Goal: Task Accomplishment & Management: Use online tool/utility

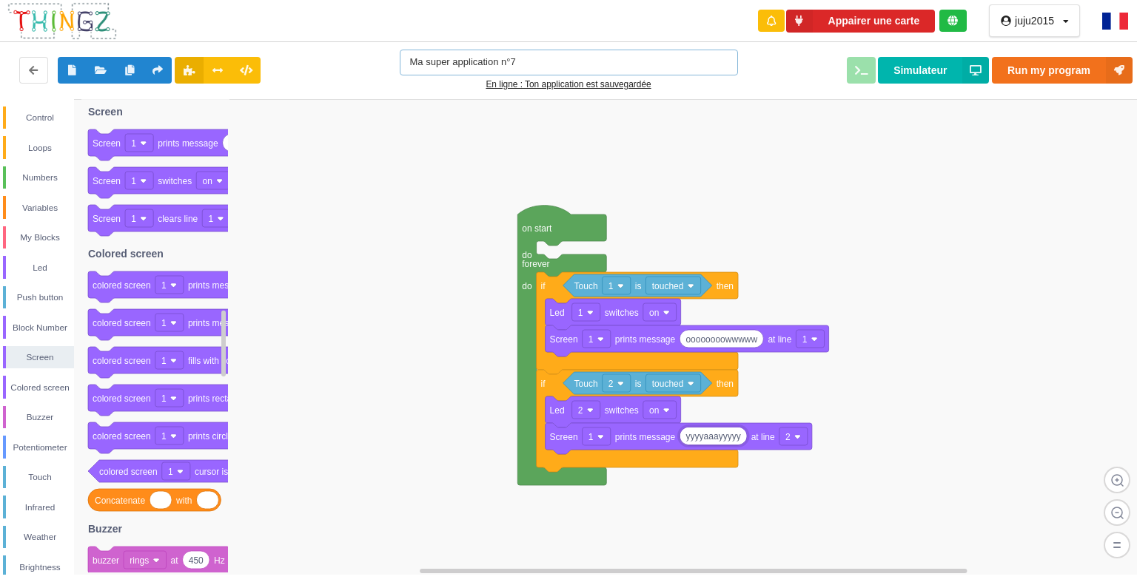
click at [530, 57] on input "Ma super application n°7" at bounding box center [569, 63] width 338 height 26
type input "M"
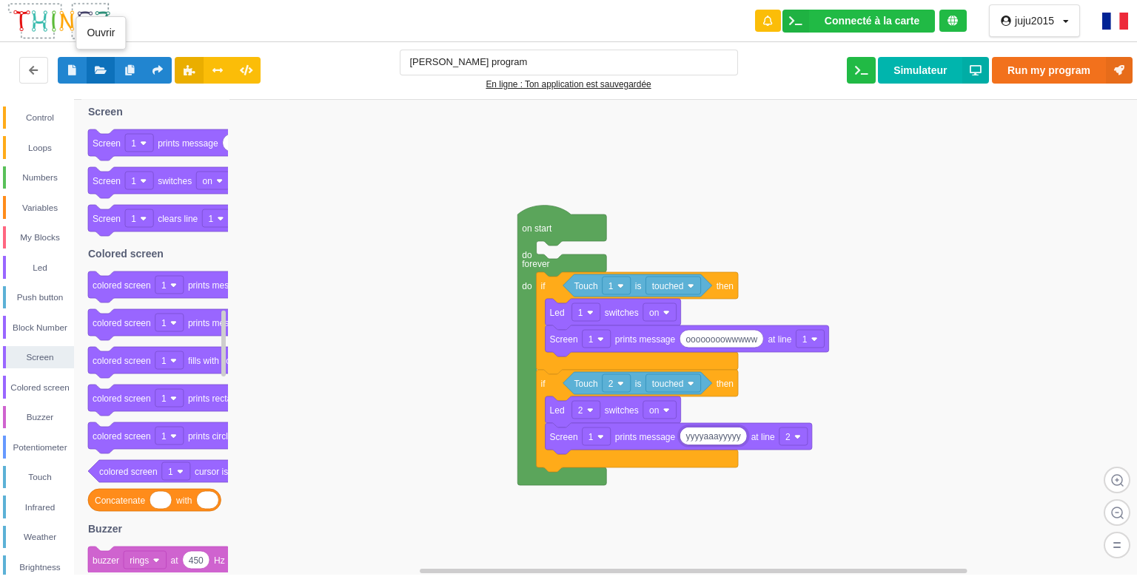
click at [101, 65] on icon at bounding box center [101, 69] width 13 height 9
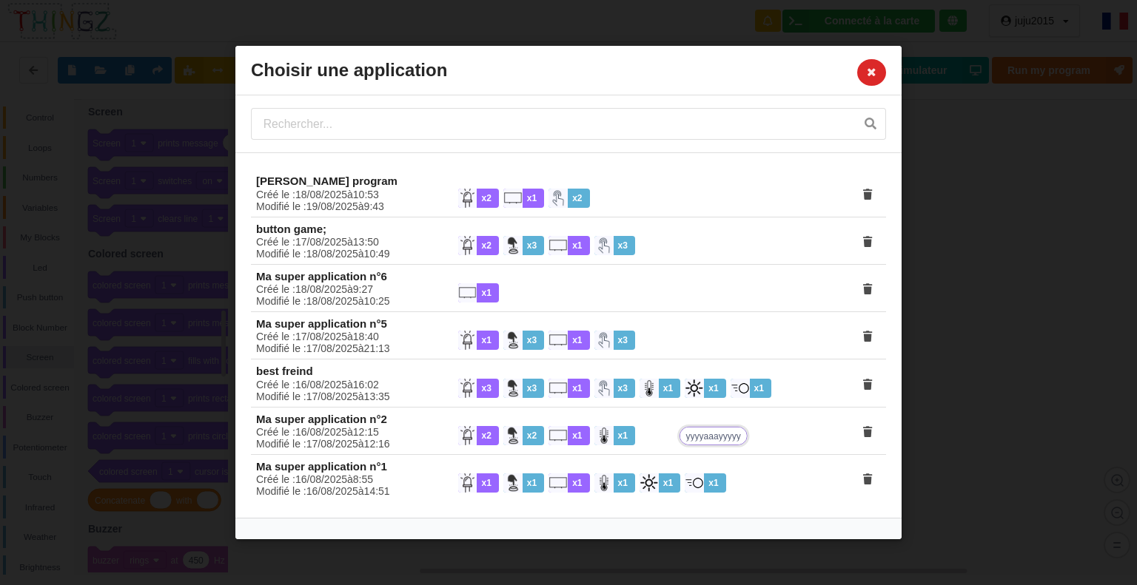
click at [1044, 357] on div "Choisir une application claire's program Créé le : [DATE] à 10 : 53 Modifié le …" at bounding box center [568, 292] width 1137 height 585
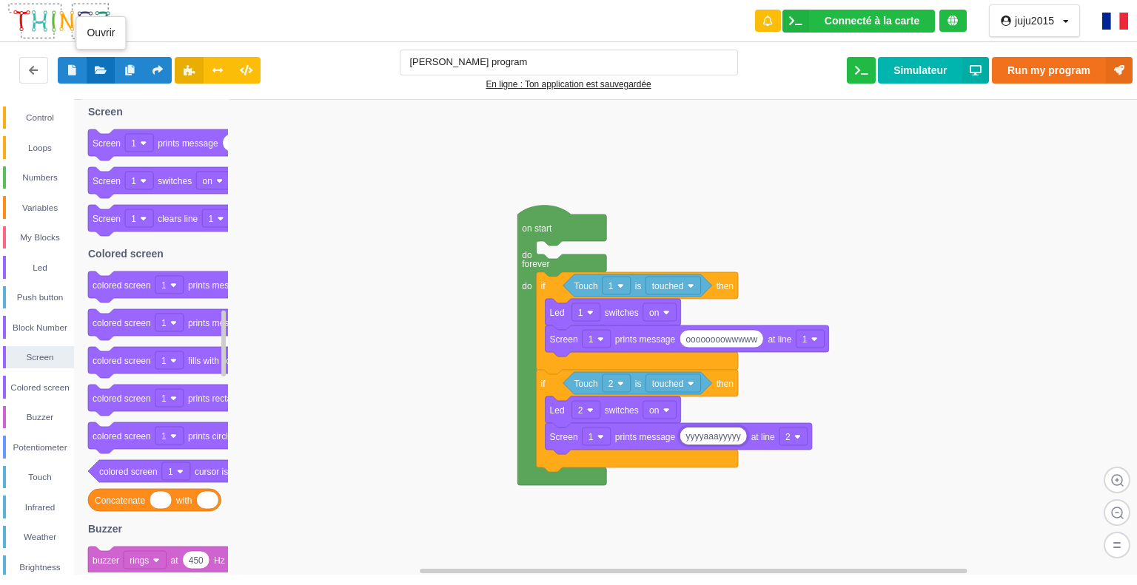
click at [101, 63] on button at bounding box center [101, 70] width 29 height 27
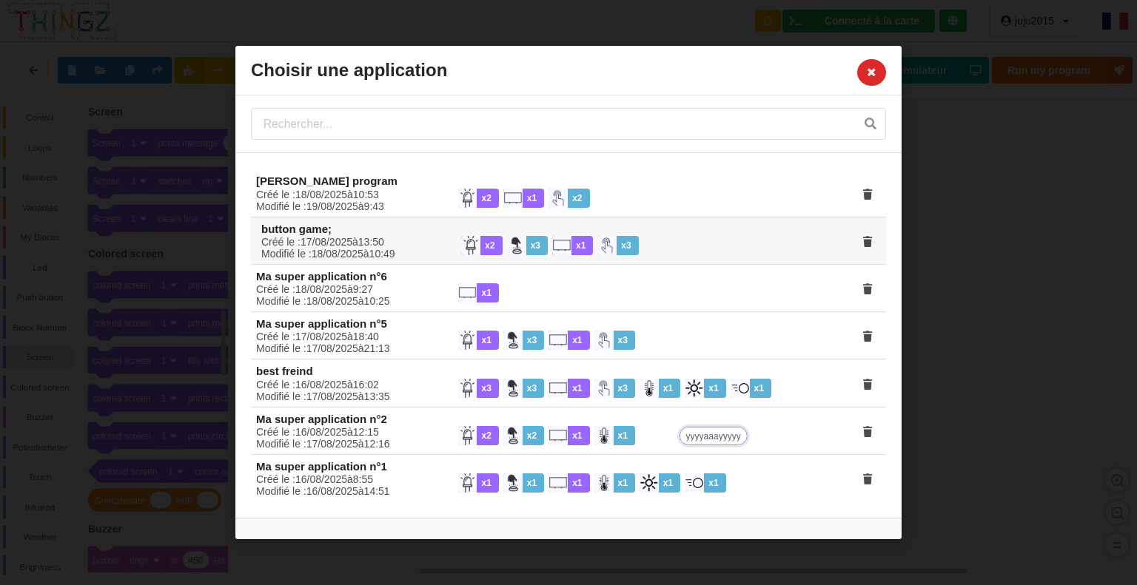
click at [425, 247] on div "Créé le : [DATE] à 13 : 50 Modifié le : [DATE] à 10 : 49" at bounding box center [351, 248] width 200 height 24
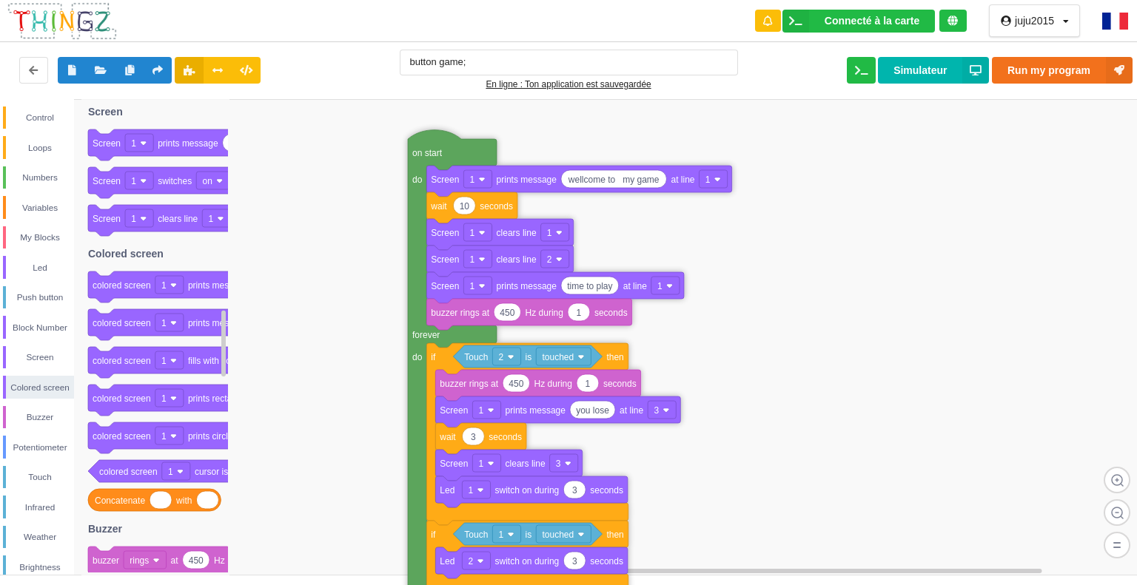
drag, startPoint x: 379, startPoint y: 124, endPoint x: 410, endPoint y: 343, distance: 222.0
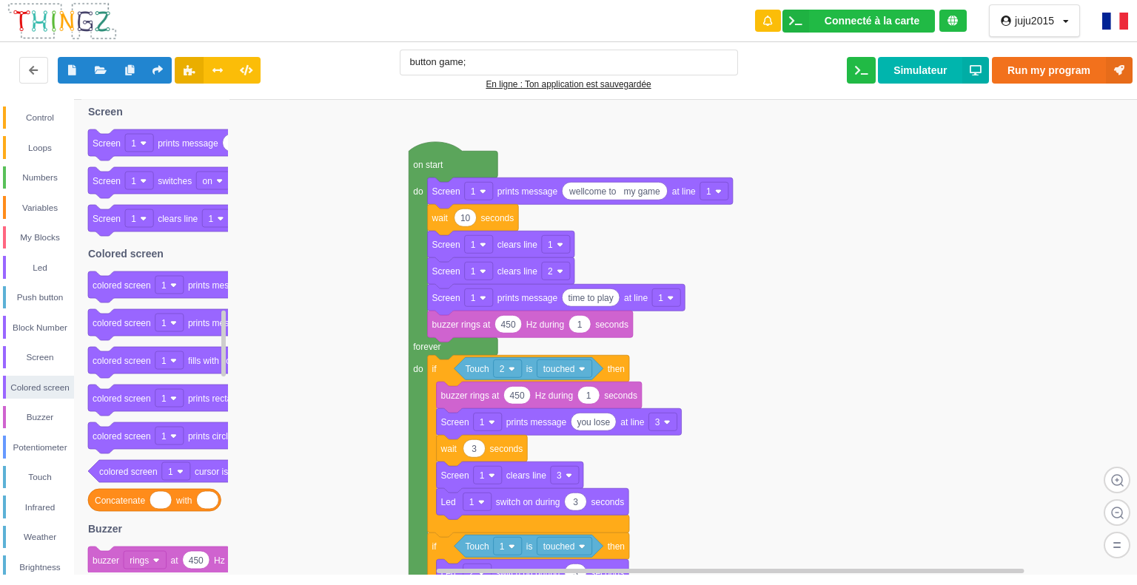
click at [406, 338] on rect at bounding box center [573, 337] width 1147 height 477
click at [1087, 61] on button "Run my program" at bounding box center [1062, 70] width 141 height 27
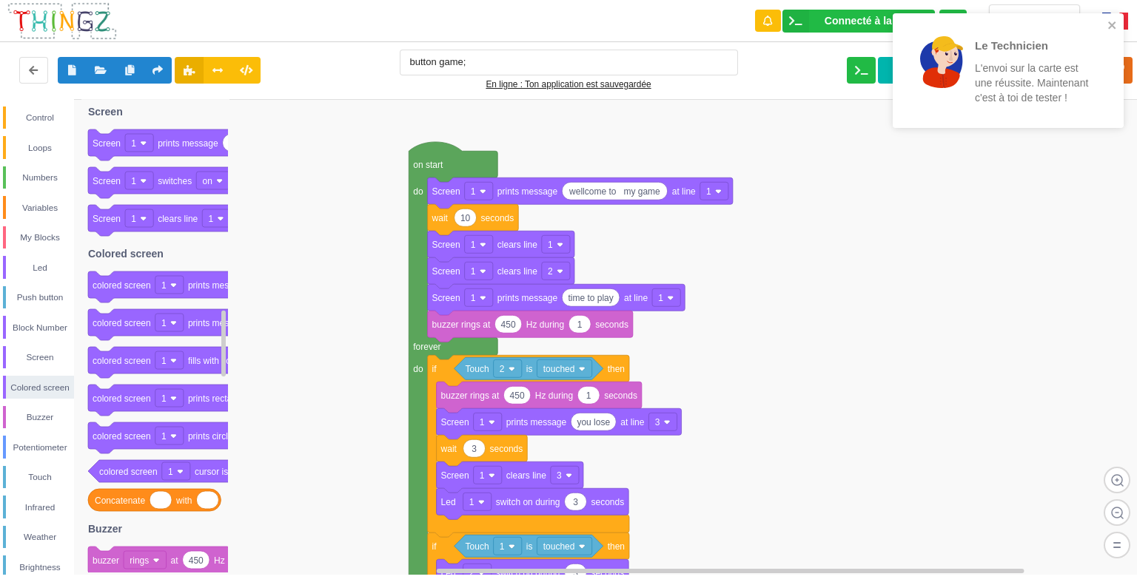
click at [1091, 61] on div "Le Technicien L'envoi sur la carte est une réussite. Maintenant c'est à toi de …" at bounding box center [1002, 70] width 191 height 85
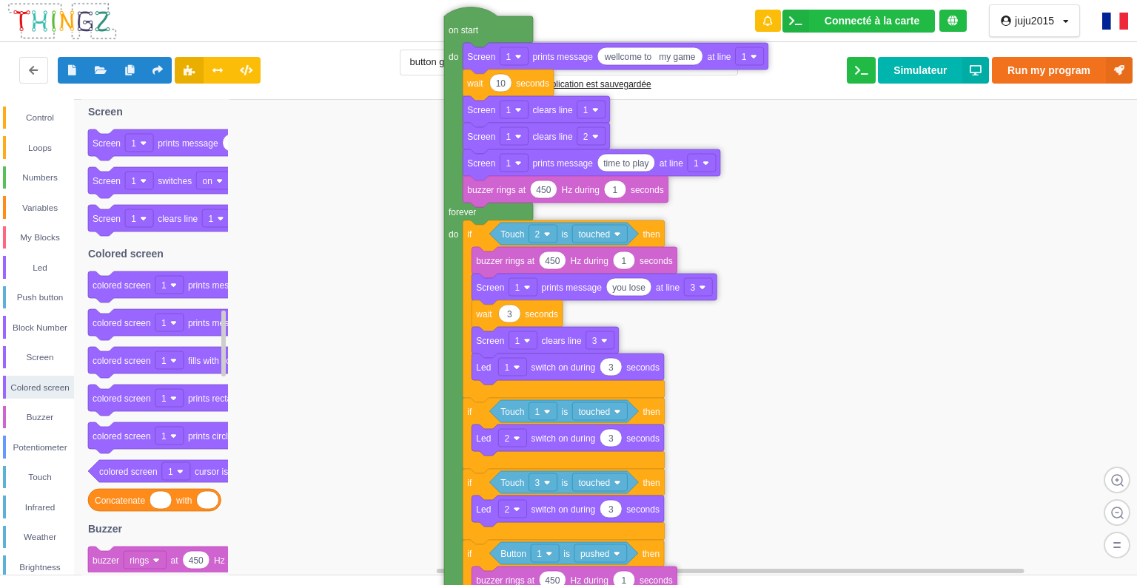
drag, startPoint x: 422, startPoint y: 446, endPoint x: 457, endPoint y: 310, distance: 140.7
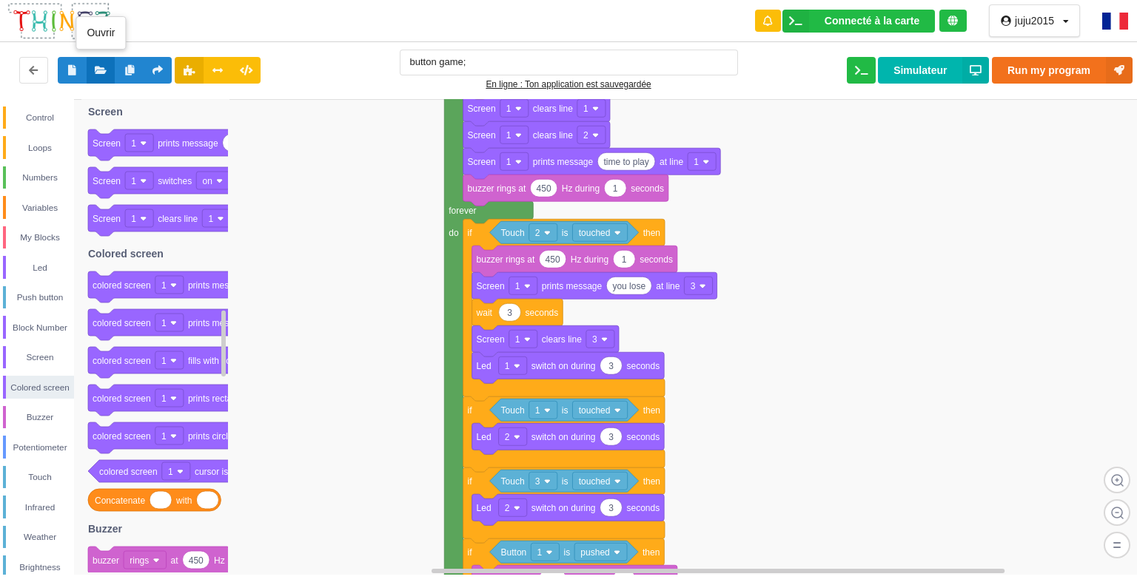
click at [96, 61] on button at bounding box center [101, 70] width 29 height 27
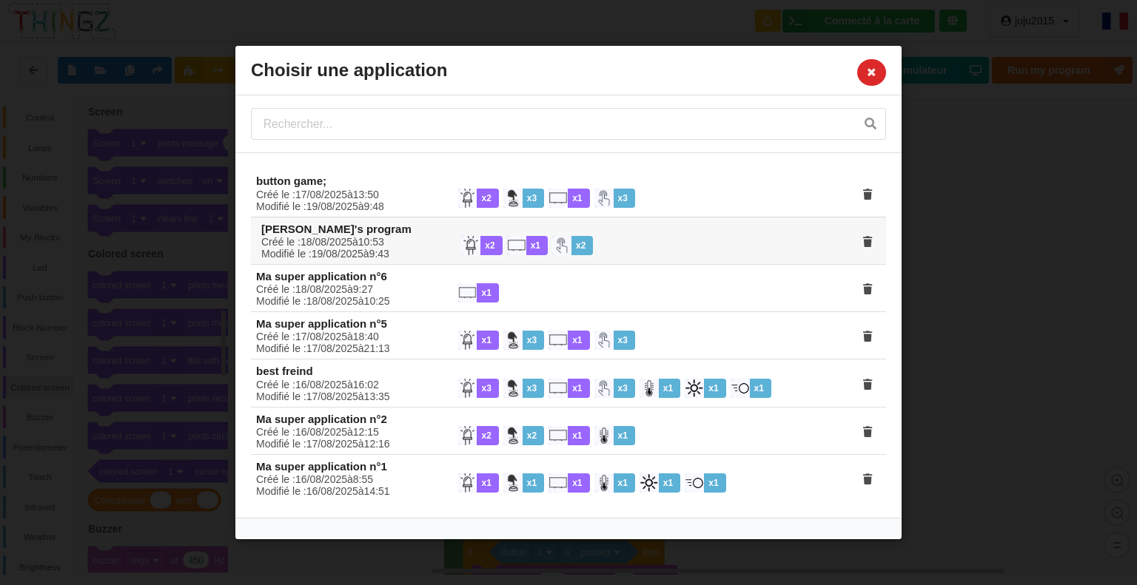
click at [339, 244] on div "Créé le : [DATE] à 10 : 53 Modifié le : [DATE] à 9 : 43" at bounding box center [351, 248] width 200 height 24
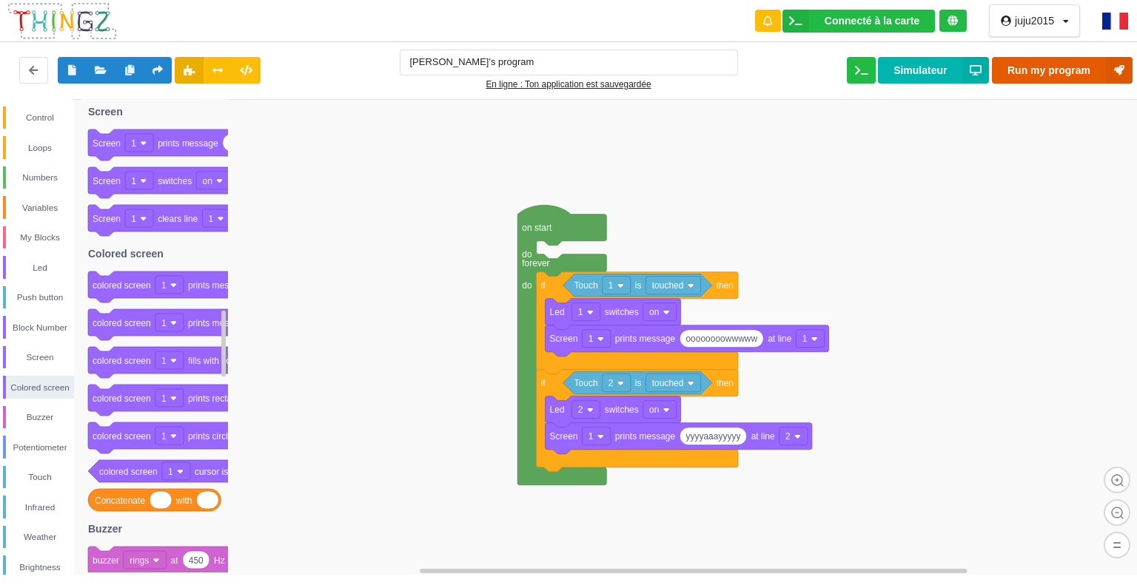
click at [1082, 59] on button "Run my program" at bounding box center [1062, 70] width 141 height 27
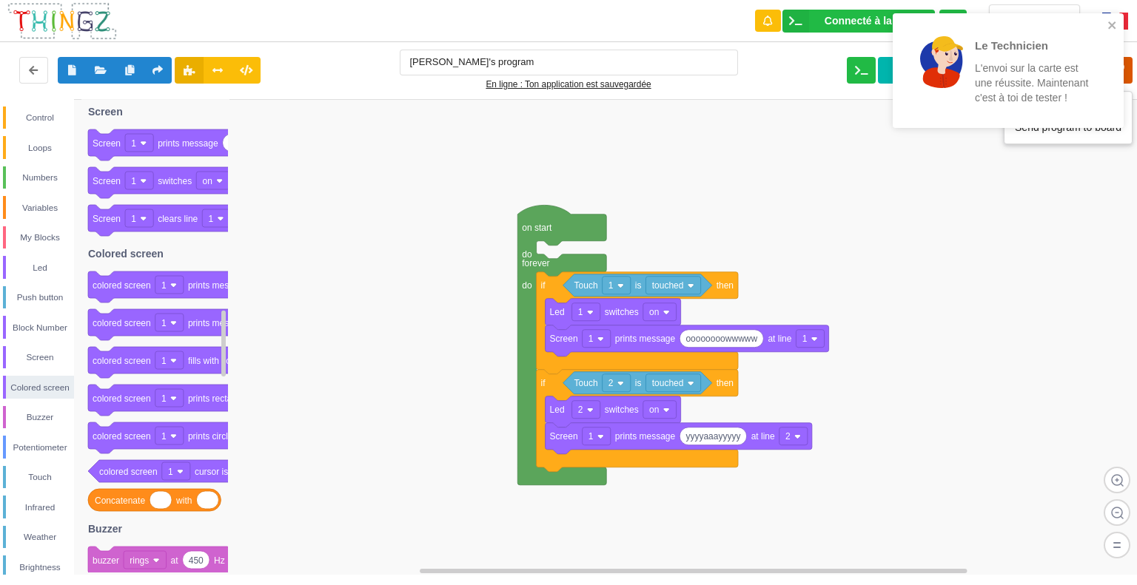
click at [1128, 71] on icon at bounding box center [1119, 70] width 27 height 27
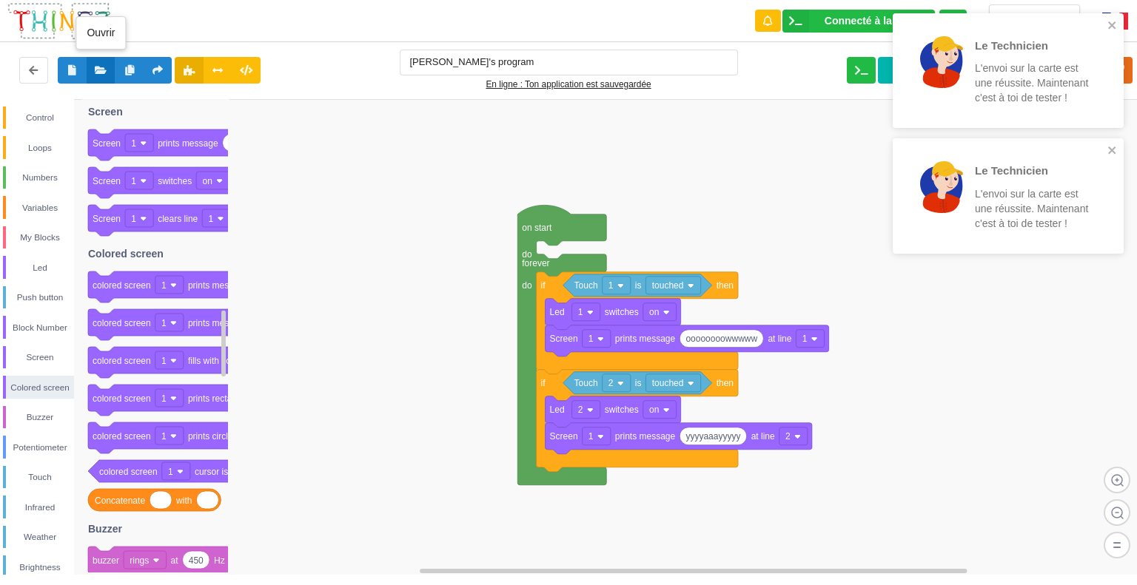
click at [94, 61] on button at bounding box center [101, 70] width 29 height 27
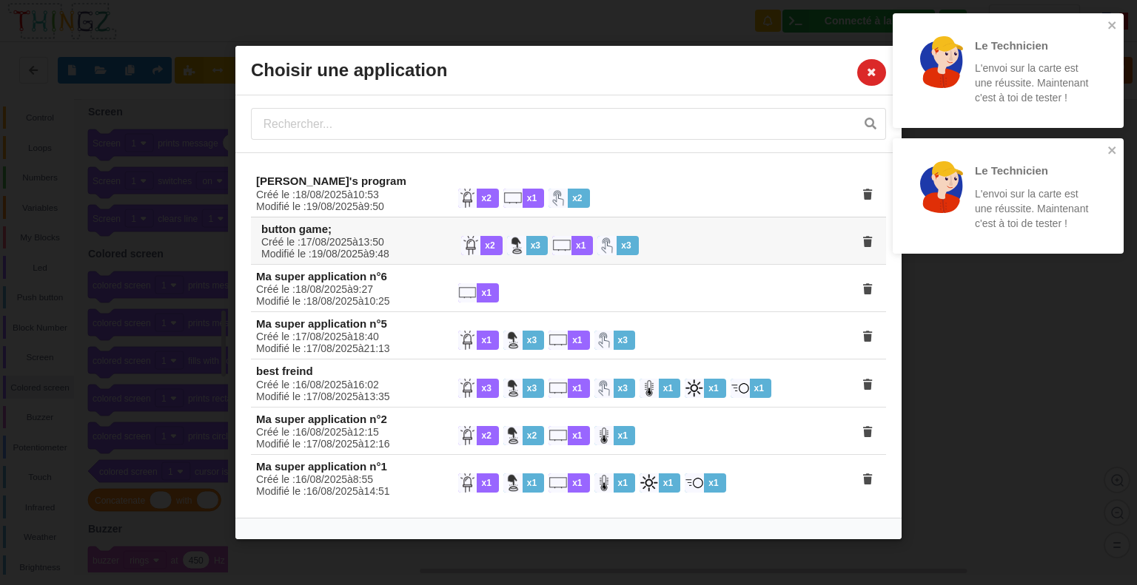
click at [332, 223] on h4 "button game;" at bounding box center [570, 229] width 619 height 14
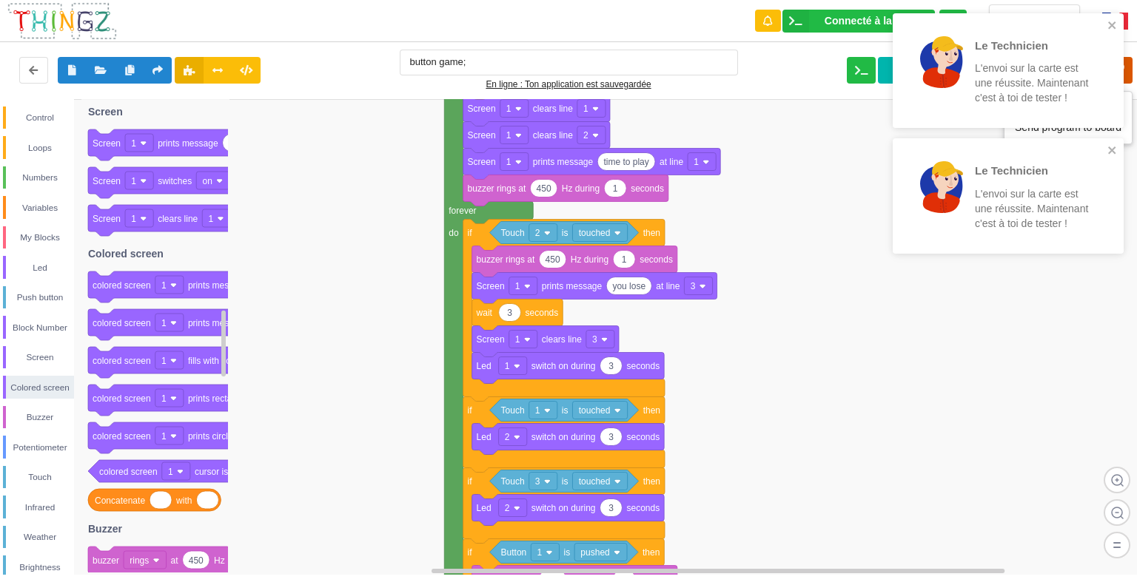
click at [1129, 70] on icon at bounding box center [1119, 70] width 27 height 27
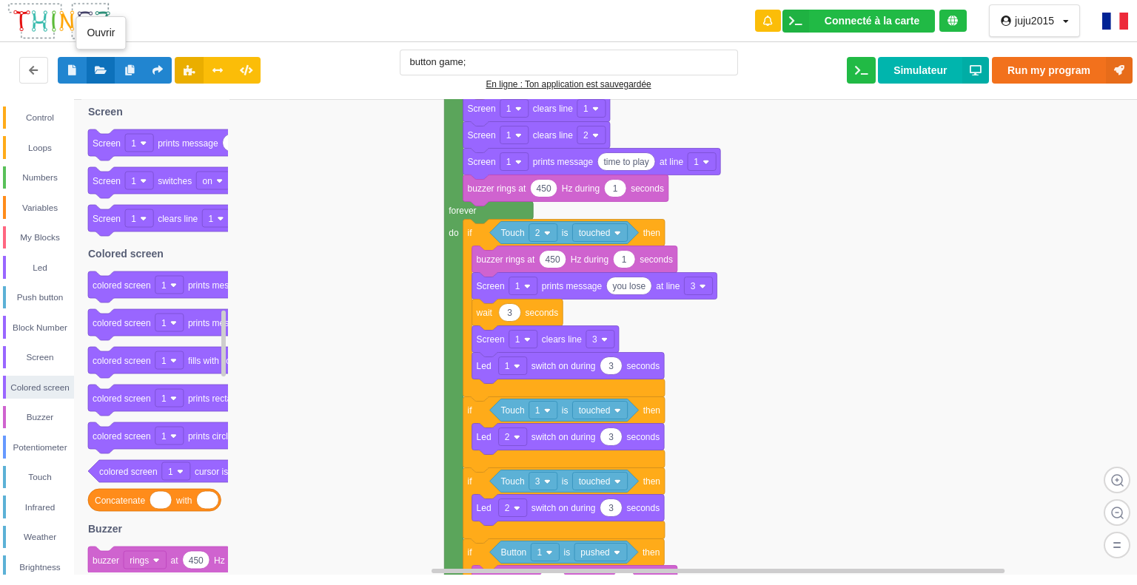
click at [93, 67] on button at bounding box center [101, 70] width 29 height 27
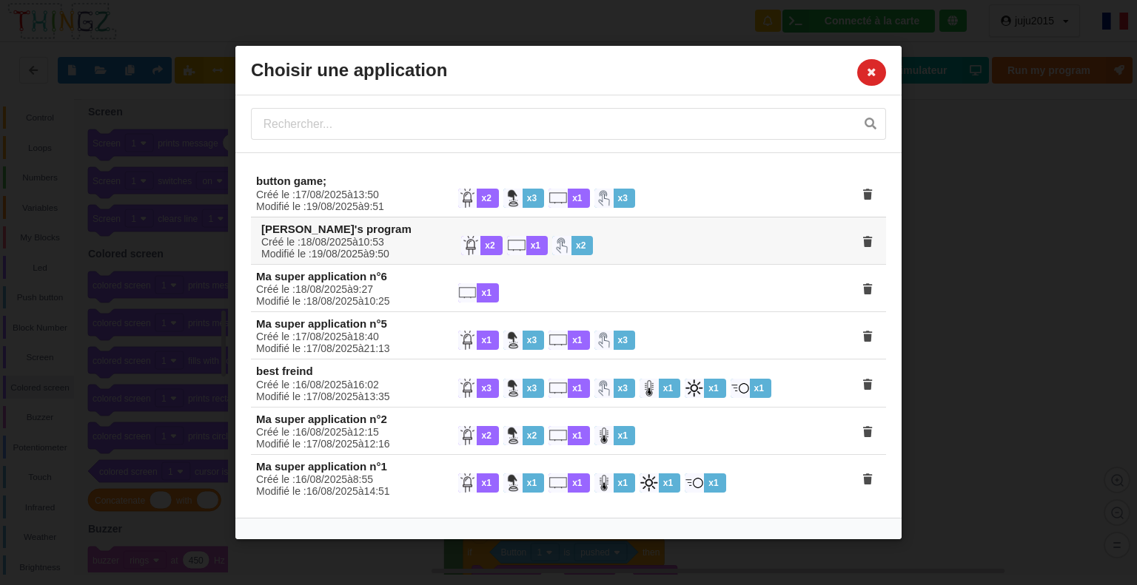
click at [363, 242] on div "Créé le : [DATE] à 10 : 53 Modifié le : [DATE] à 9 : 50" at bounding box center [351, 248] width 200 height 24
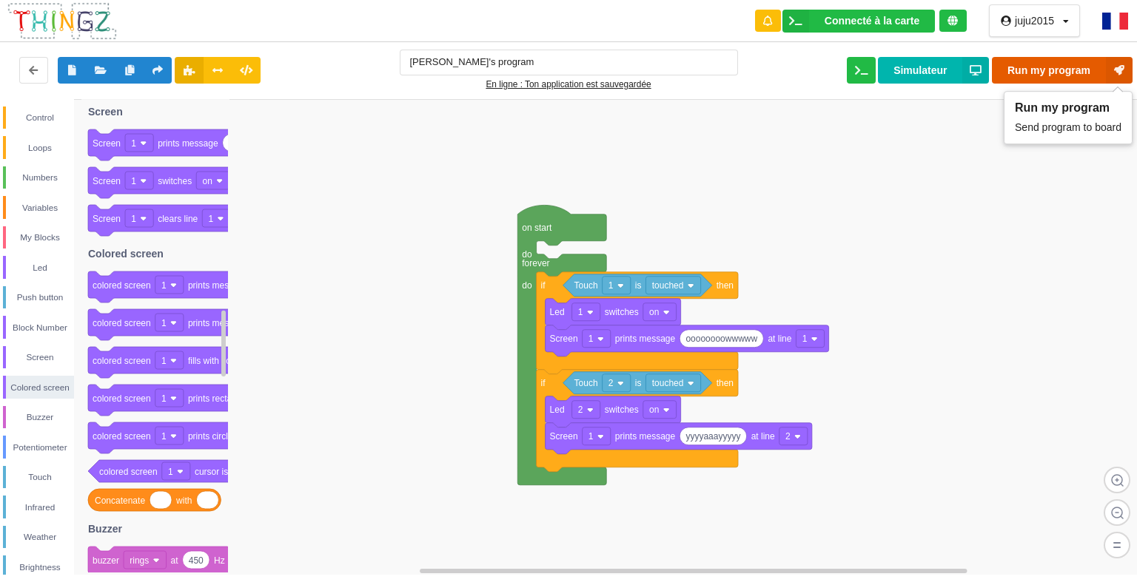
click at [1066, 64] on button "Run my program" at bounding box center [1062, 70] width 141 height 27
click at [1058, 64] on button "Run my program" at bounding box center [1062, 70] width 141 height 27
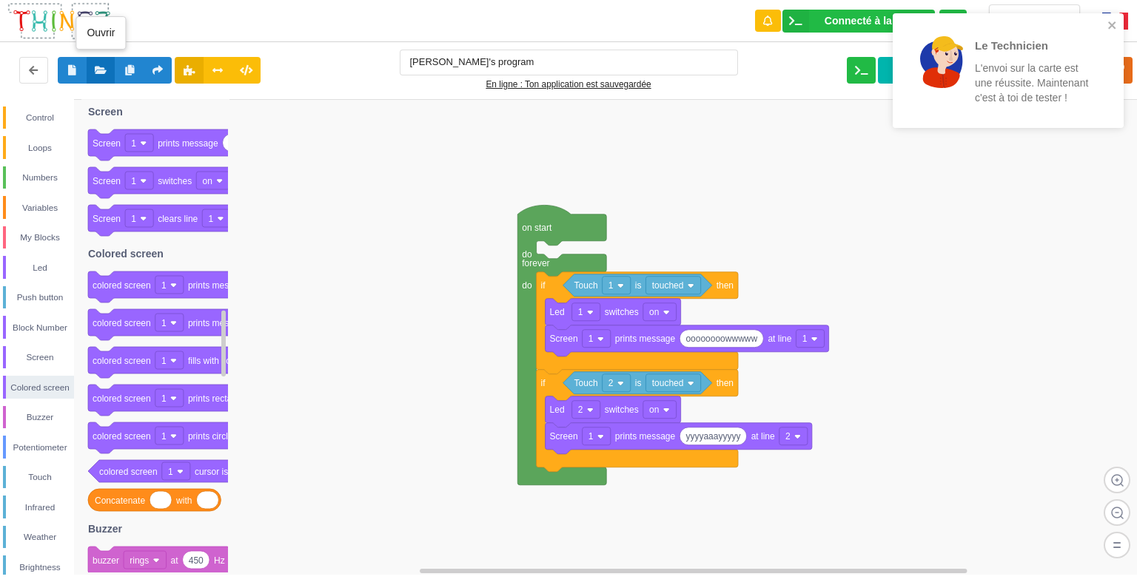
click at [98, 65] on icon at bounding box center [101, 69] width 13 height 9
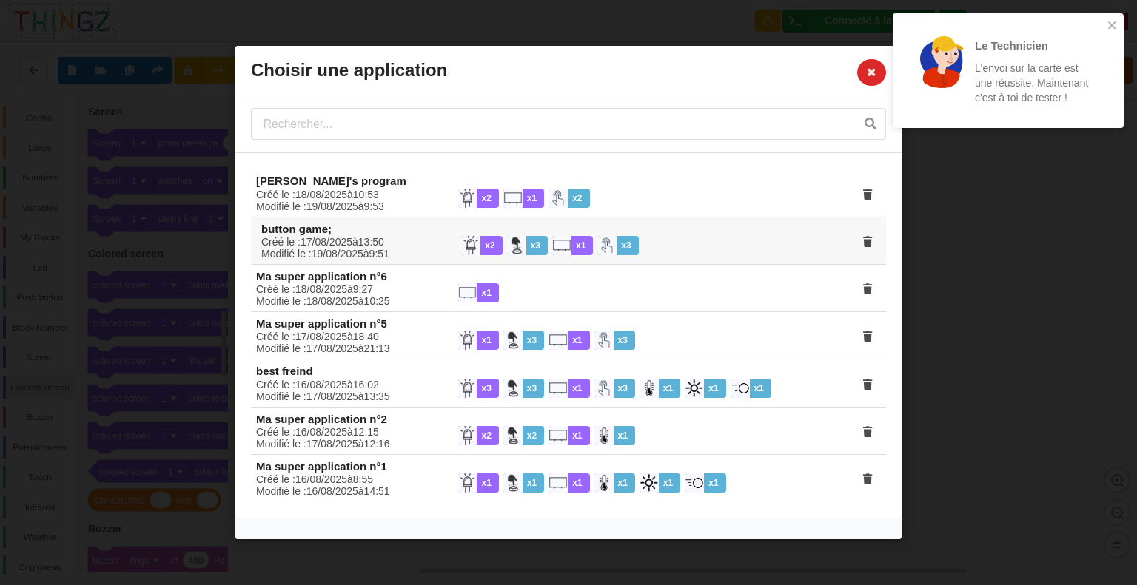
click at [397, 240] on div "Créé le : [DATE] à 13 : 50 Modifié le : [DATE] à 9 : 51" at bounding box center [351, 248] width 200 height 24
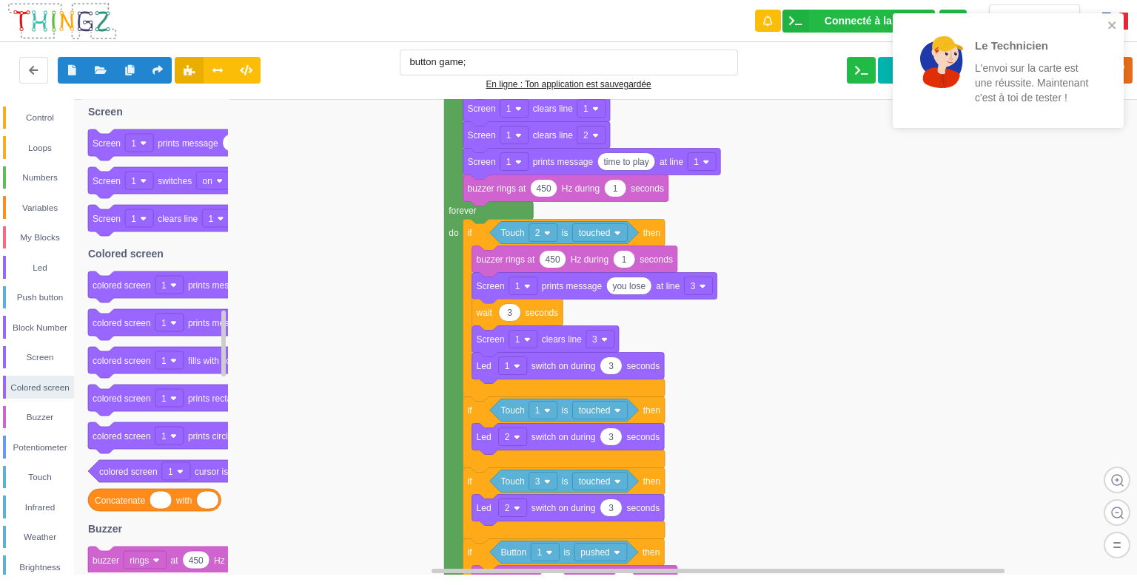
click at [1122, 66] on div "Le Technicien L'envoi sur la carte est une réussite. Maintenant c'est à toi de …" at bounding box center [1007, 75] width 237 height 131
click at [1125, 67] on div "Le Technicien L'envoi sur la carte est une réussite. Maintenant c'est à toi de …" at bounding box center [1007, 75] width 237 height 131
click at [1129, 66] on icon at bounding box center [1119, 70] width 27 height 27
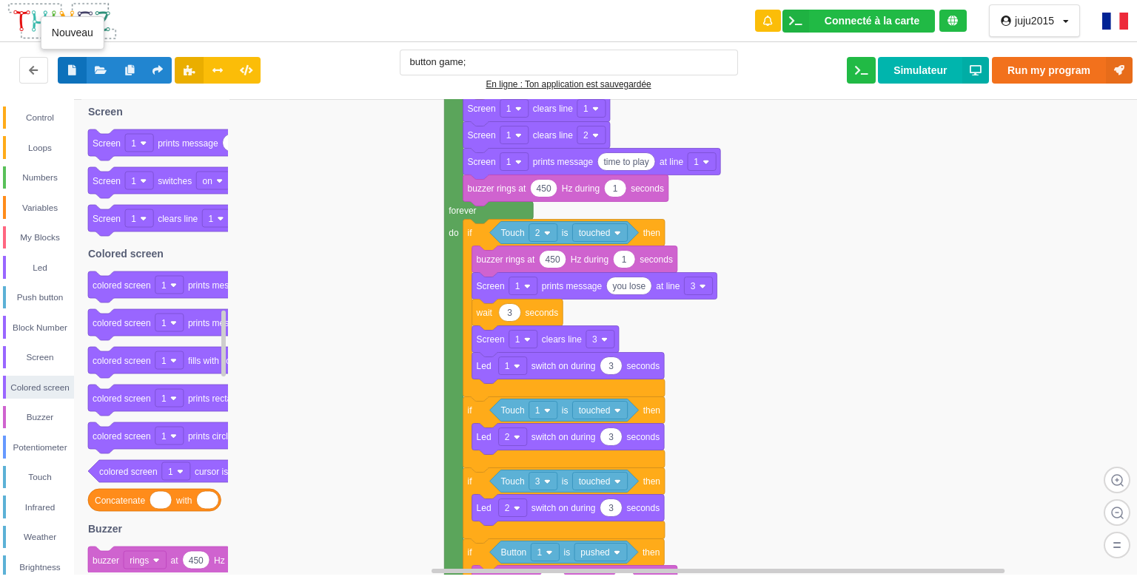
click at [71, 65] on icon at bounding box center [72, 69] width 13 height 9
type input "Ma super application n°8"
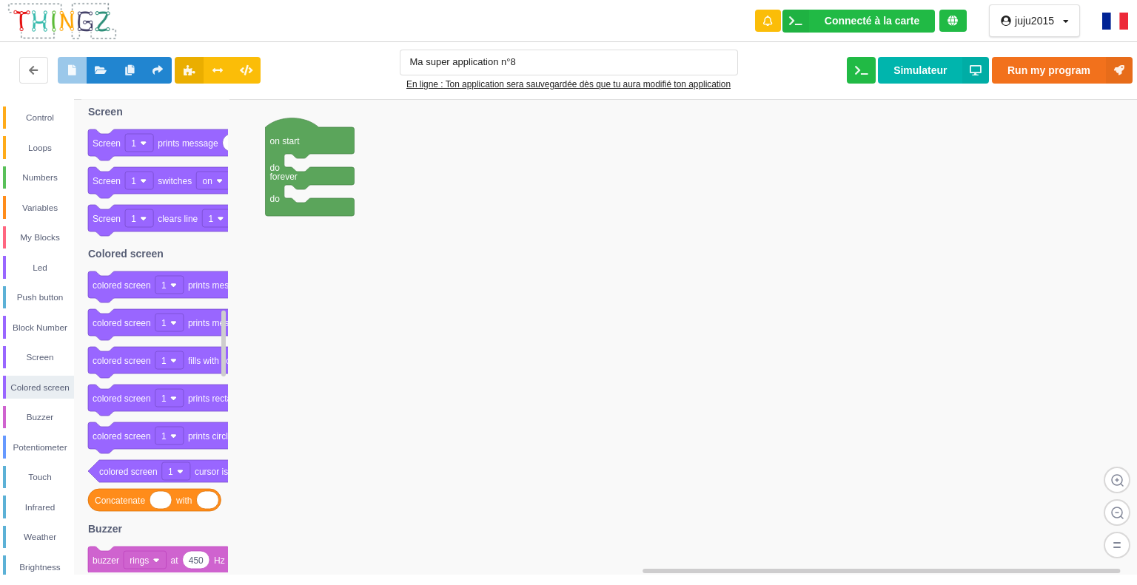
drag, startPoint x: 875, startPoint y: 515, endPoint x: 313, endPoint y: 161, distance: 664.1
click at [313, 161] on div "Control Loops Numbers Variables My Blocks Led Push button Block Number Screen C…" at bounding box center [573, 337] width 1147 height 476
click at [1075, 74] on button "Run my program" at bounding box center [1062, 70] width 141 height 27
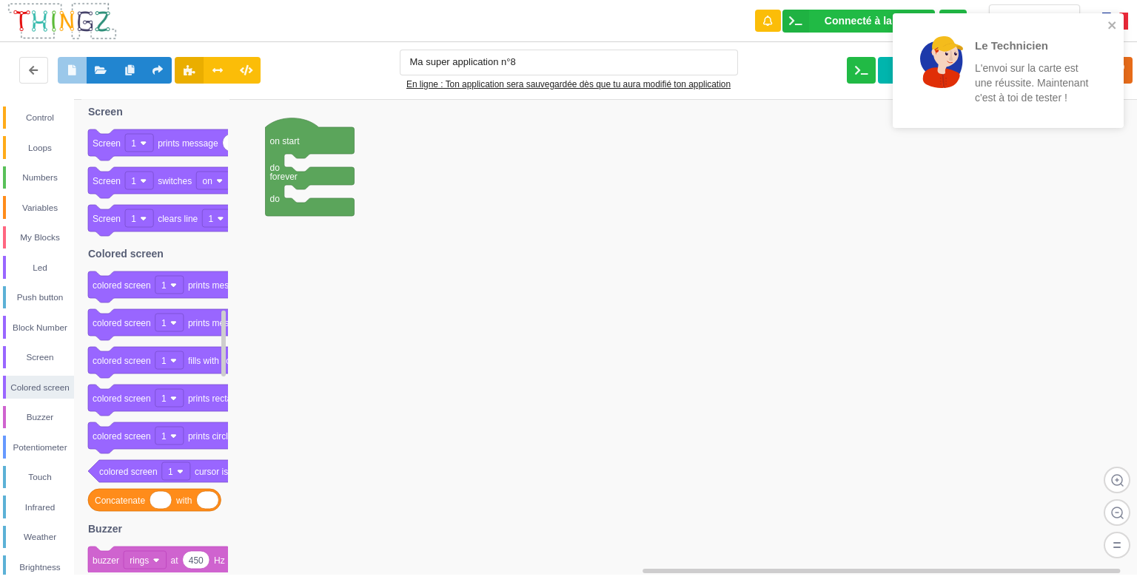
click at [1114, 17] on div "Le Technicien L'envoi sur la carte est une réussite. Maintenant c'est à toi de …" at bounding box center [1007, 70] width 231 height 115
click at [1108, 20] on icon "close" at bounding box center [1112, 25] width 10 height 12
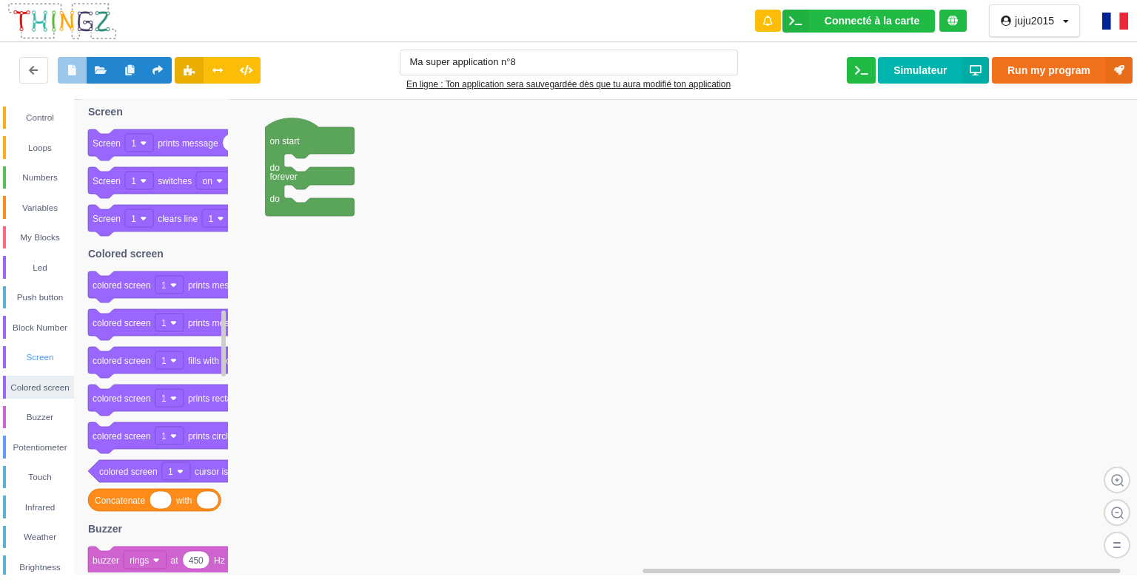
click at [37, 352] on div "Screen" at bounding box center [40, 357] width 68 height 15
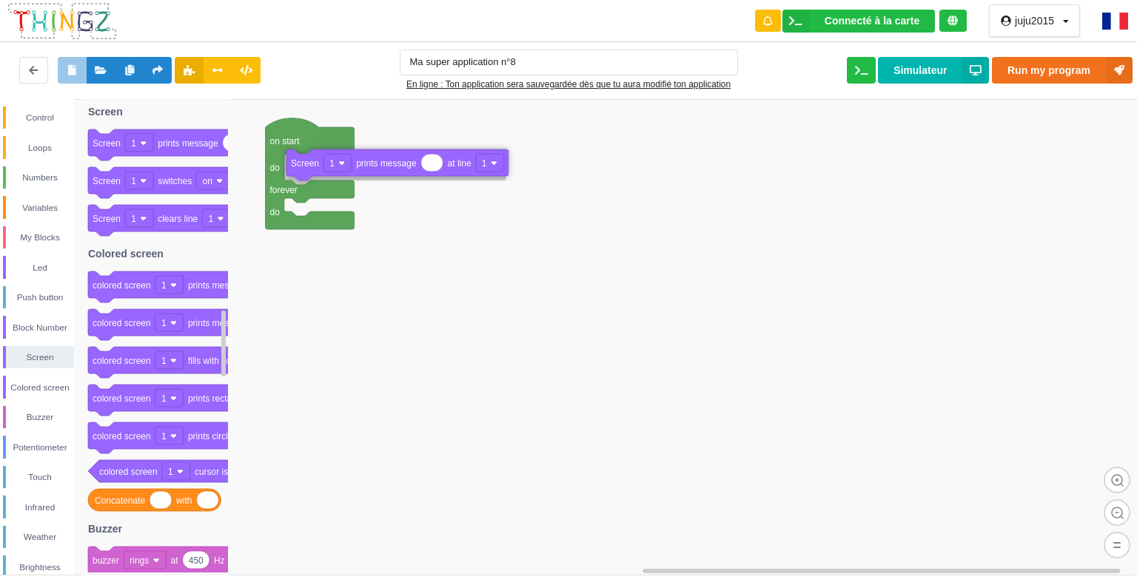
drag, startPoint x: 192, startPoint y: 145, endPoint x: 386, endPoint y: 166, distance: 195.0
click at [388, 166] on div "Control Loops Numbers Variables My Blocks Led Push button Block Number Screen C…" at bounding box center [573, 337] width 1147 height 476
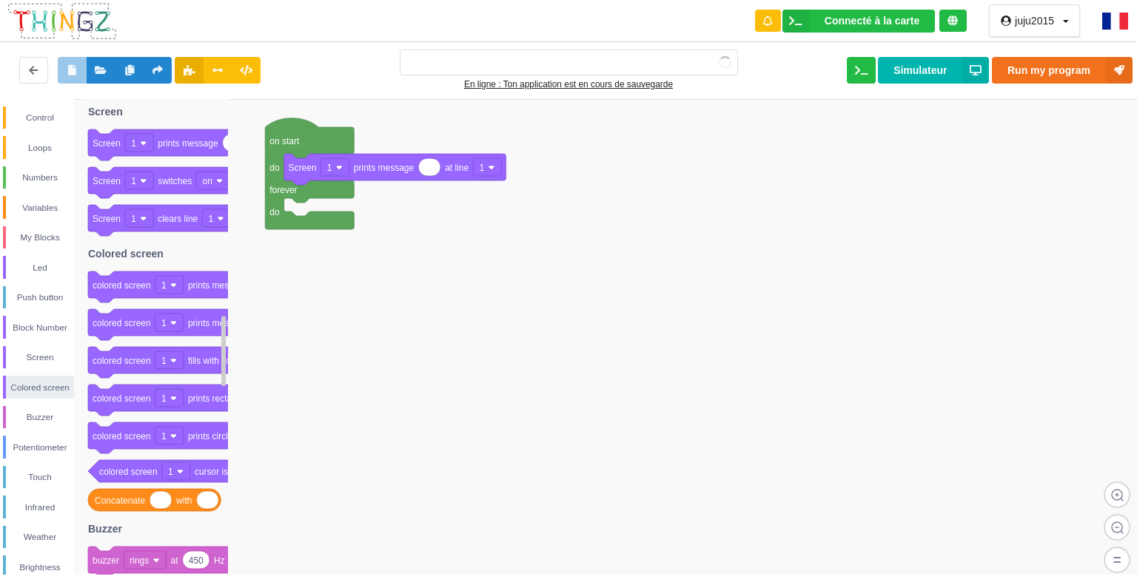
type input "Ma super application n°8"
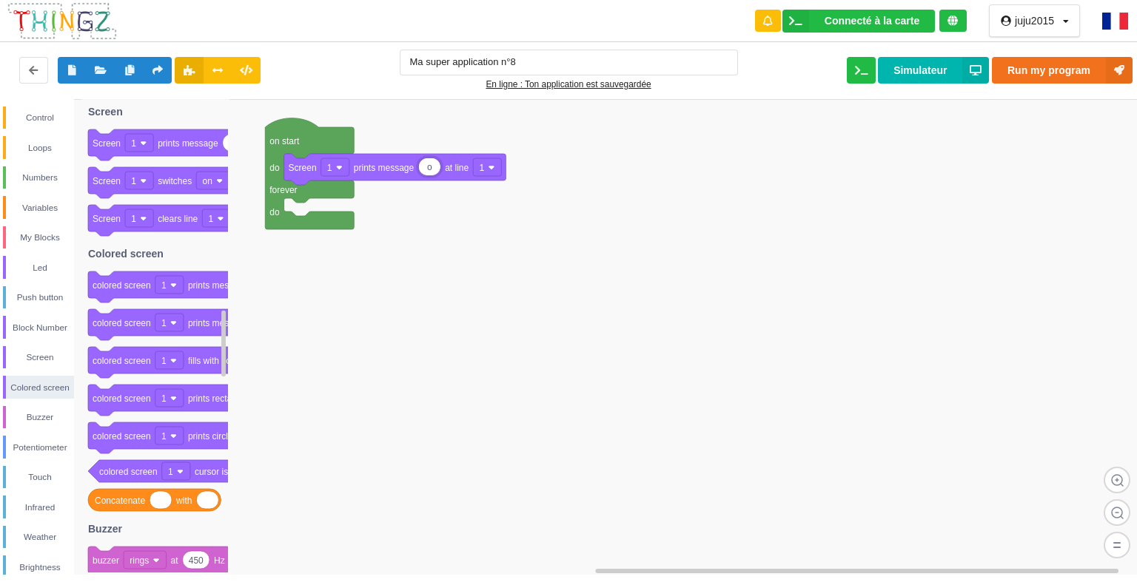
click at [422, 168] on input "o" at bounding box center [429, 166] width 21 height 17
click at [441, 168] on input "o" at bounding box center [431, 166] width 24 height 17
click at [443, 169] on input "o o" at bounding box center [439, 166] width 41 height 17
click at [458, 169] on input "o o" at bounding box center [439, 166] width 41 height 17
type input "o o"
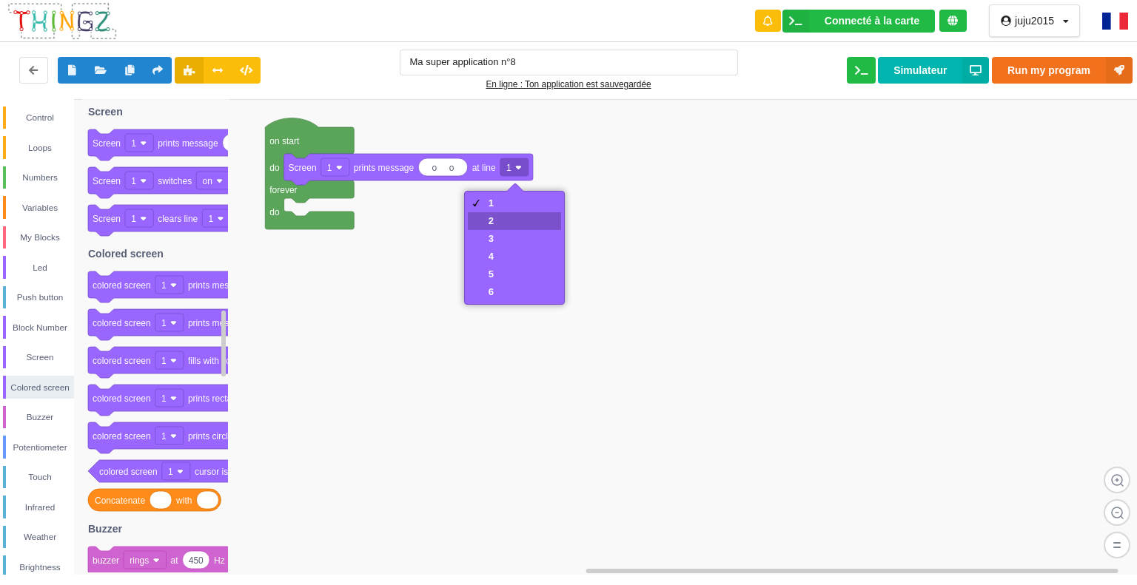
click at [487, 215] on div "2" at bounding box center [514, 221] width 93 height 18
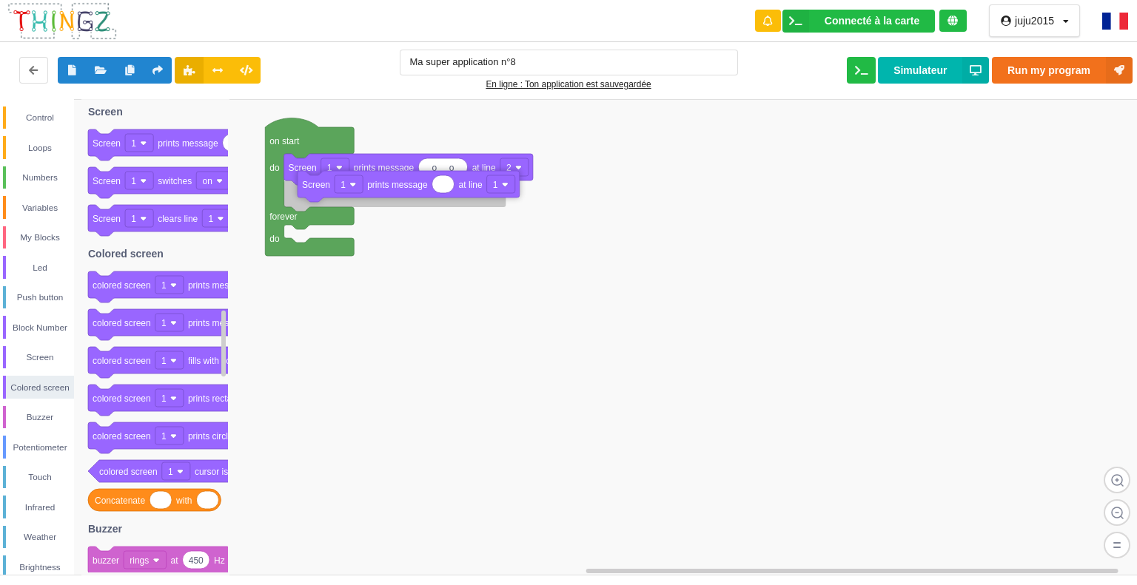
drag, startPoint x: 192, startPoint y: 150, endPoint x: 383, endPoint y: 199, distance: 197.8
click at [383, 199] on div "Control Loops Numbers Variables My Blocks Led Push button Block Number Screen C…" at bounding box center [573, 337] width 1147 height 476
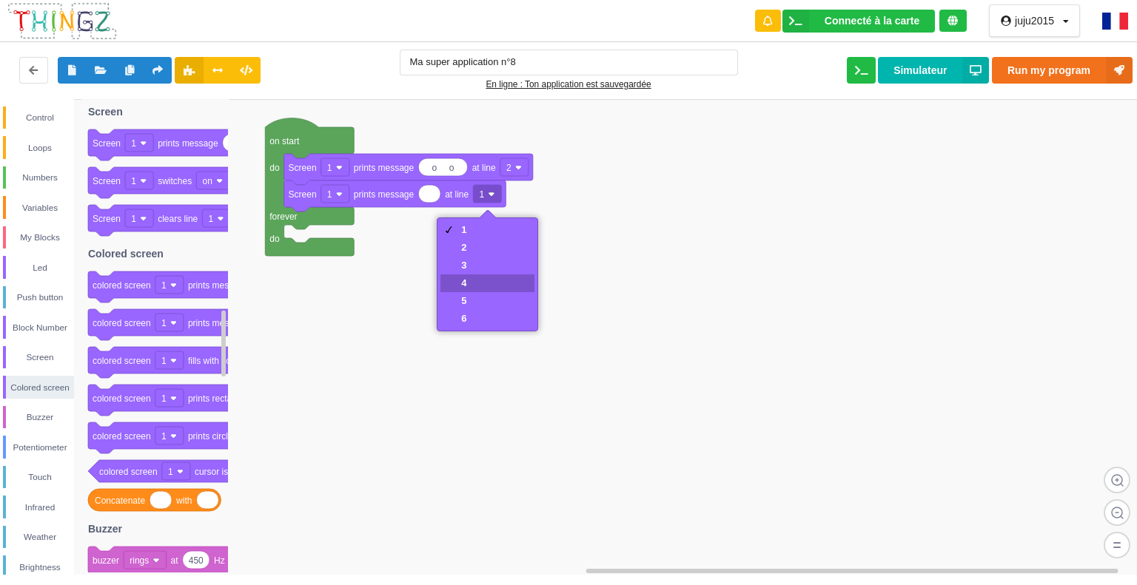
click at [500, 276] on div "4" at bounding box center [486, 284] width 93 height 18
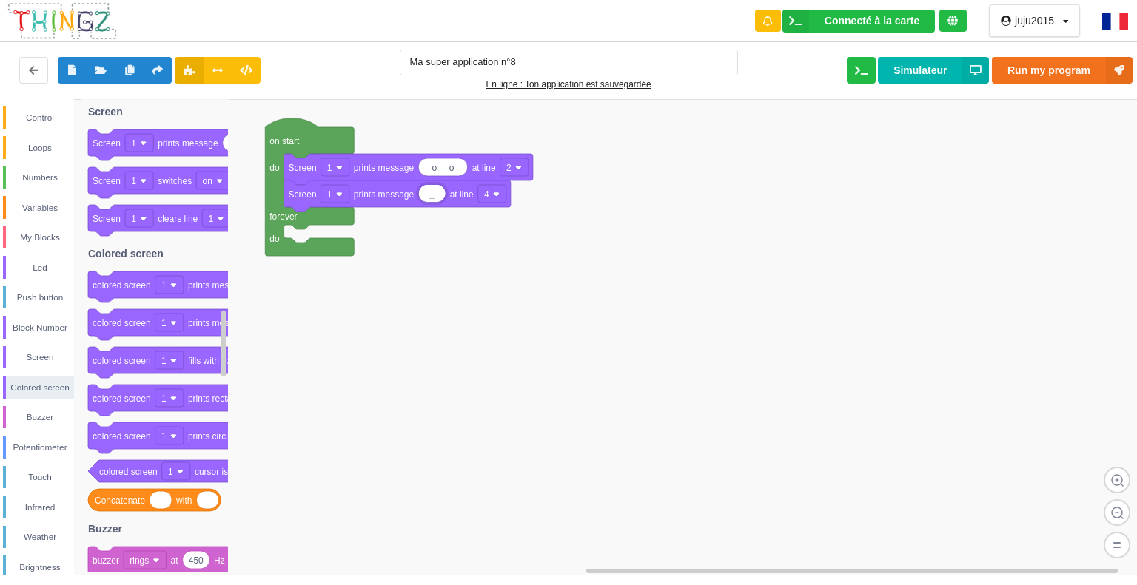
click at [428, 195] on input "_" at bounding box center [432, 193] width 27 height 17
click at [439, 195] on input "_" at bounding box center [431, 193] width 24 height 17
type input "_ _"
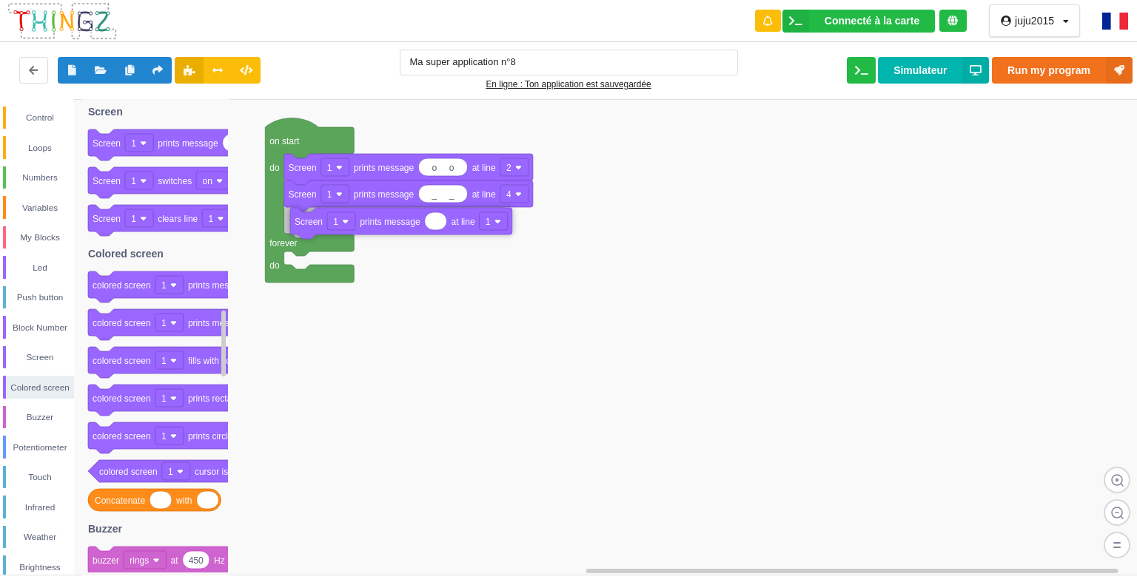
drag, startPoint x: 212, startPoint y: 147, endPoint x: 413, endPoint y: 226, distance: 216.0
click at [413, 226] on div "Control Loops Numbers Variables My Blocks Led Push button Block Number Screen C…" at bounding box center [573, 337] width 1147 height 476
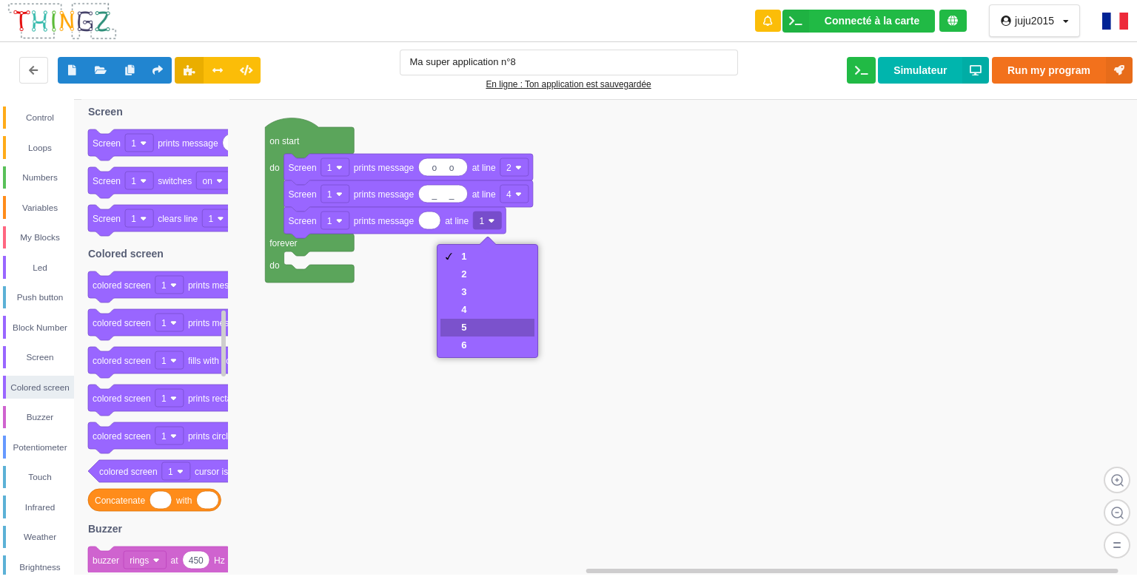
click at [502, 325] on div "5" at bounding box center [486, 328] width 93 height 18
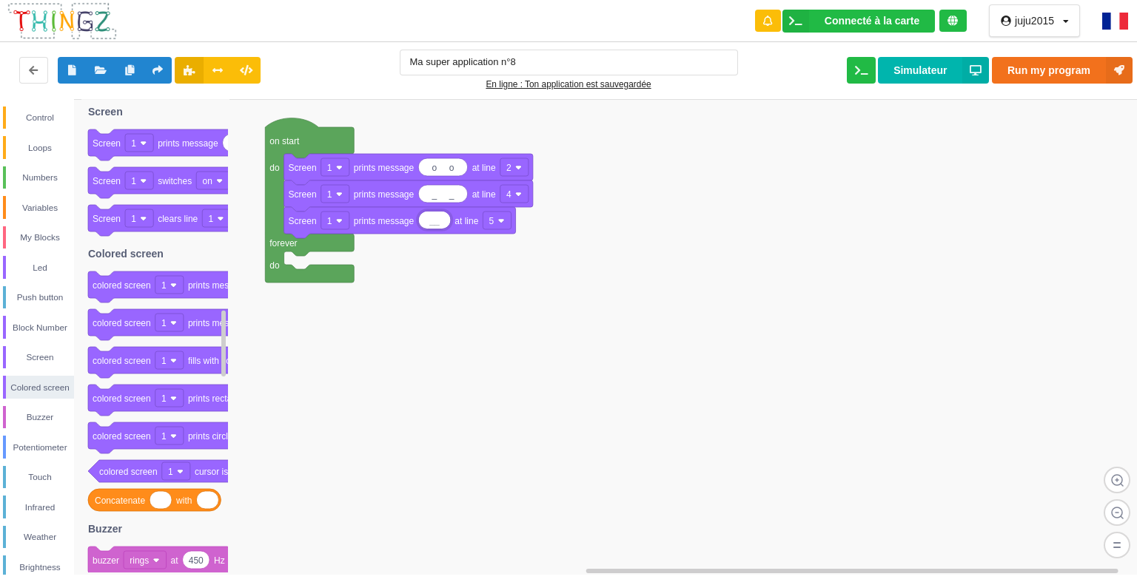
type input "_"
click at [448, 225] on input "_ _" at bounding box center [444, 220] width 51 height 17
click at [466, 223] on input "_____ _" at bounding box center [449, 220] width 61 height 17
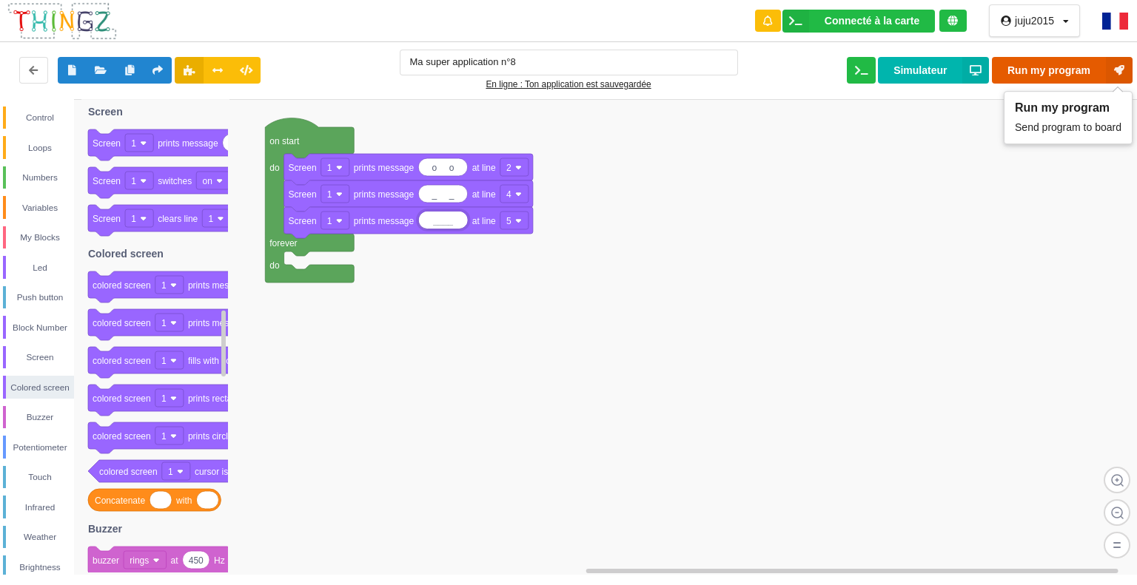
click at [1058, 61] on button "Run my program" at bounding box center [1062, 70] width 141 height 27
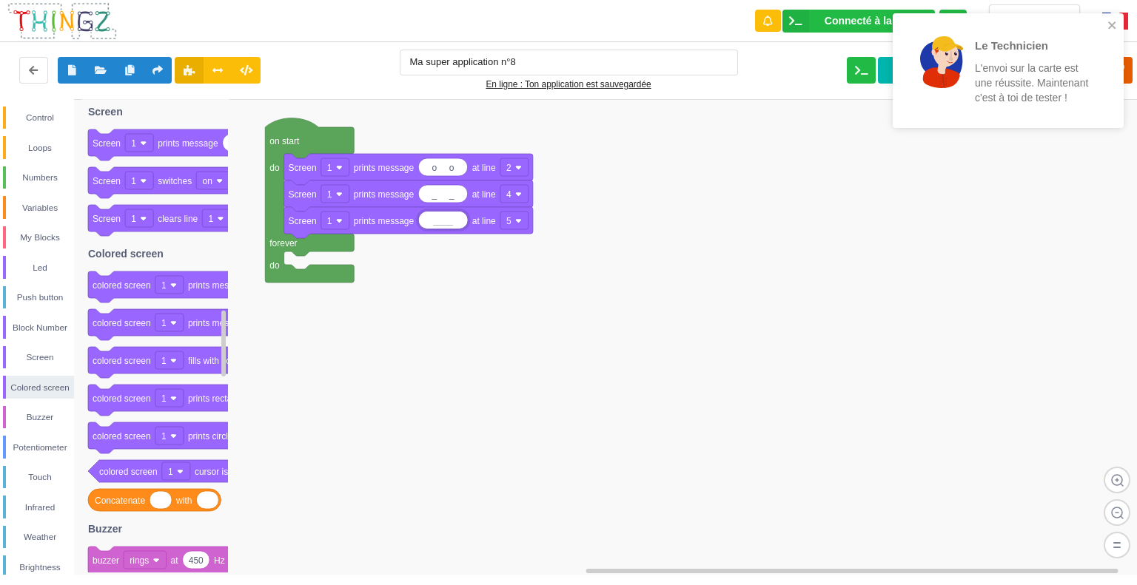
click at [1058, 61] on p "L'envoi sur la carte est une réussite. Maintenant c'est à toi de tester !" at bounding box center [1032, 83] width 115 height 44
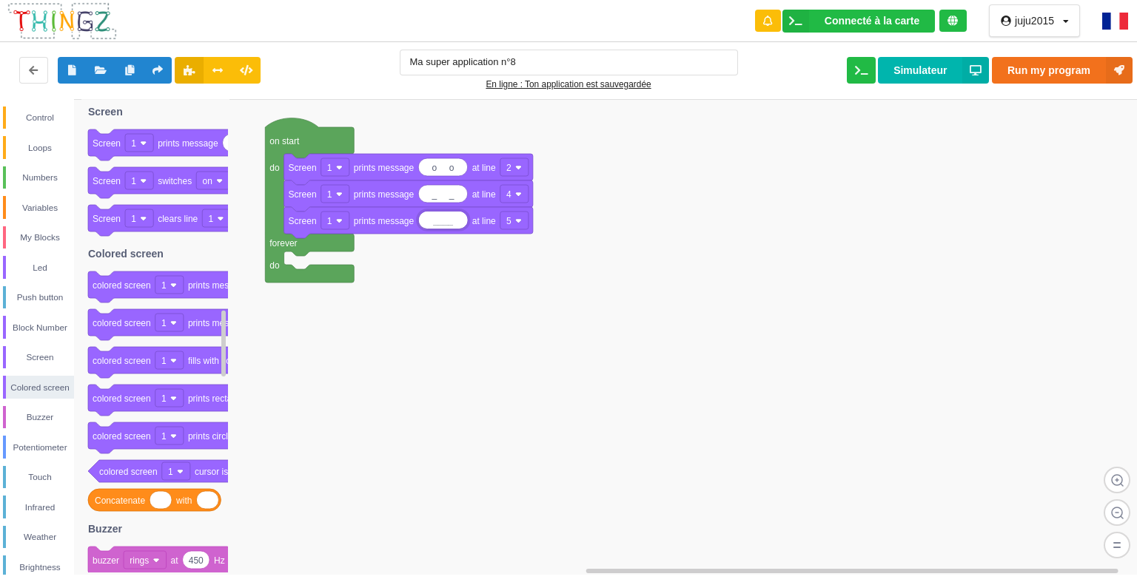
click at [435, 223] on input "____" at bounding box center [443, 220] width 49 height 17
click at [437, 223] on input "____" at bounding box center [443, 220] width 49 height 17
click at [449, 217] on input "l___" at bounding box center [442, 220] width 46 height 17
type input "l___l"
click at [1067, 74] on button "Run my program" at bounding box center [1062, 70] width 141 height 27
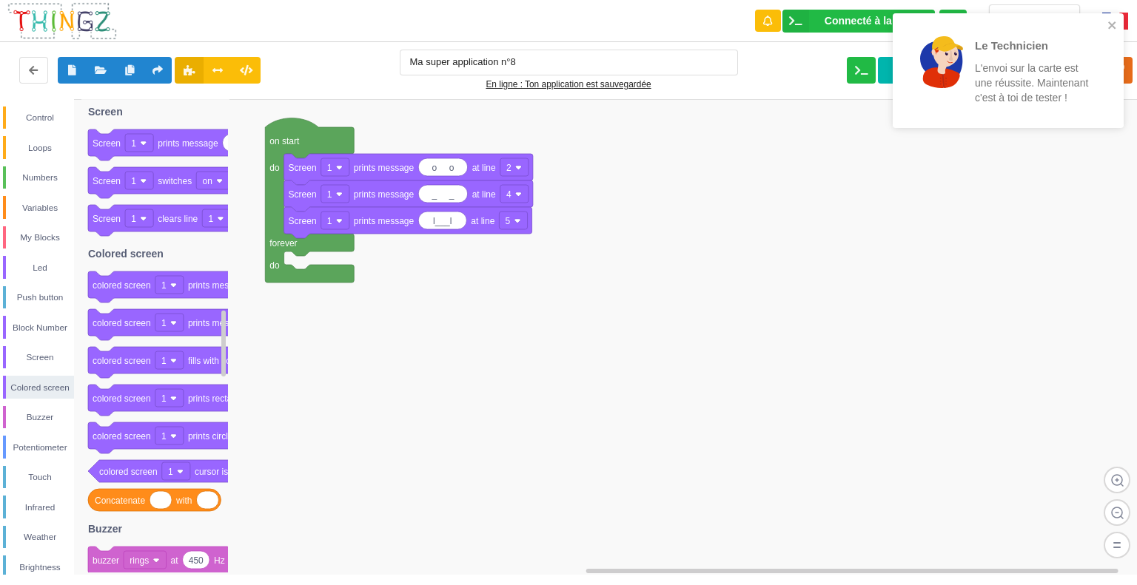
click at [357, 336] on rect at bounding box center [573, 337] width 1147 height 477
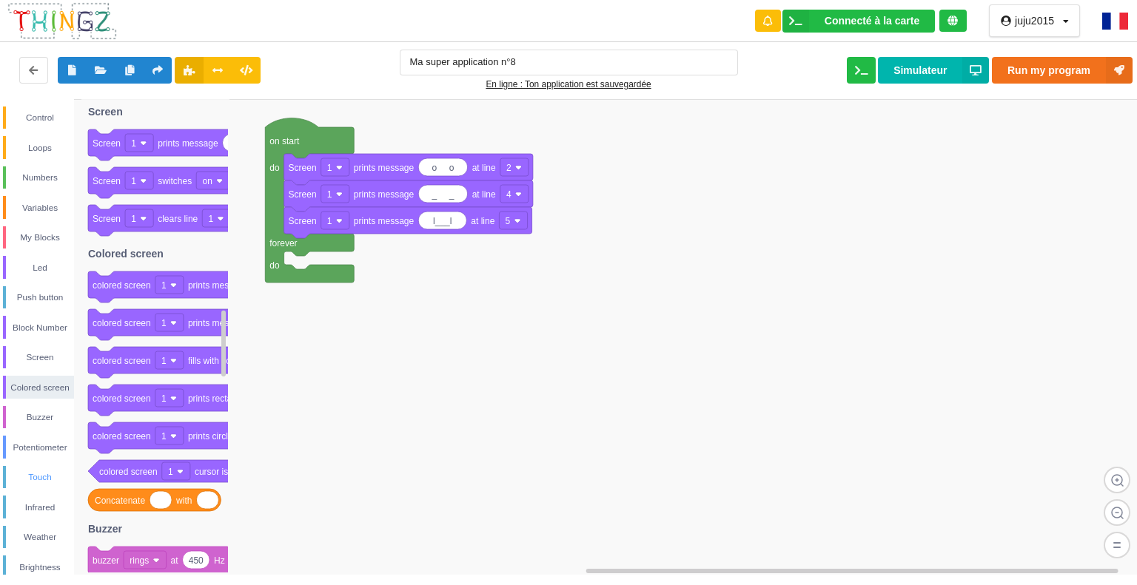
click at [39, 474] on div "Touch" at bounding box center [40, 477] width 68 height 15
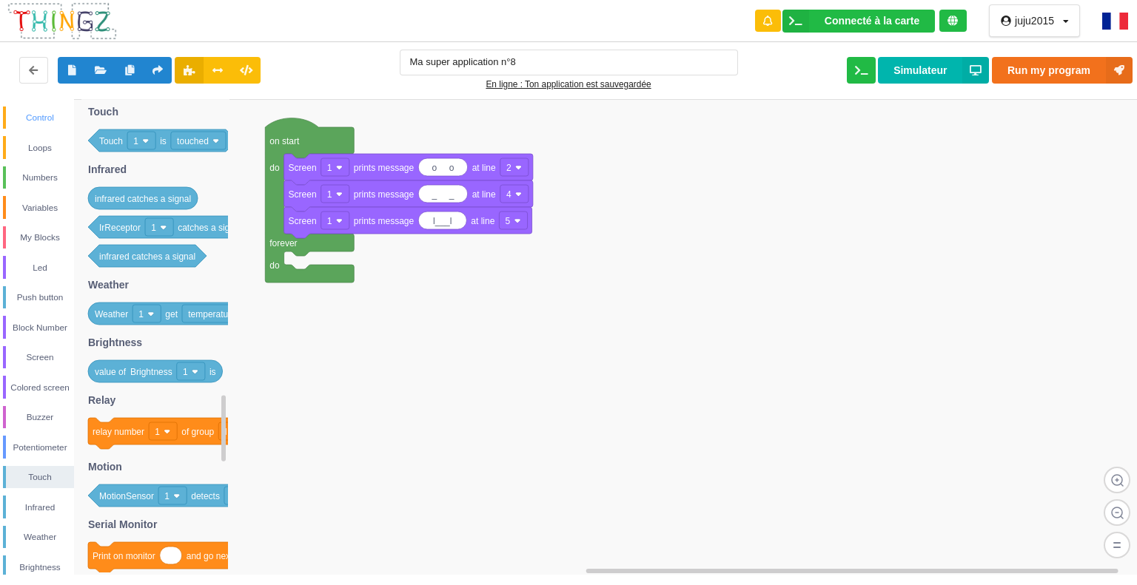
click at [26, 118] on div "Control" at bounding box center [40, 117] width 68 height 15
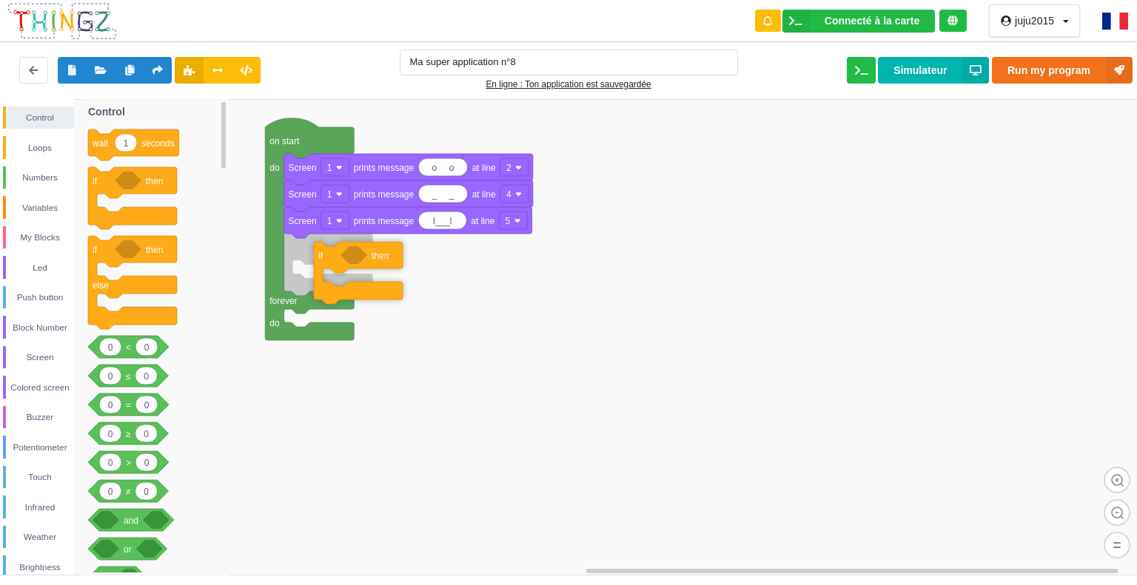
drag, startPoint x: 113, startPoint y: 189, endPoint x: 320, endPoint y: 270, distance: 222.6
click at [322, 270] on div "Control Loops Numbers Variables My Blocks Led Push button Block Number Screen C…" at bounding box center [573, 337] width 1147 height 476
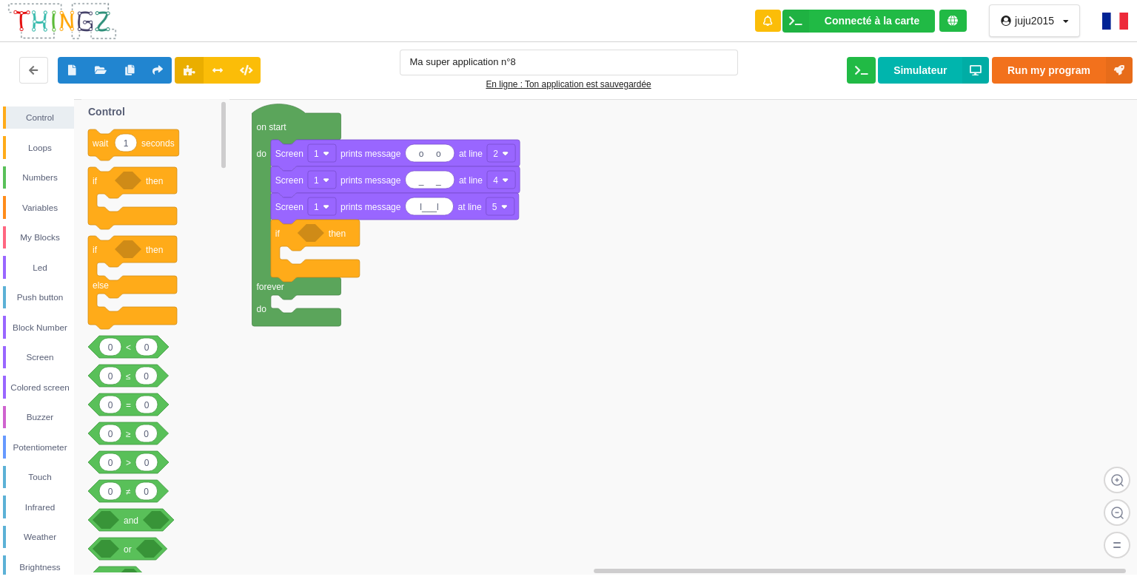
drag, startPoint x: 315, startPoint y: 264, endPoint x: 305, endPoint y: 254, distance: 14.7
click at [305, 254] on div "Control Loops Numbers Variables My Blocks Led Push button Block Number Screen C…" at bounding box center [573, 337] width 1147 height 476
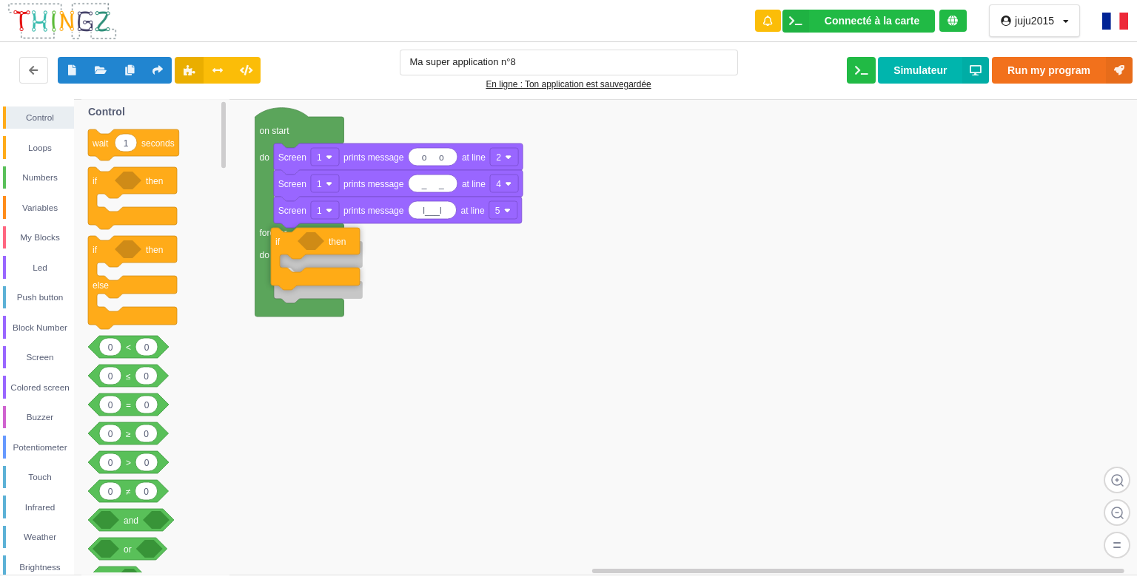
drag, startPoint x: 281, startPoint y: 235, endPoint x: 280, endPoint y: 248, distance: 13.4
click at [33, 475] on div "Touch" at bounding box center [40, 477] width 68 height 15
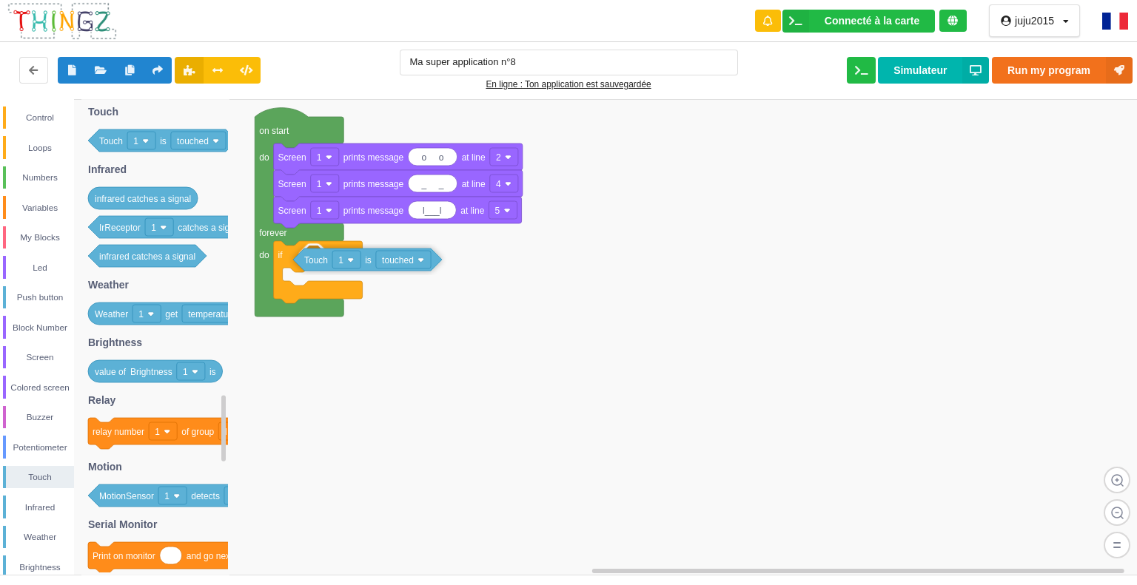
drag, startPoint x: 155, startPoint y: 147, endPoint x: 362, endPoint y: 269, distance: 239.5
click at [362, 269] on div "Control Loops Numbers Variables My Blocks Led Push button Block Number Screen C…" at bounding box center [573, 337] width 1147 height 476
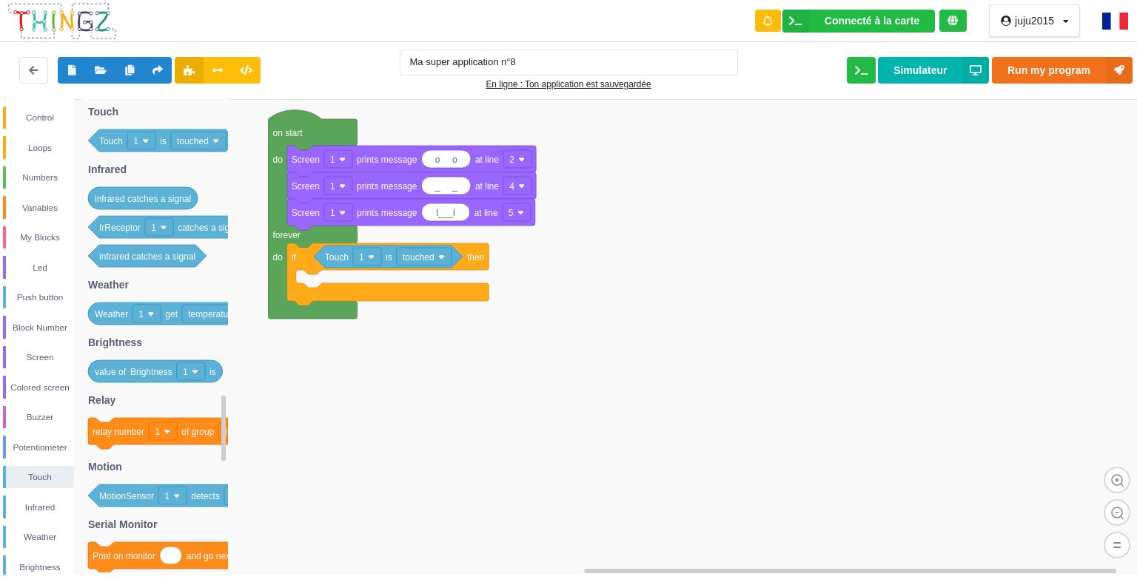
click at [522, 83] on div "En ligne : Ton application est sauvegardée" at bounding box center [569, 84] width 338 height 15
drag, startPoint x: 536, startPoint y: 82, endPoint x: 518, endPoint y: 94, distance: 21.3
click at [514, 92] on div "Ma super application n°8 En ligne : Ton application est sauvegardée Run my prog…" at bounding box center [568, 70] width 1148 height 63
click at [562, 121] on rect at bounding box center [573, 337] width 1147 height 477
drag, startPoint x: 562, startPoint y: 122, endPoint x: 575, endPoint y: 135, distance: 18.8
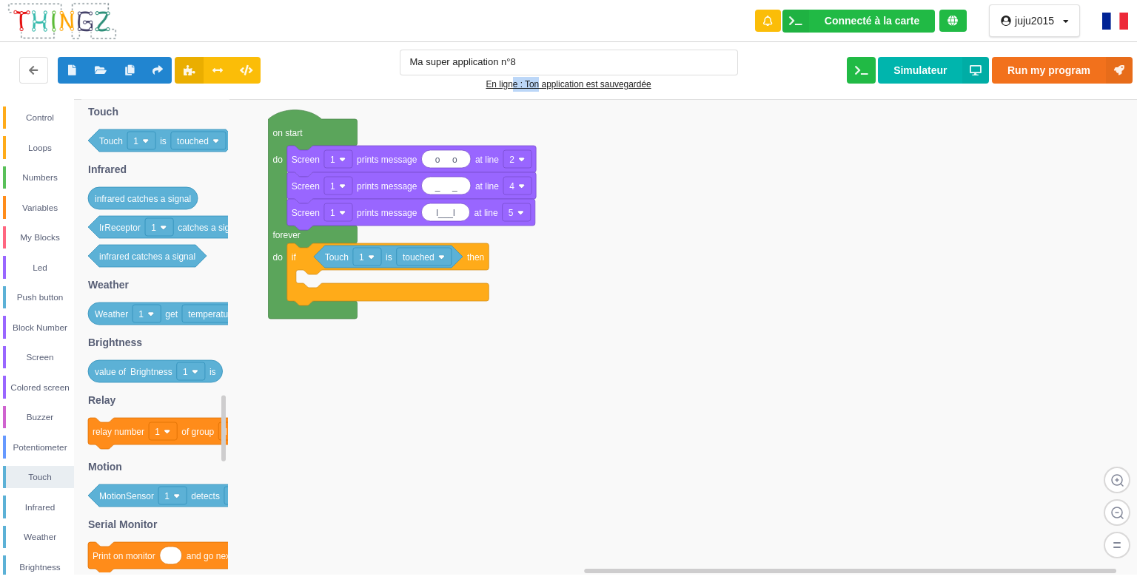
click at [575, 135] on div "Control Loops Numbers Variables My Blocks Led Push button Block Number Screen C…" at bounding box center [573, 337] width 1147 height 476
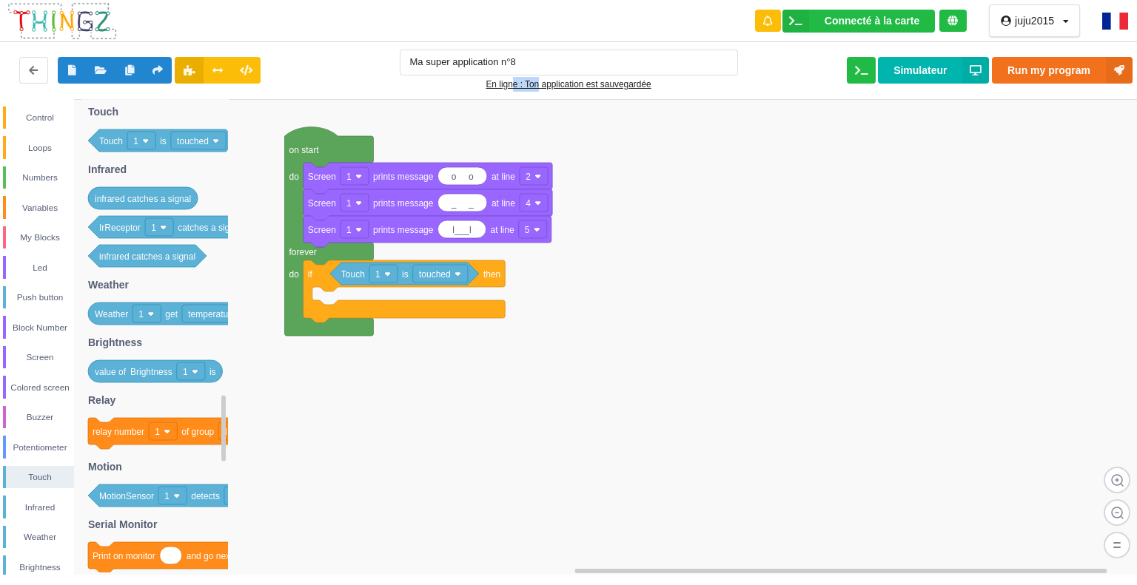
click at [598, 161] on rect at bounding box center [573, 337] width 1147 height 477
drag, startPoint x: 570, startPoint y: 136, endPoint x: 549, endPoint y: 118, distance: 27.8
click at [562, 129] on div "Control Loops Numbers Variables My Blocks Led Push button Block Number Screen C…" at bounding box center [573, 337] width 1147 height 476
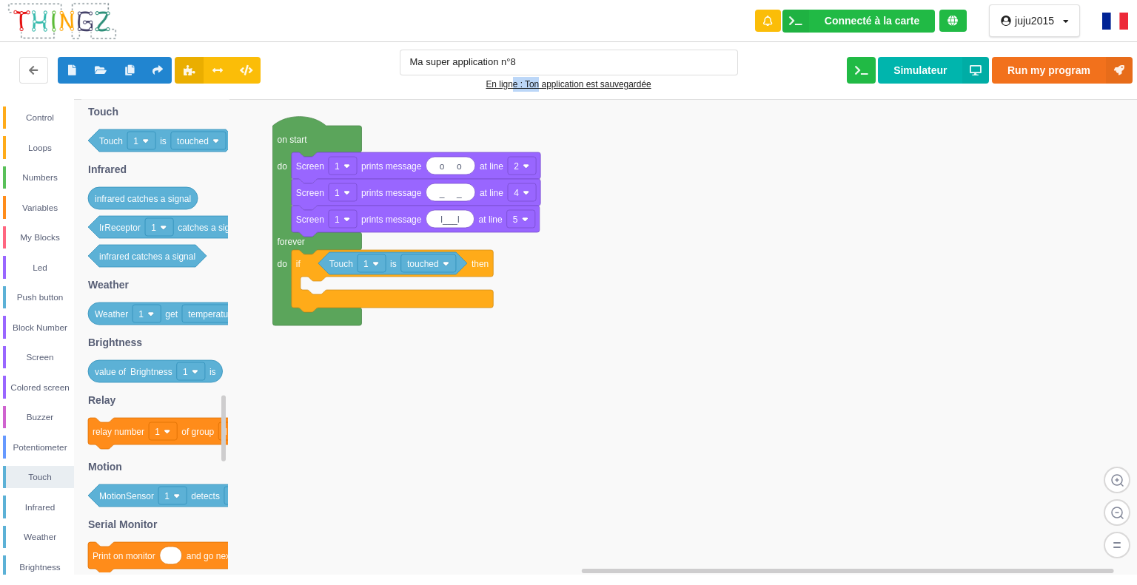
click at [534, 108] on rect at bounding box center [573, 337] width 1147 height 477
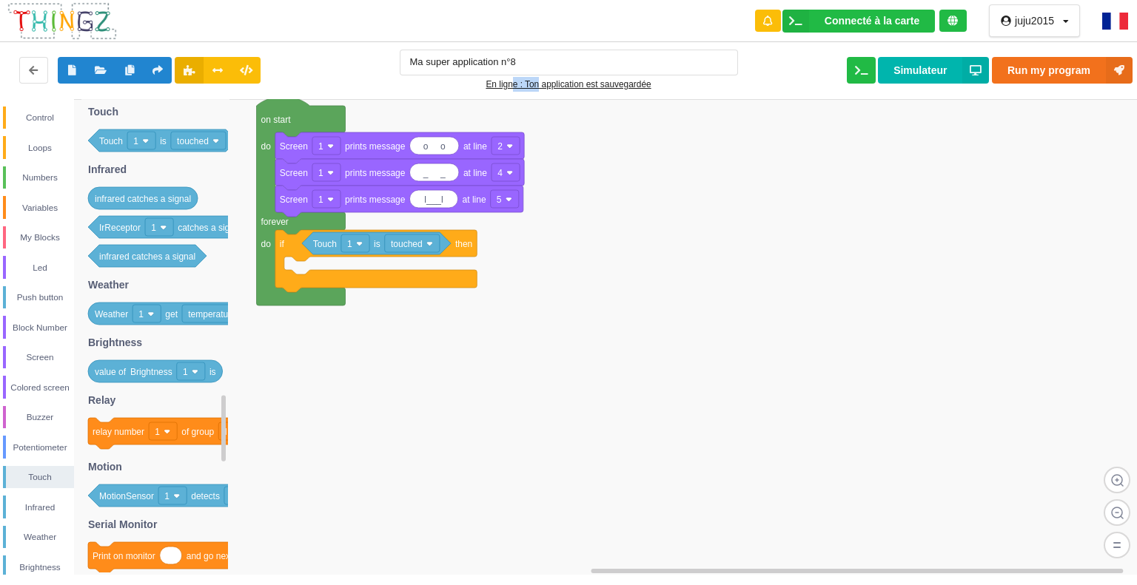
drag, startPoint x: 536, startPoint y: 108, endPoint x: 520, endPoint y: 88, distance: 25.3
click at [519, 88] on div "Connecté à la carte Réglages Ouvrir le moniteur automatiquement Connexion autom…" at bounding box center [568, 282] width 1157 height 585
click at [540, 84] on div "En ligne : Ton application est sauvegardée" at bounding box center [569, 84] width 338 height 15
drag, startPoint x: 650, startPoint y: 85, endPoint x: 484, endPoint y: 87, distance: 166.5
click at [483, 87] on div "En ligne : Ton application est sauvegardée" at bounding box center [569, 84] width 338 height 15
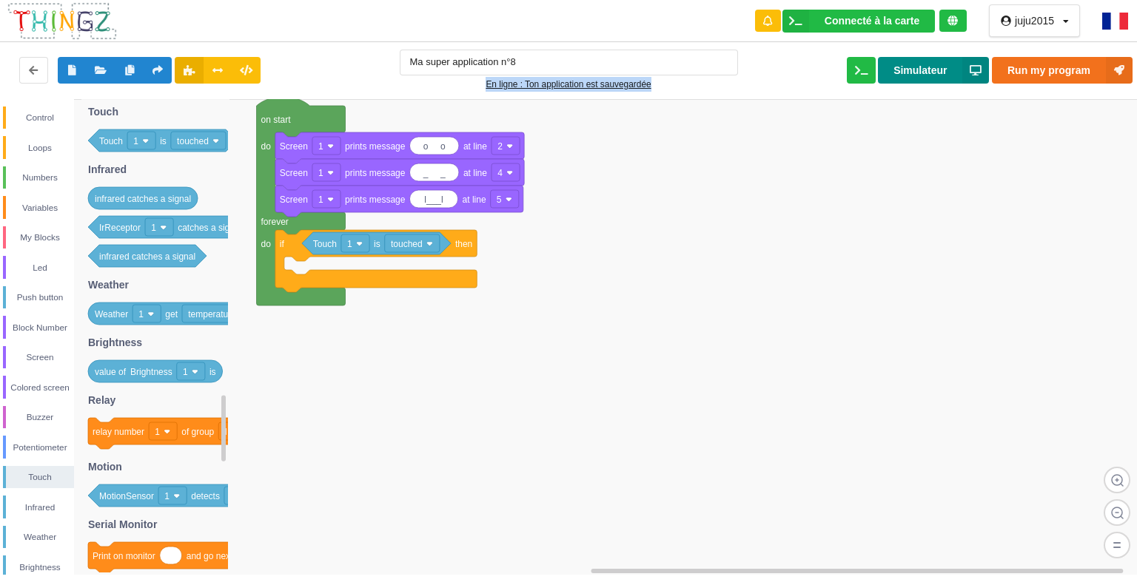
click at [942, 81] on button "Simulateur" at bounding box center [933, 70] width 111 height 27
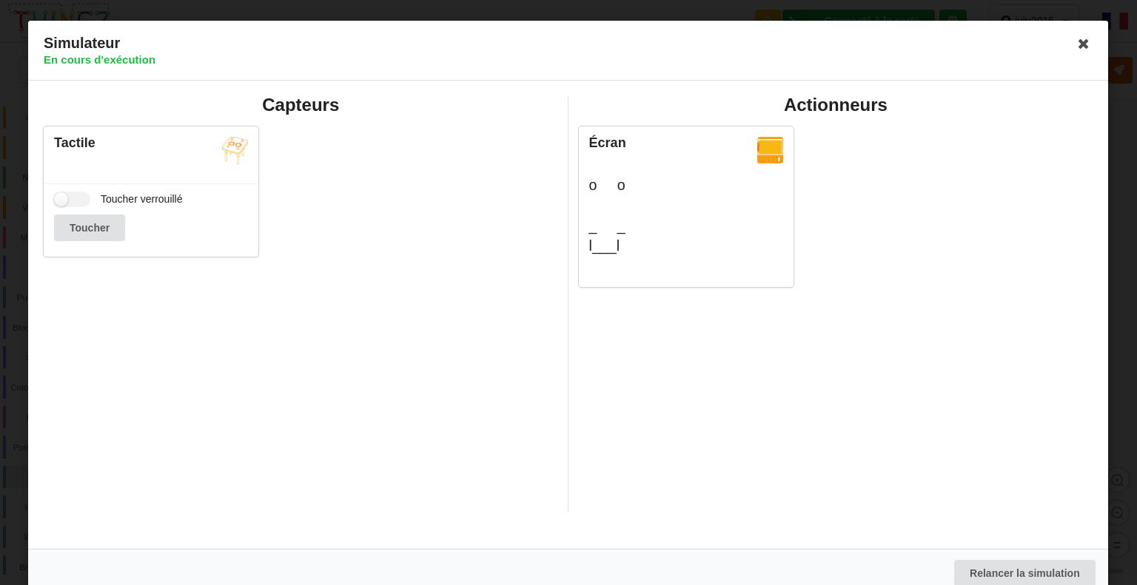
click at [1074, 41] on icon at bounding box center [1084, 44] width 24 height 24
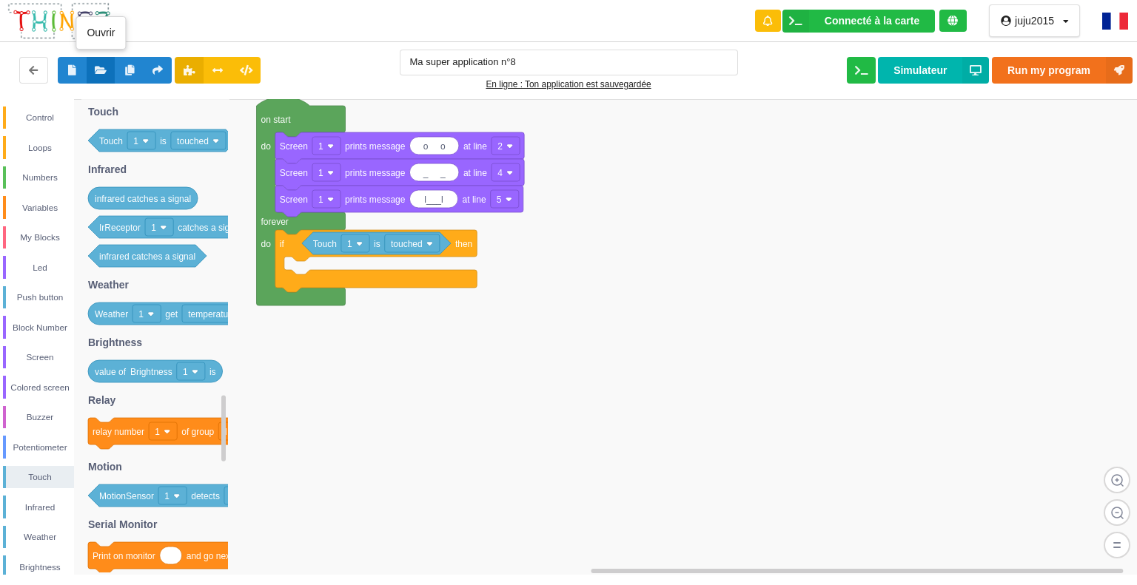
click at [101, 64] on button at bounding box center [101, 70] width 29 height 27
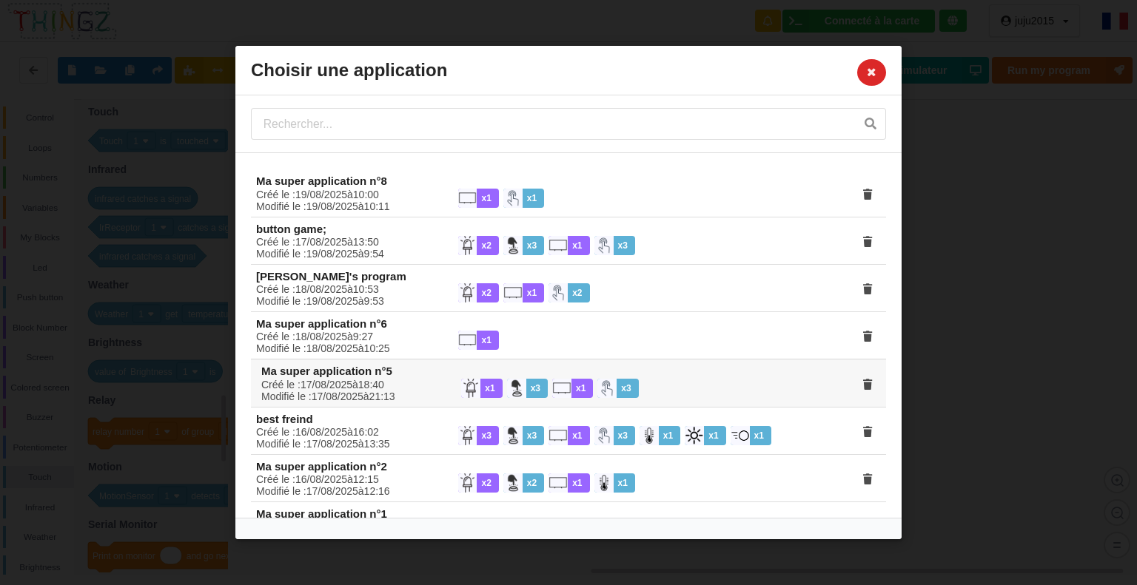
click at [465, 385] on img at bounding box center [470, 388] width 19 height 19
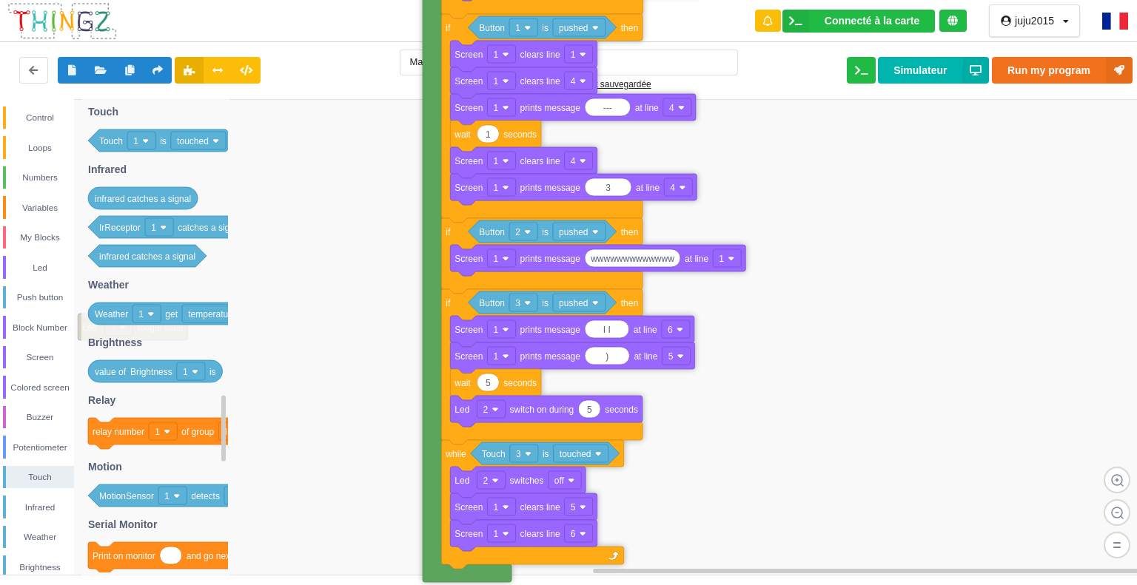
drag, startPoint x: 369, startPoint y: 172, endPoint x: 427, endPoint y: 441, distance: 274.7
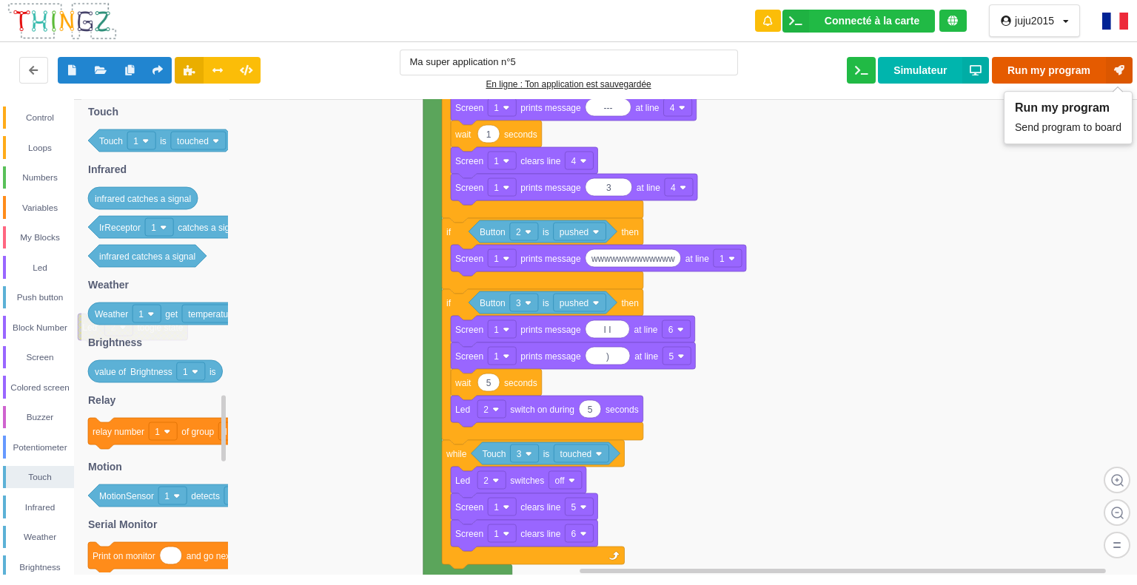
click at [1094, 61] on button "Run my program" at bounding box center [1062, 70] width 141 height 27
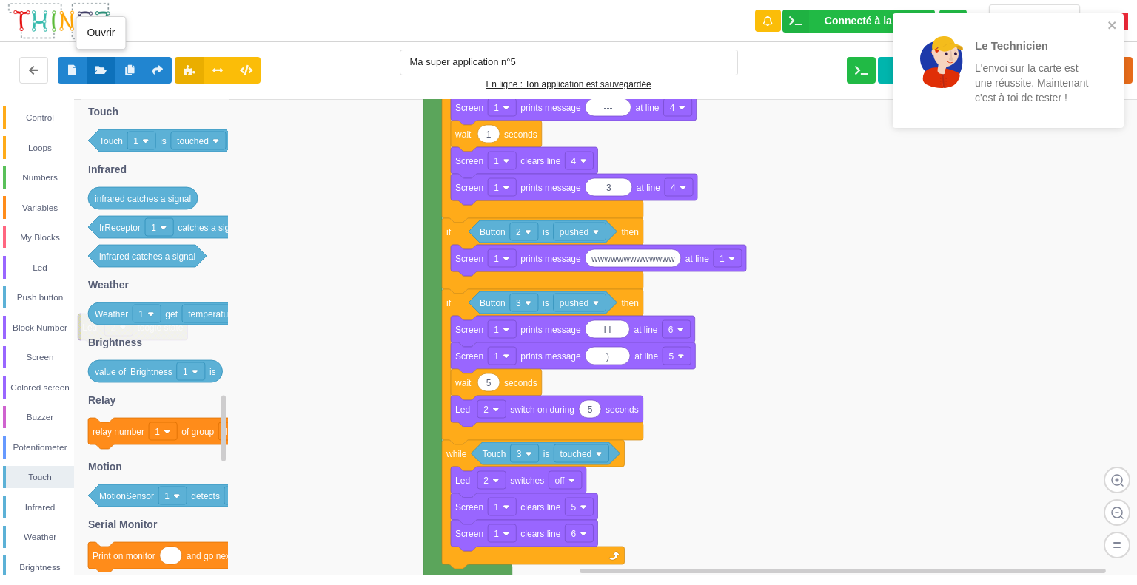
click at [97, 62] on button at bounding box center [101, 70] width 29 height 27
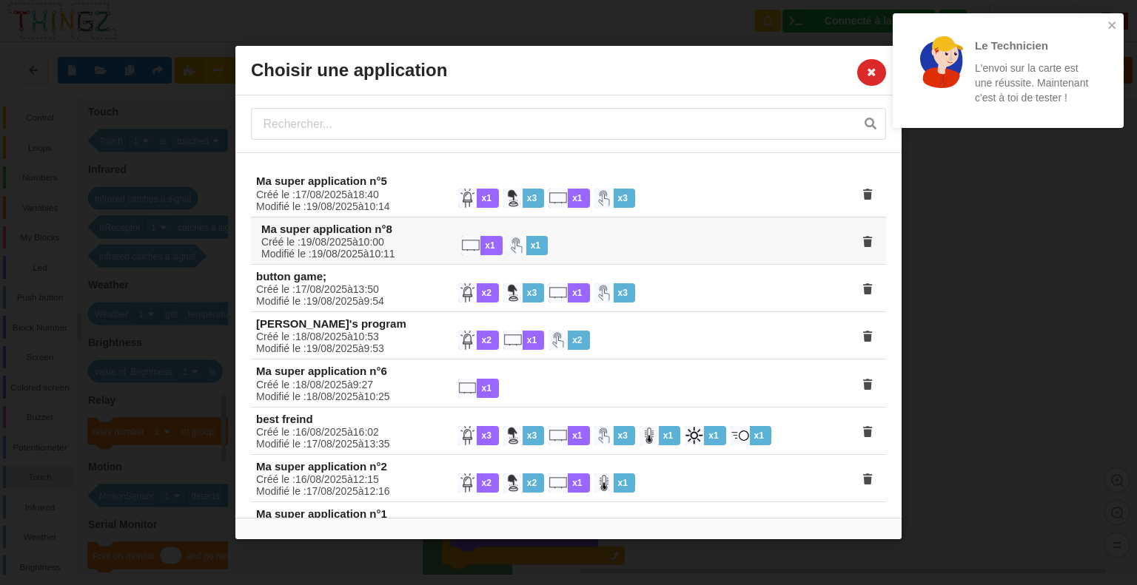
click at [489, 246] on div "x 1" at bounding box center [481, 245] width 41 height 19
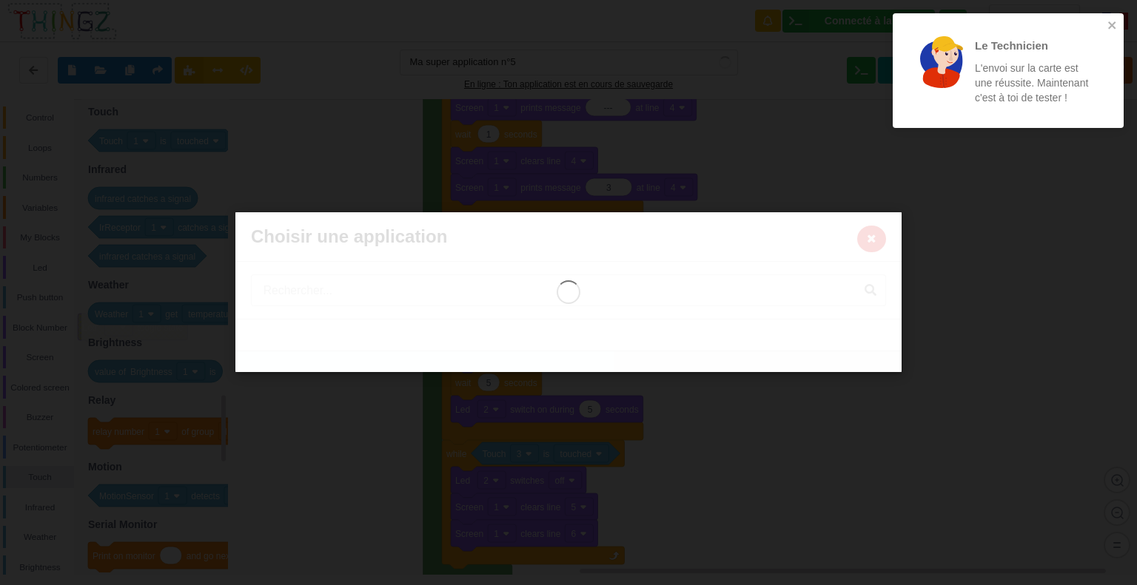
type input "Ma super application n°8"
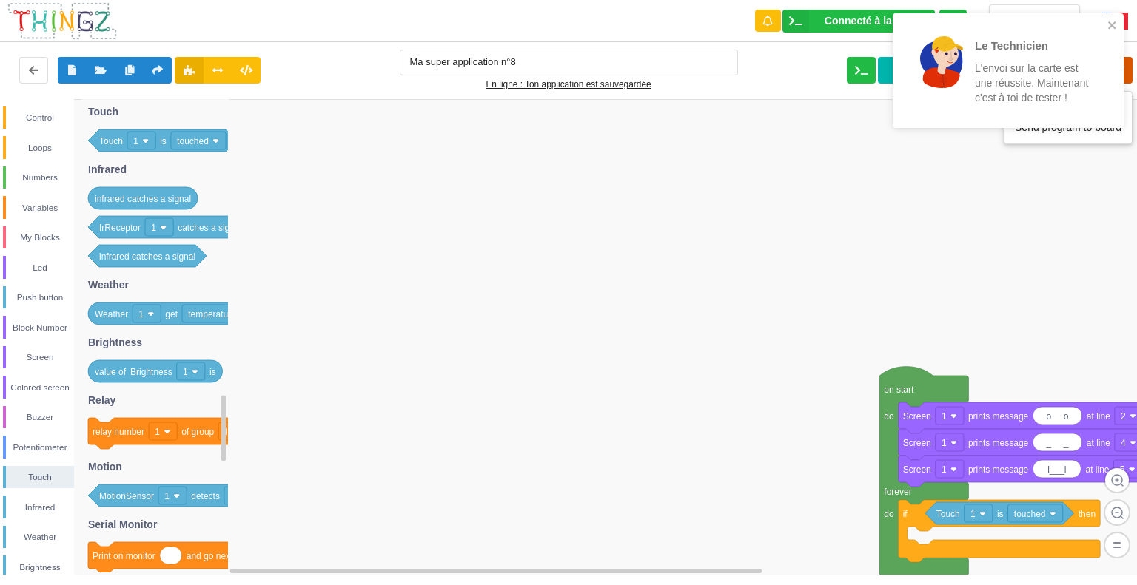
click at [1128, 64] on icon at bounding box center [1119, 70] width 27 height 27
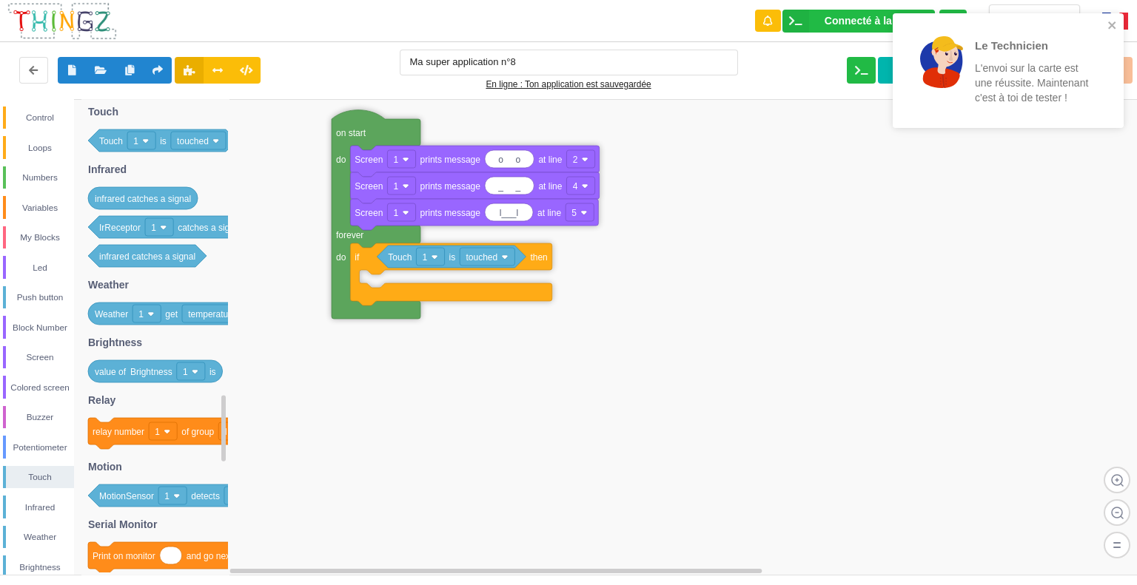
drag, startPoint x: 892, startPoint y: 380, endPoint x: 348, endPoint y: 124, distance: 602.1
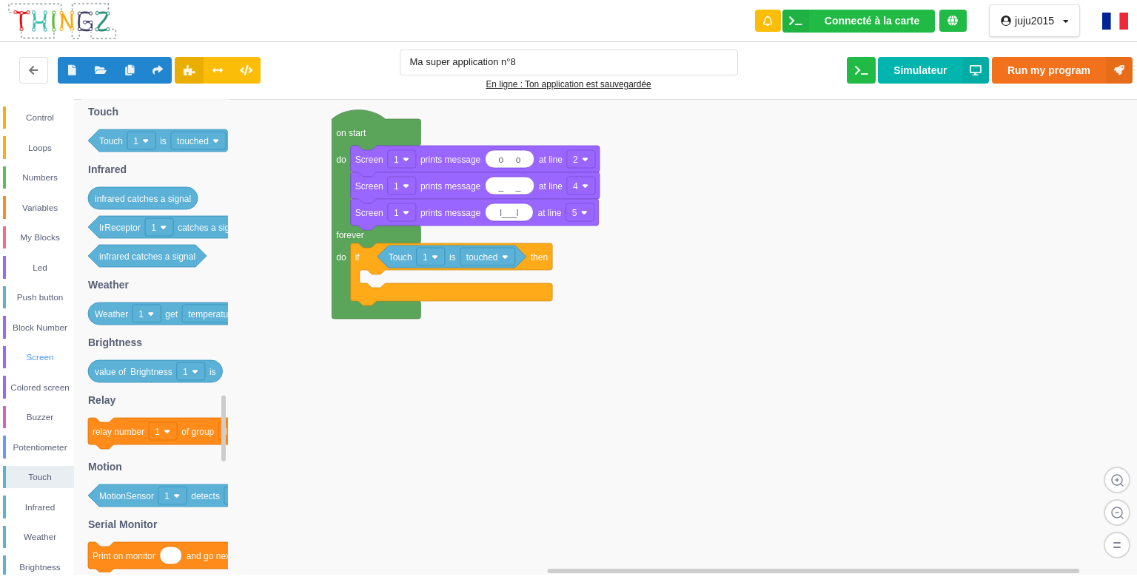
click at [45, 353] on div "Screen" at bounding box center [40, 357] width 68 height 15
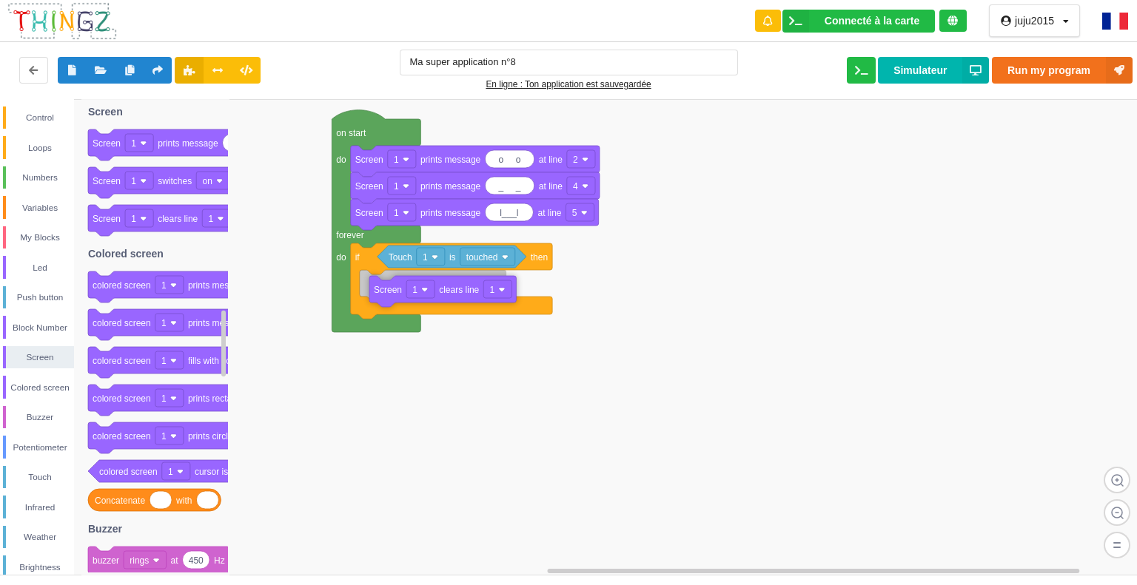
drag, startPoint x: 184, startPoint y: 226, endPoint x: 454, endPoint y: 297, distance: 279.3
click at [458, 297] on div "Control Loops Numbers Variables My Blocks Led Push button Block Number Screen C…" at bounding box center [573, 337] width 1147 height 476
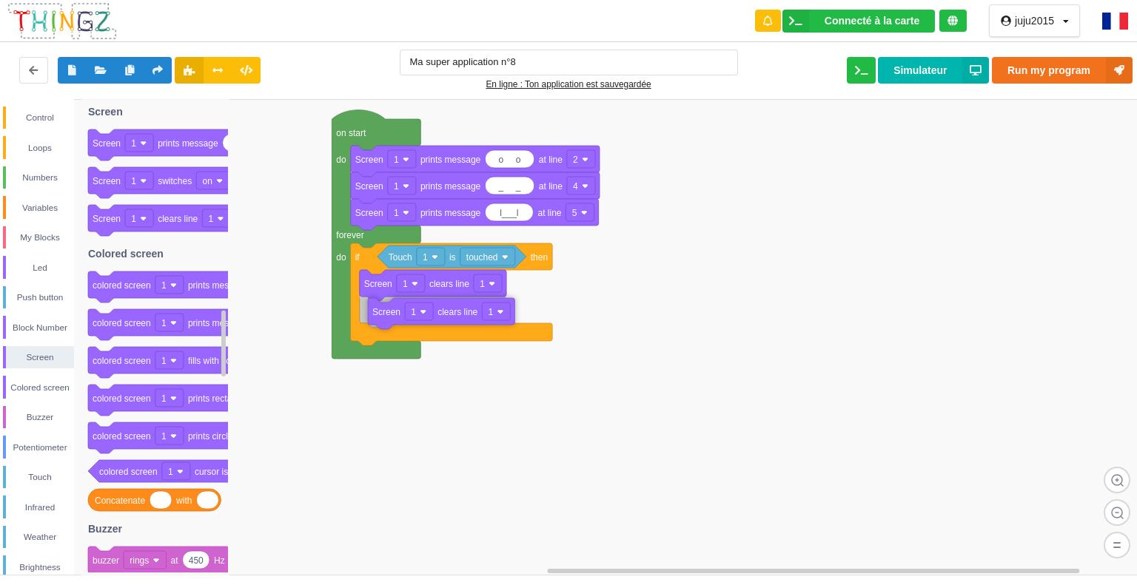
drag, startPoint x: 191, startPoint y: 226, endPoint x: 469, endPoint y: 318, distance: 293.2
click at [469, 318] on div "Control Loops Numbers Variables My Blocks Led Push button Block Number Screen C…" at bounding box center [573, 337] width 1147 height 476
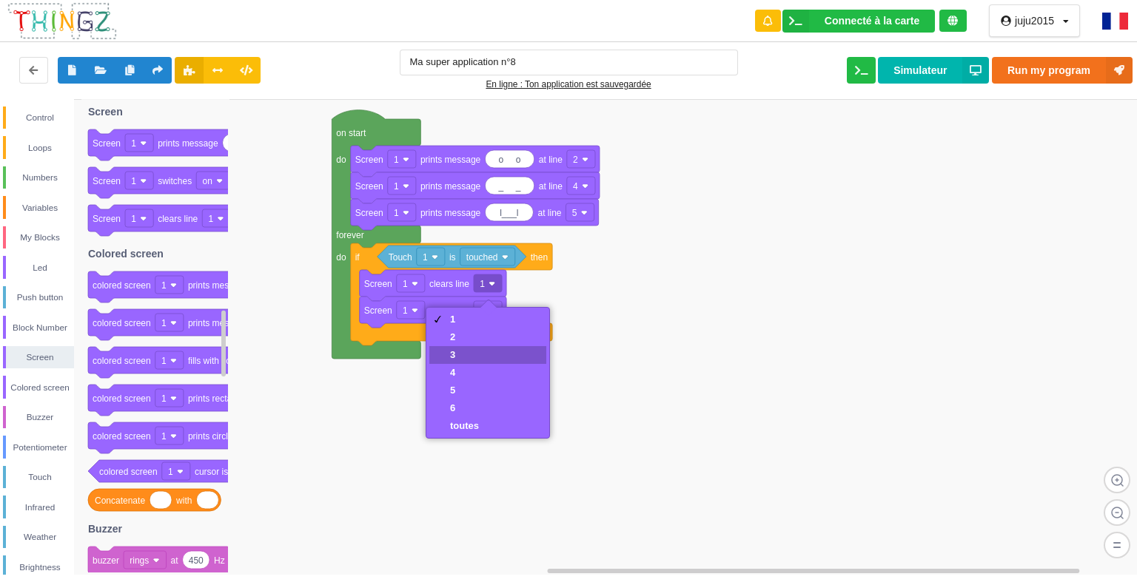
click at [493, 362] on div "3" at bounding box center [487, 355] width 117 height 18
click at [490, 371] on div "4" at bounding box center [487, 373] width 117 height 18
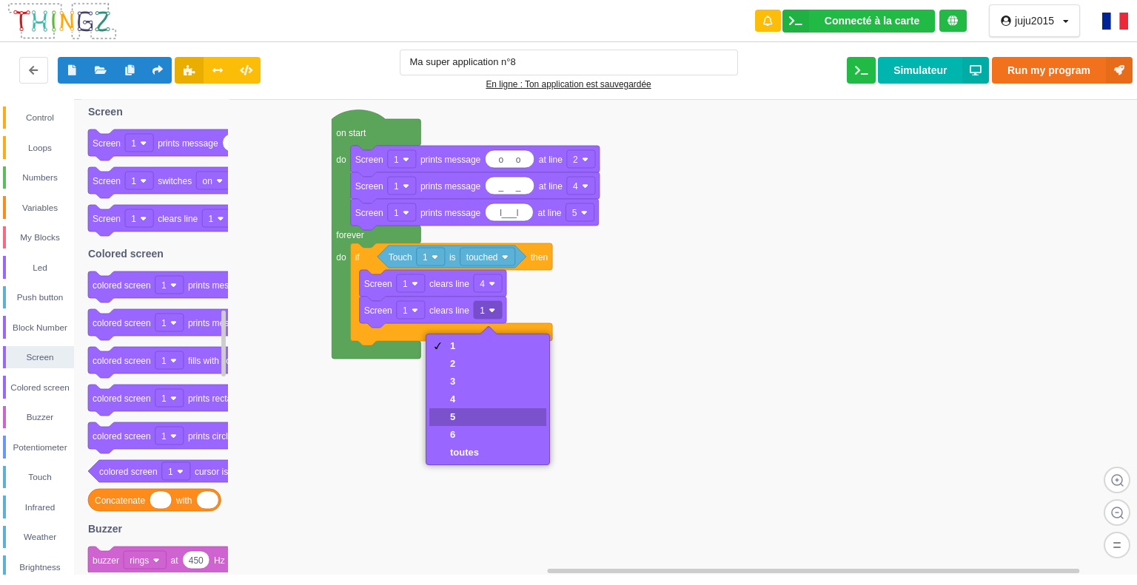
click at [502, 411] on div "5" at bounding box center [487, 417] width 117 height 18
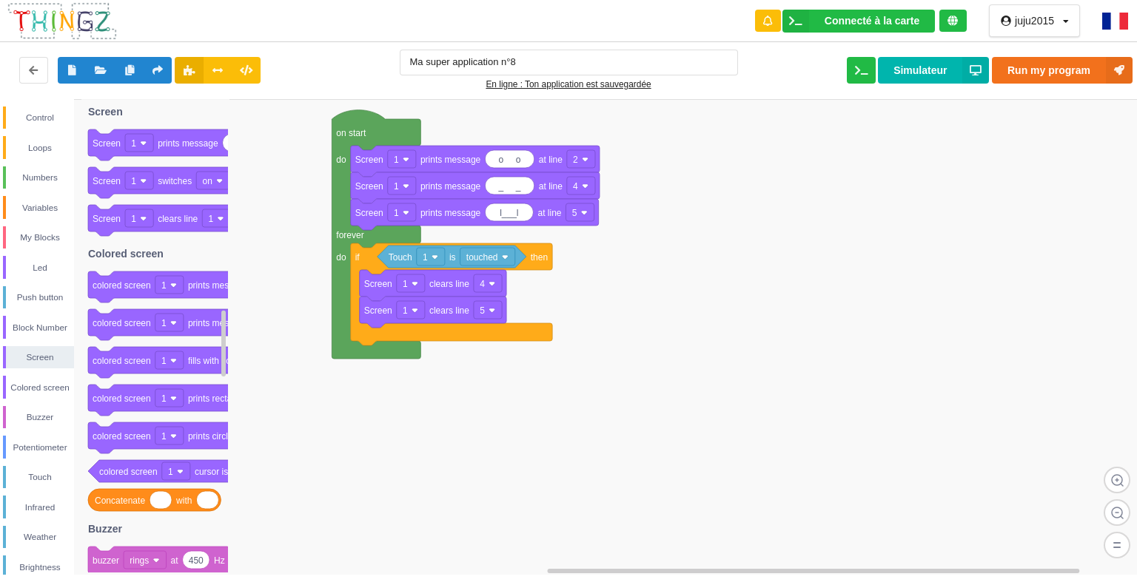
click at [497, 391] on rect at bounding box center [573, 337] width 1147 height 477
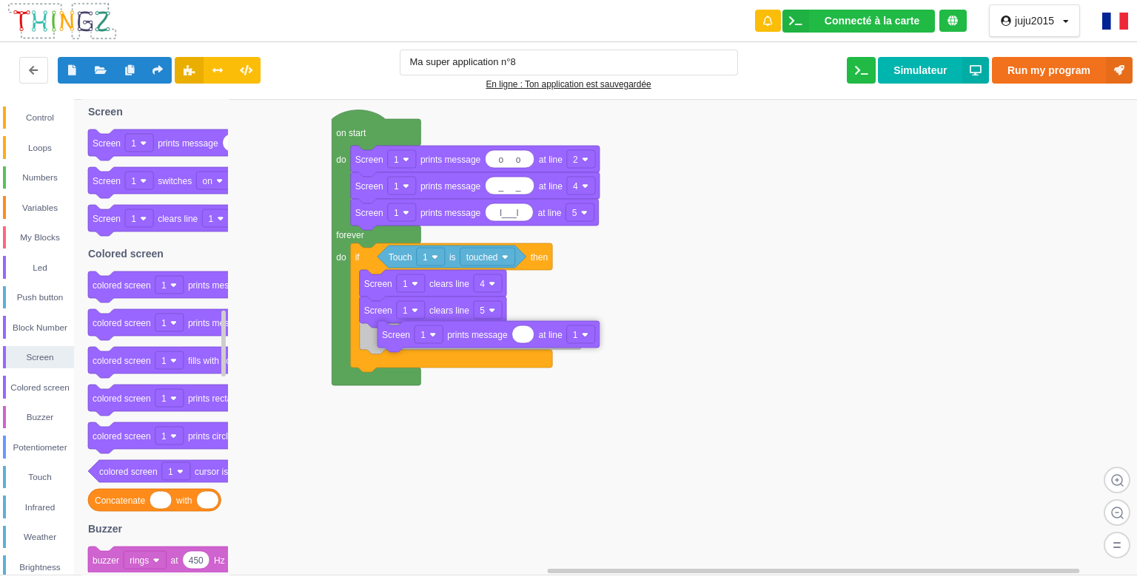
drag, startPoint x: 210, startPoint y: 141, endPoint x: 492, endPoint y: 337, distance: 343.4
click at [492, 337] on div "Control Loops Numbers Variables My Blocks Led Push button Block Number Screen C…" at bounding box center [573, 337] width 1147 height 476
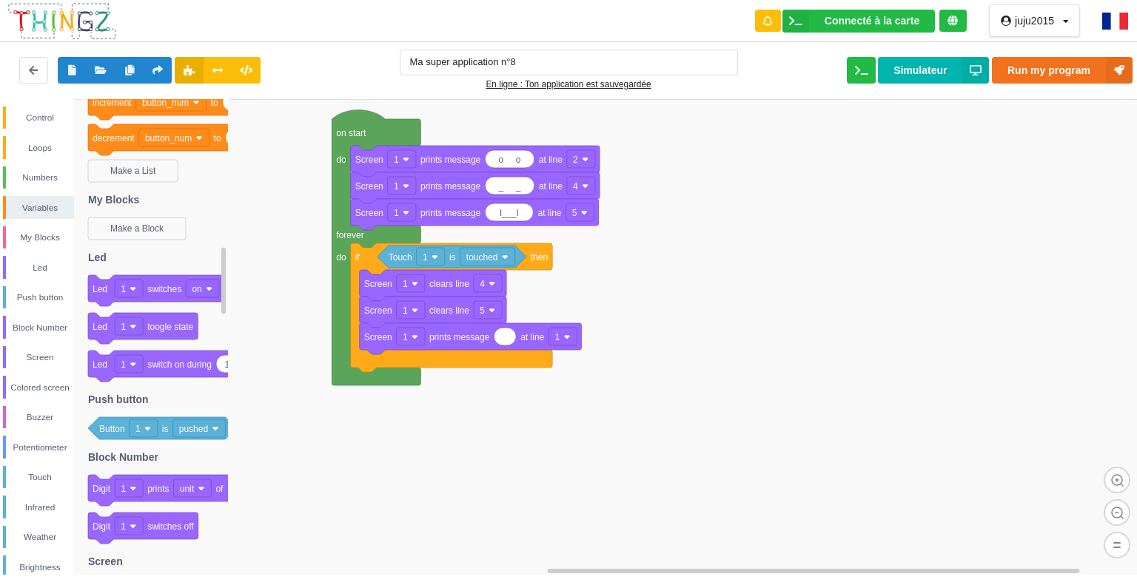
drag, startPoint x: 223, startPoint y: 147, endPoint x: 349, endPoint y: 302, distance: 199.8
click at [363, 310] on div "Control Loops Numbers Variables My Blocks Led Push button Block Number Screen C…" at bounding box center [573, 337] width 1147 height 476
drag, startPoint x: 30, startPoint y: 355, endPoint x: 40, endPoint y: 343, distance: 15.8
click at [33, 356] on div "Screen" at bounding box center [40, 357] width 68 height 15
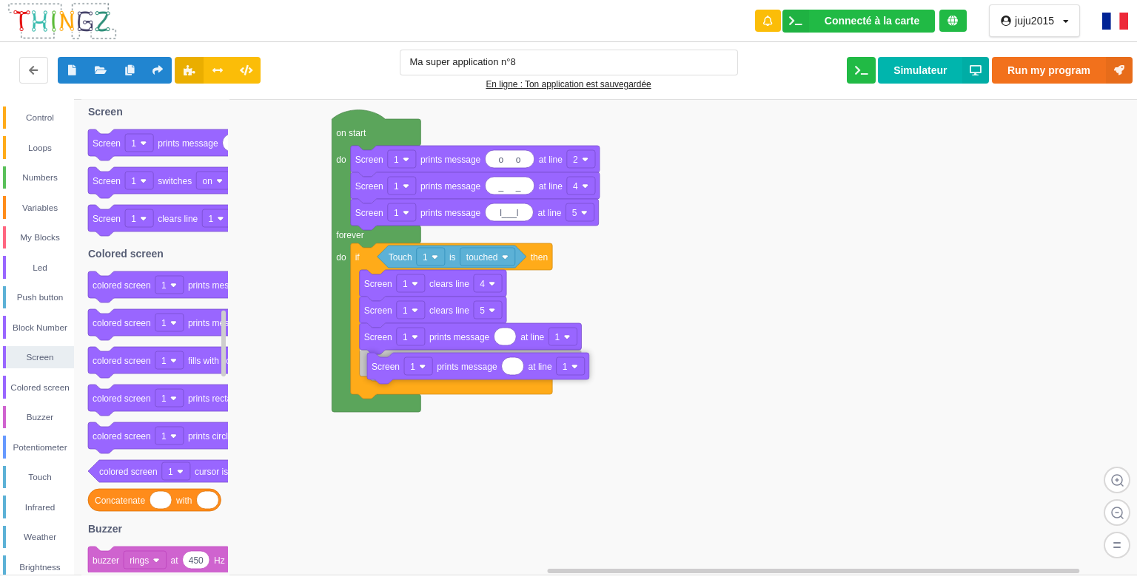
drag, startPoint x: 185, startPoint y: 149, endPoint x: 462, endPoint y: 366, distance: 352.6
click at [463, 370] on div "Control Loops Numbers Variables My Blocks Led Push button Block Number Screen C…" at bounding box center [573, 337] width 1147 height 476
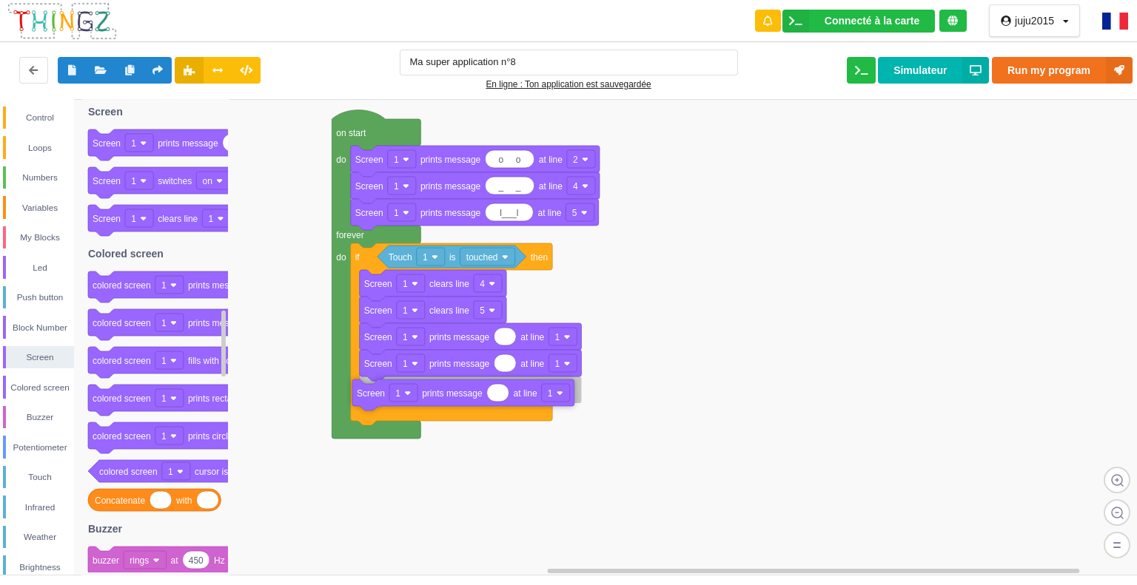
drag, startPoint x: 189, startPoint y: 153, endPoint x: 457, endPoint y: 402, distance: 364.9
click at [455, 402] on div "Control Loops Numbers Variables My Blocks Led Push button Block Number Screen C…" at bounding box center [573, 337] width 1147 height 476
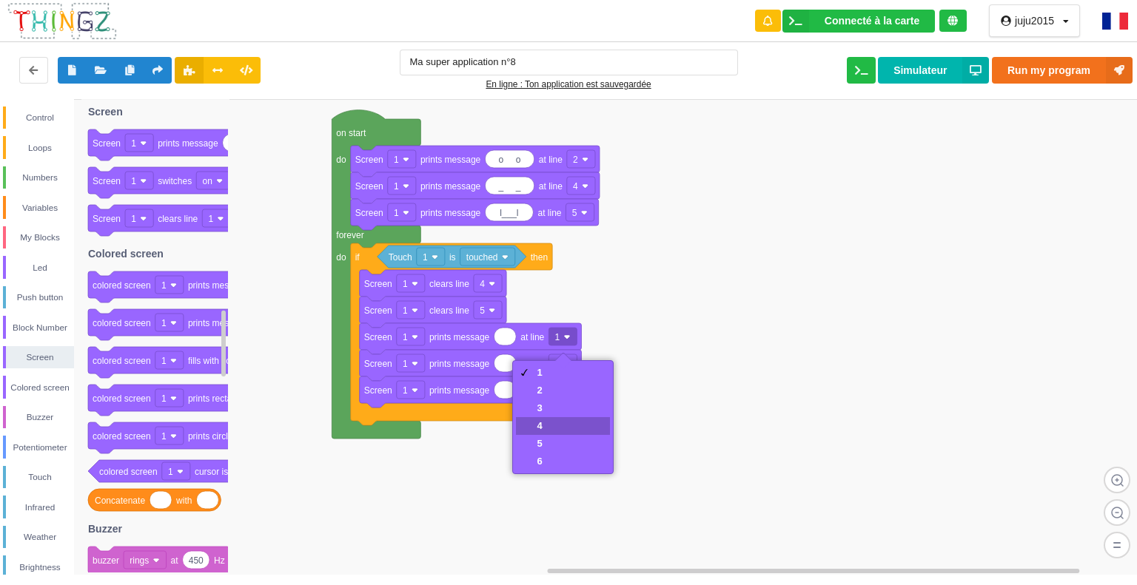
click at [561, 422] on div "4" at bounding box center [562, 426] width 93 height 18
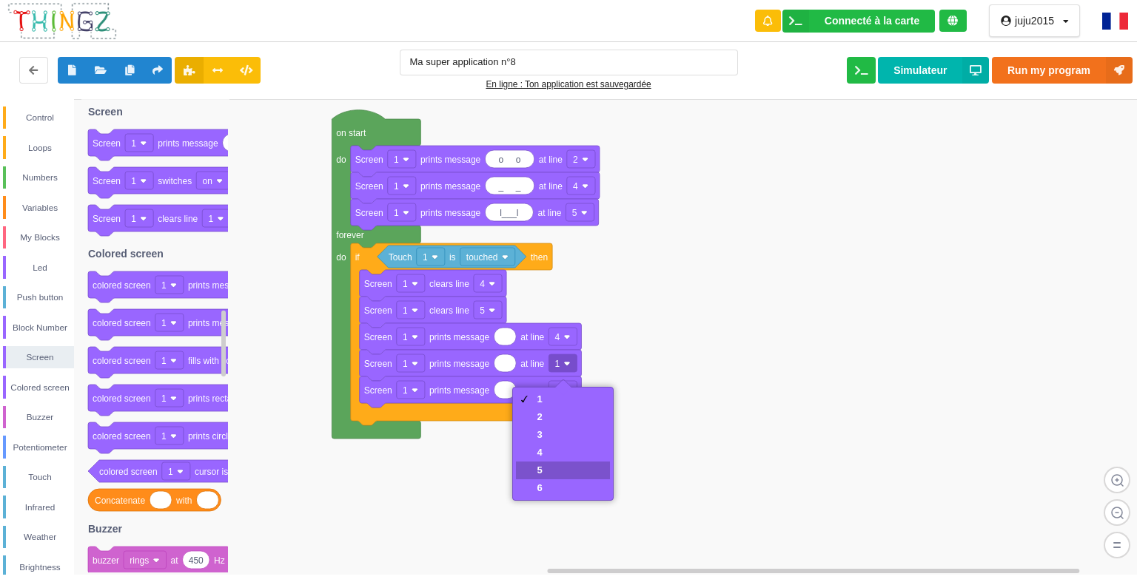
click at [556, 465] on div "5" at bounding box center [562, 471] width 93 height 18
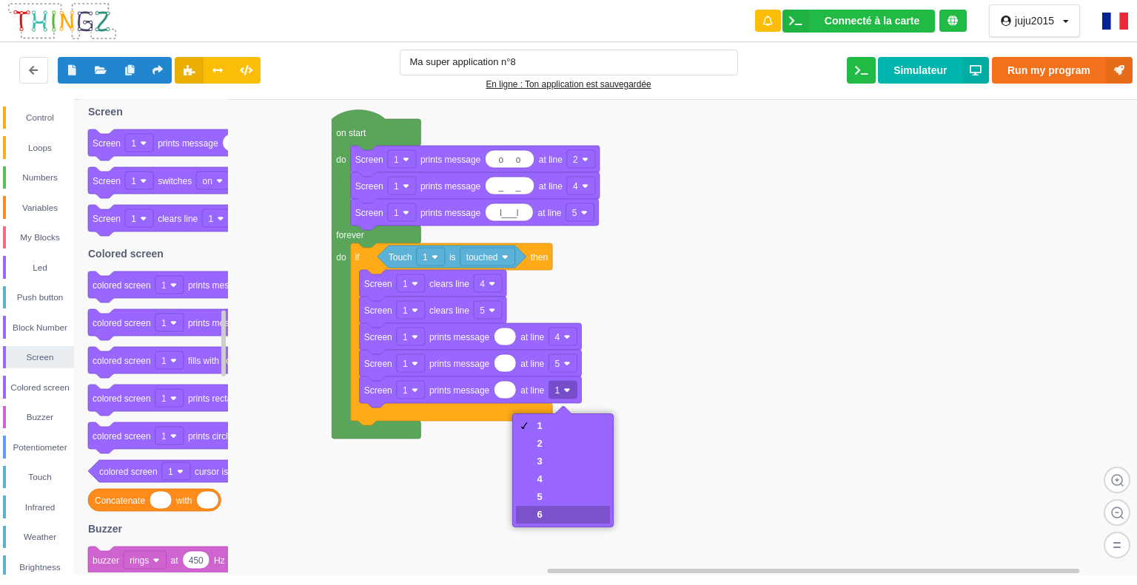
click at [562, 516] on div "6" at bounding box center [562, 515] width 93 height 18
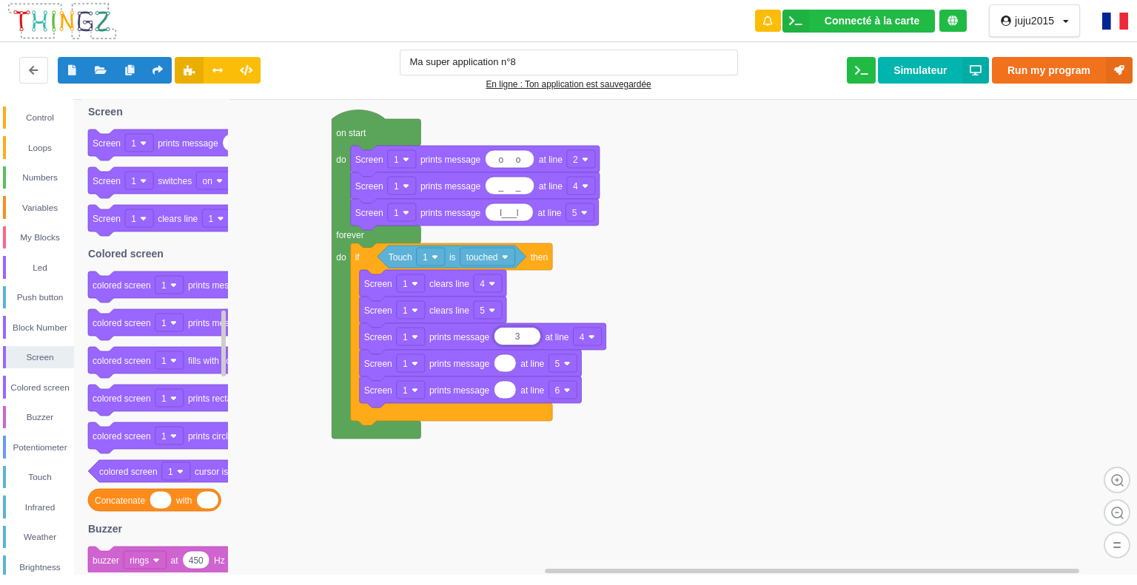
type input "3"
type input ")"
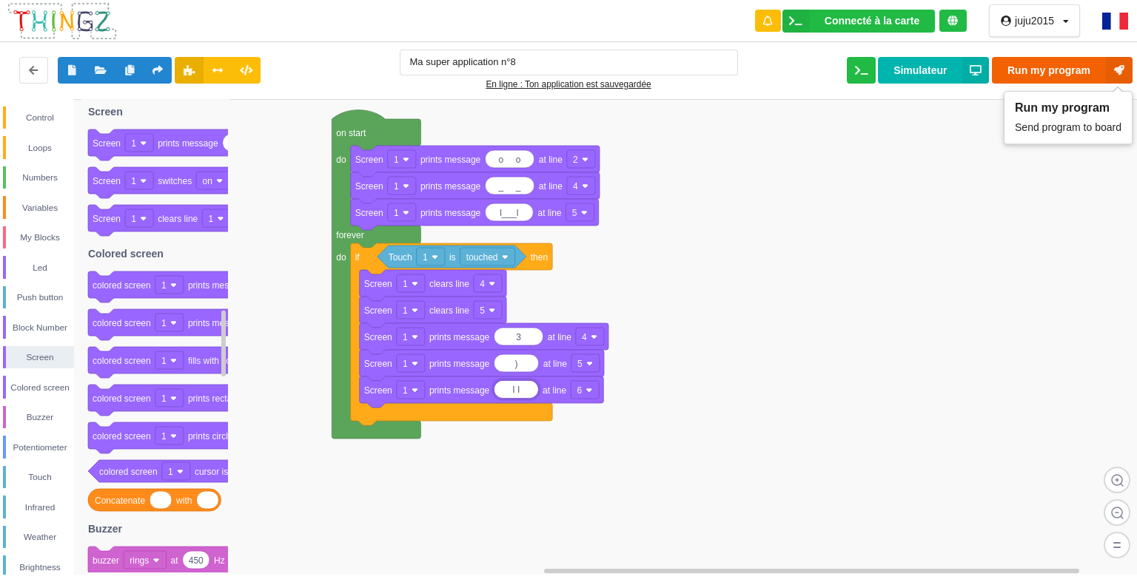
type input "I I"
click at [1021, 69] on button "Run my program" at bounding box center [1062, 70] width 141 height 27
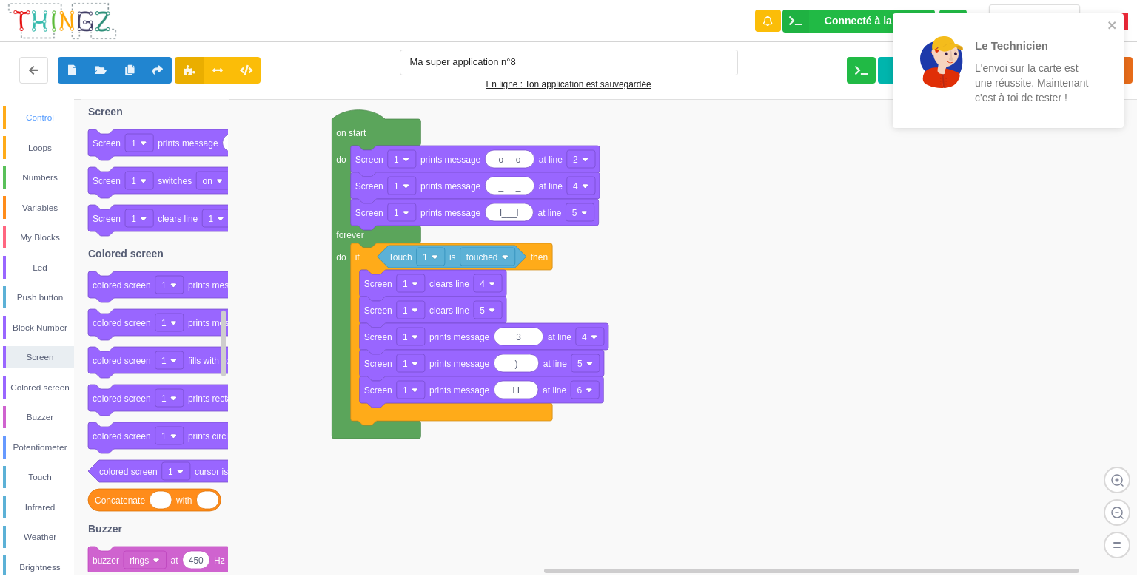
click at [33, 113] on div "Control" at bounding box center [40, 117] width 68 height 15
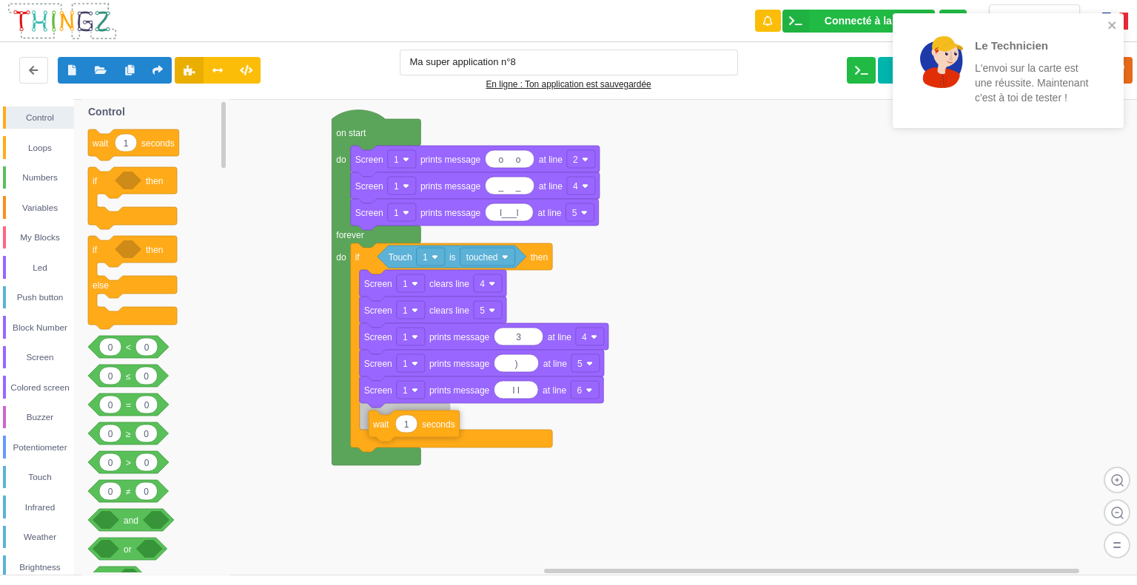
drag, startPoint x: 118, startPoint y: 148, endPoint x: 397, endPoint y: 428, distance: 395.0
click at [397, 428] on div "Control Loops Numbers Variables My Blocks Led Push button Block Number Screen C…" at bounding box center [573, 337] width 1147 height 476
click at [98, 68] on icon at bounding box center [101, 69] width 13 height 9
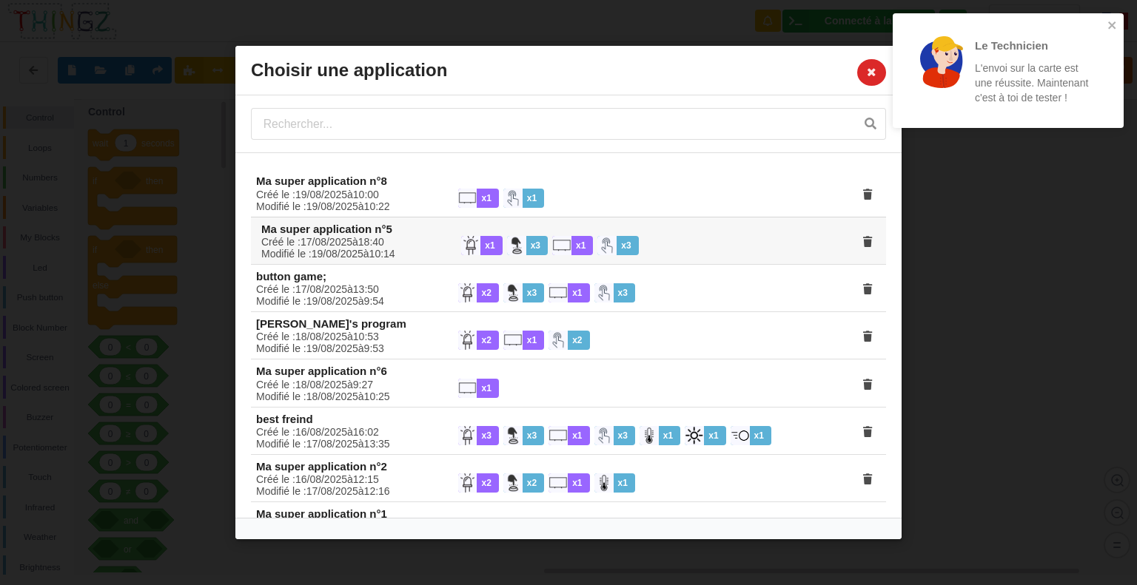
click at [394, 238] on div "Créé le : [DATE] à 18 : 40 Modifié le : [DATE] à 10 : 14 x 1 x 3 x 1 x 3" at bounding box center [571, 248] width 640 height 44
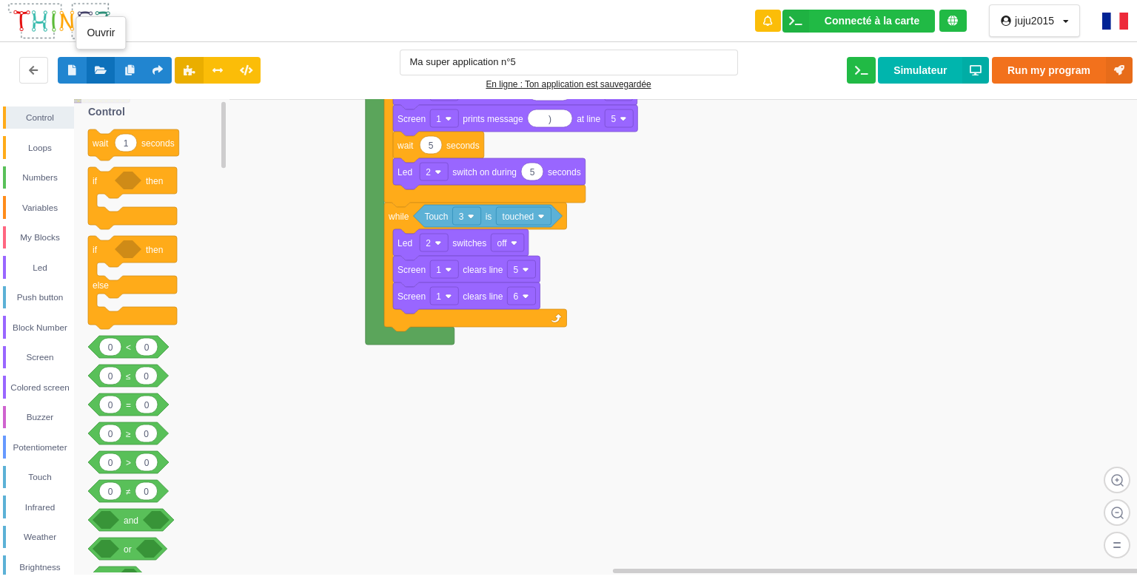
click at [93, 63] on button at bounding box center [101, 70] width 29 height 27
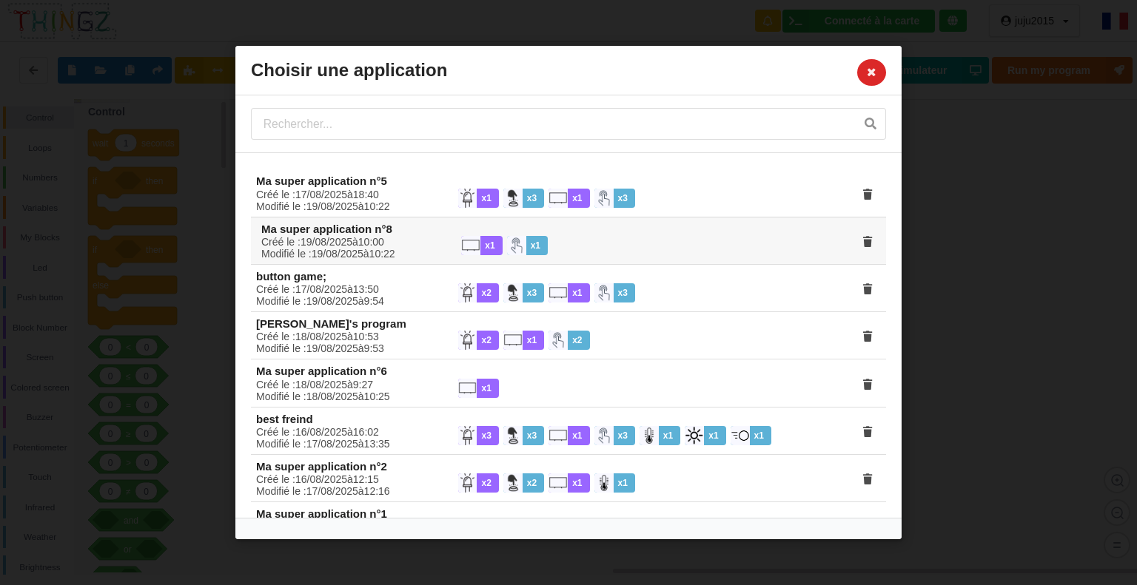
click at [313, 251] on div "Créé le : [DATE] à 10 : 00 Modifié le : [DATE] à 10 : 22" at bounding box center [351, 248] width 200 height 24
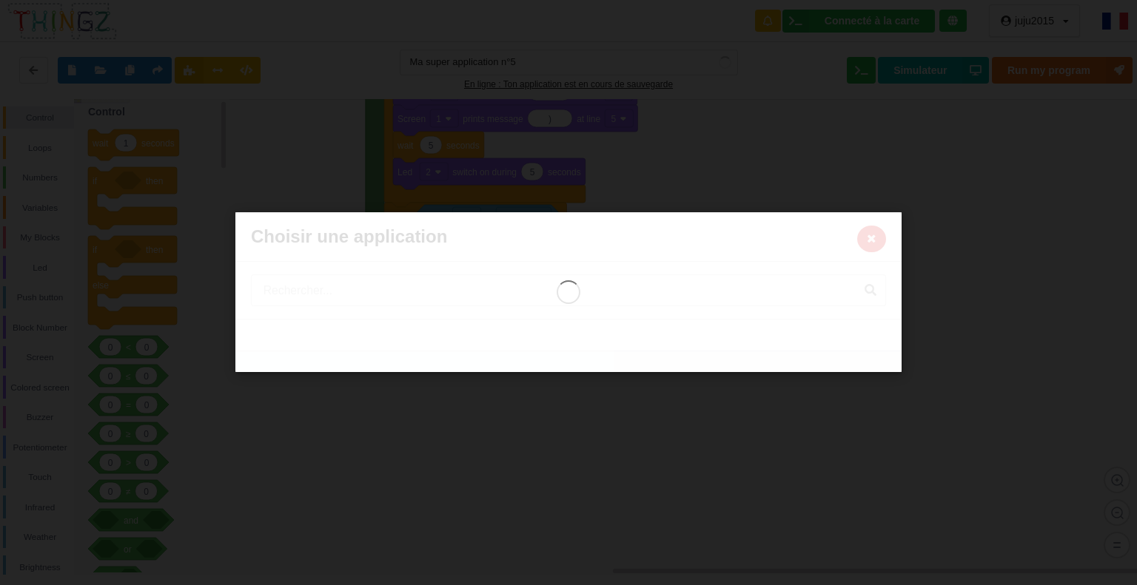
type input "Ma super application n°8"
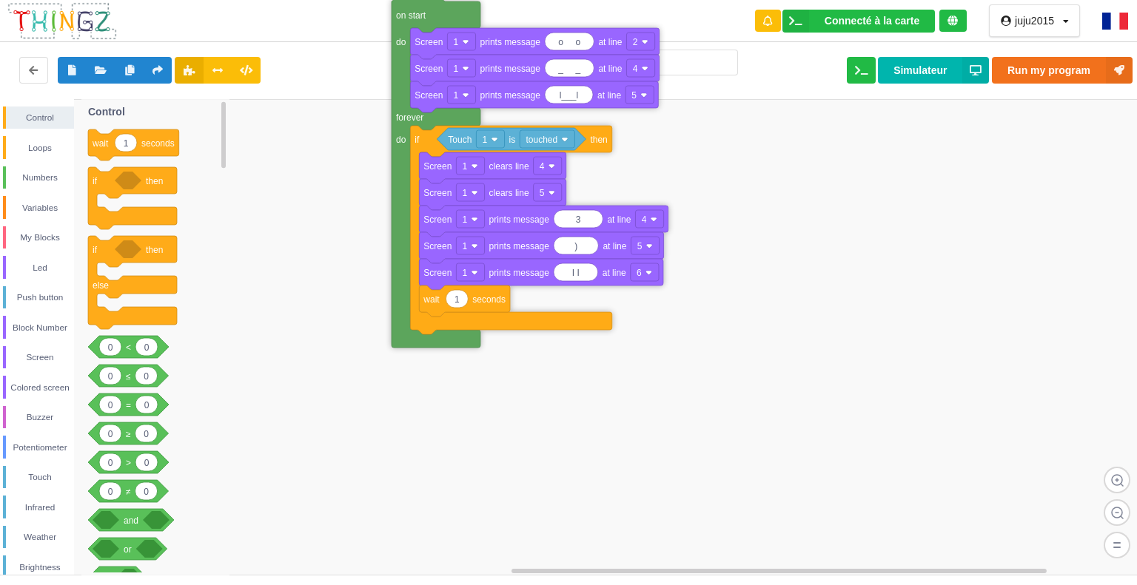
drag, startPoint x: 391, startPoint y: 500, endPoint x: 399, endPoint y: 245, distance: 255.4
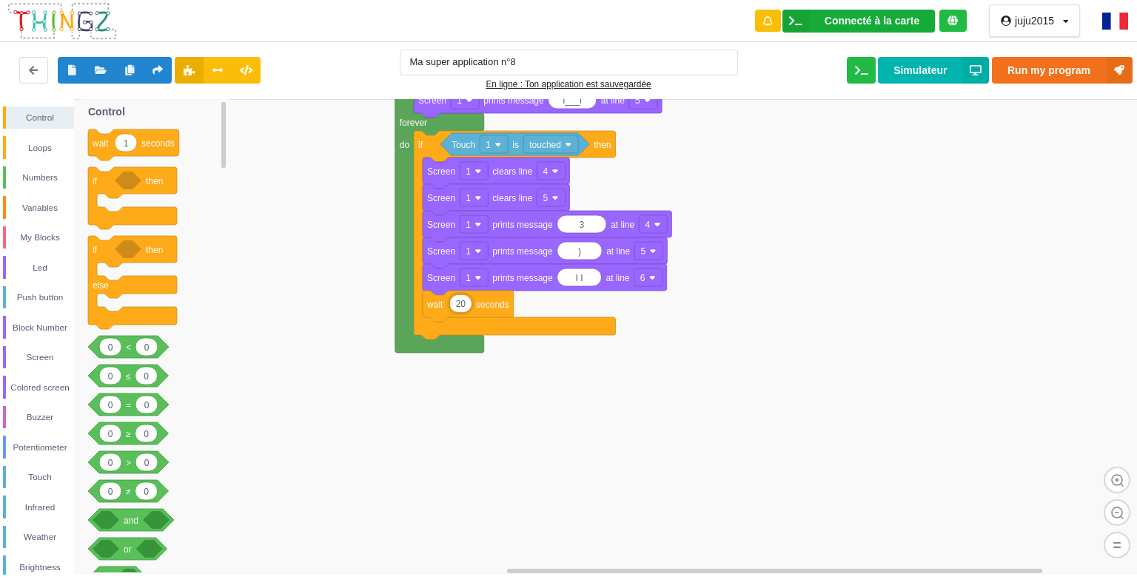
click at [804, 16] on icon at bounding box center [795, 21] width 27 height 23
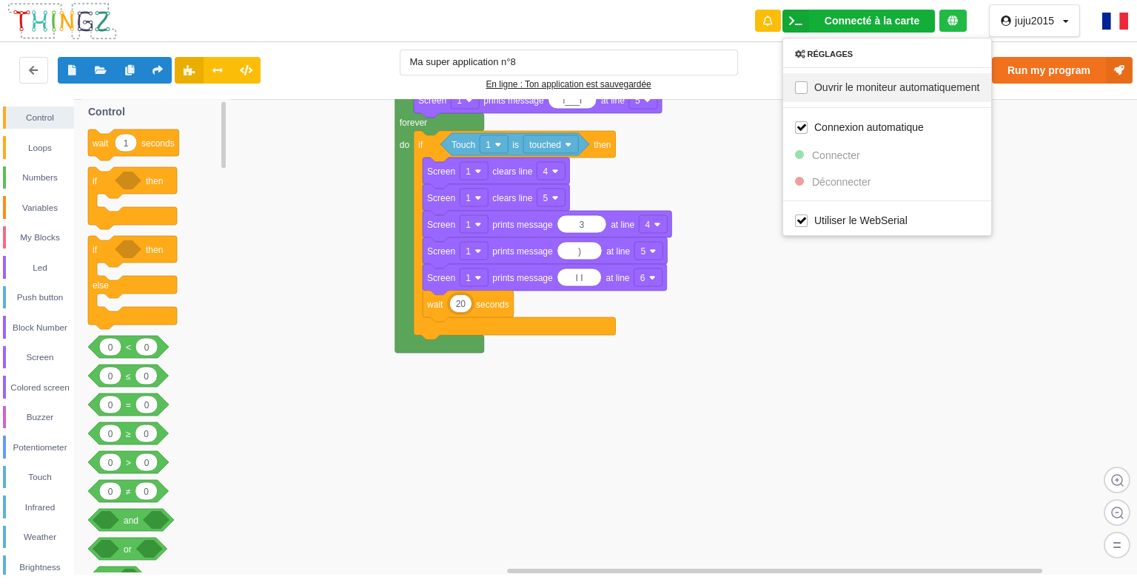
type input "20"
click at [949, 86] on label "Ouvrir le moniteur automatiquement" at bounding box center [887, 87] width 184 height 13
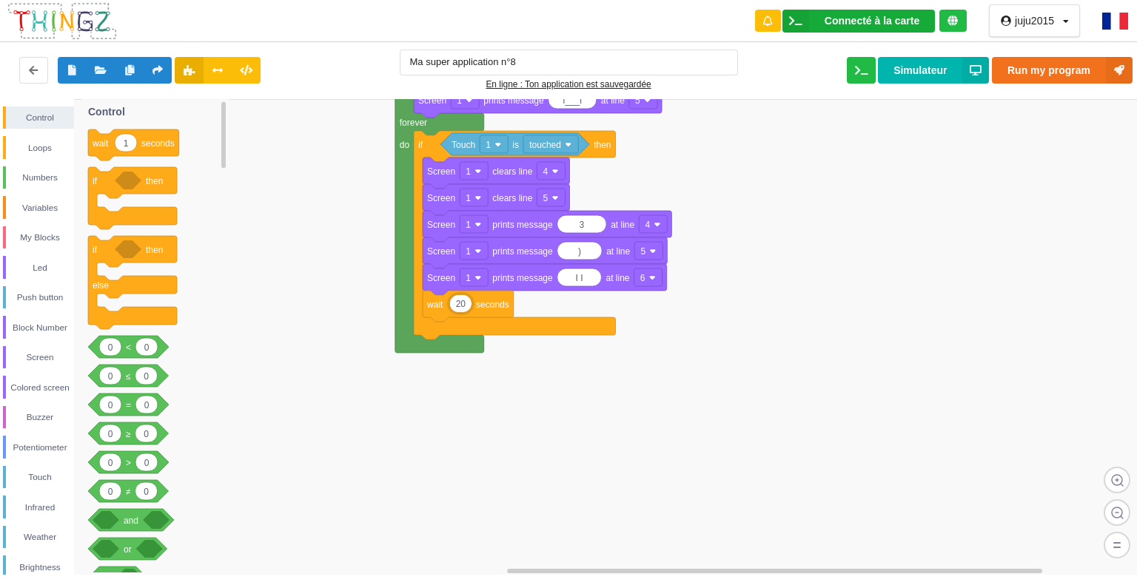
click at [886, 13] on div "Connecté à la carte Réglages Ouvrir le moniteur automatiquement Connexion autom…" at bounding box center [858, 21] width 152 height 23
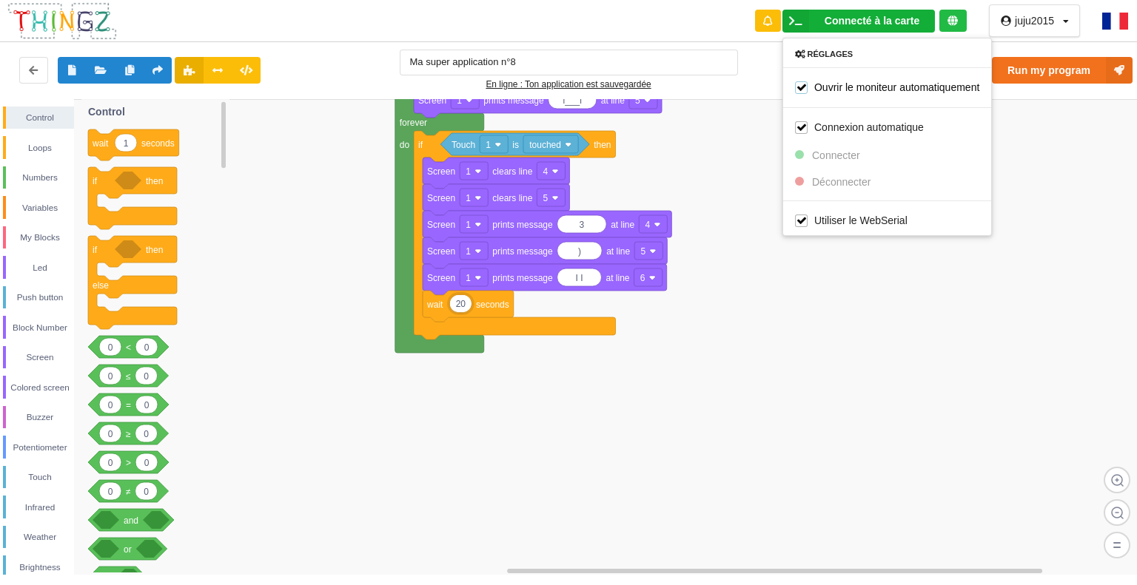
click at [910, 83] on label "Ouvrir le moniteur automatiquement" at bounding box center [887, 87] width 184 height 13
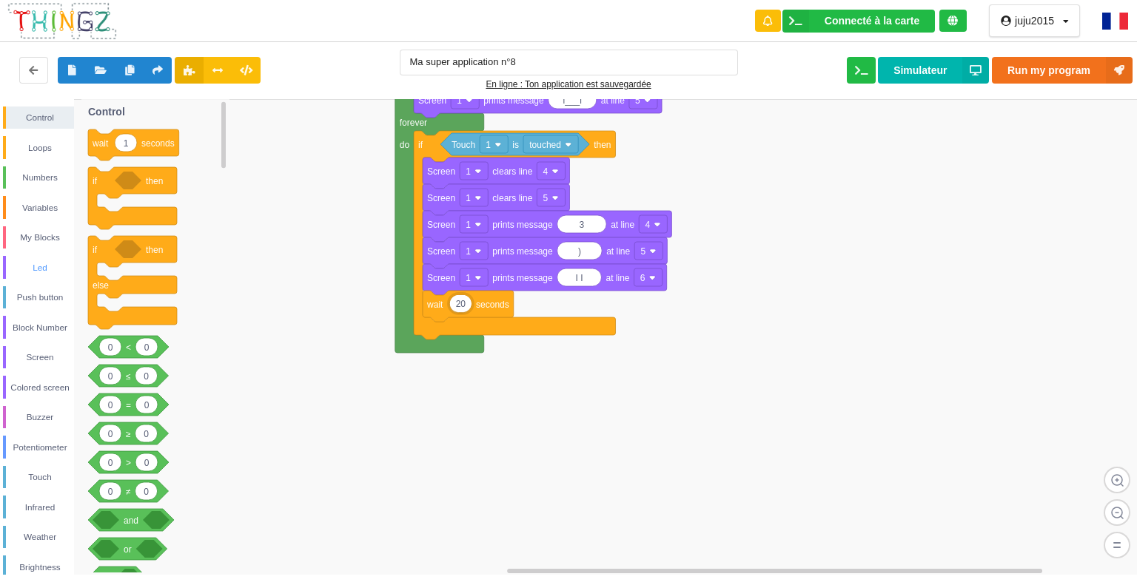
click at [36, 263] on div "Led" at bounding box center [40, 267] width 68 height 15
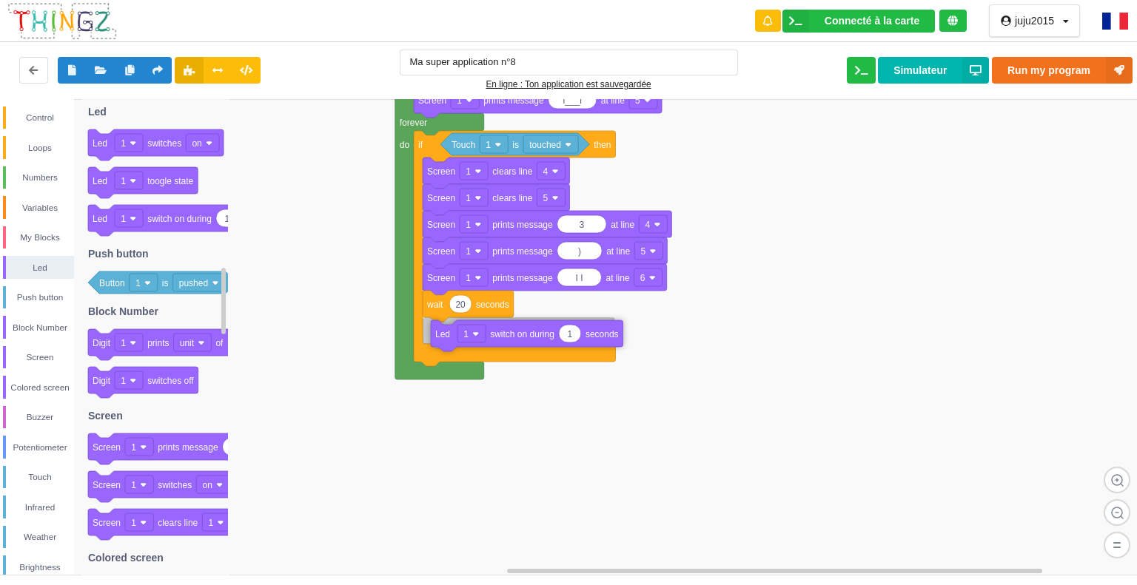
drag, startPoint x: 207, startPoint y: 231, endPoint x: 540, endPoint y: 343, distance: 351.2
click at [539, 343] on div "Control Loops Numbers Variables My Blocks Led Push button Block Number Screen C…" at bounding box center [573, 337] width 1147 height 476
type input "5"
click at [31, 147] on div "Loops" at bounding box center [40, 148] width 68 height 15
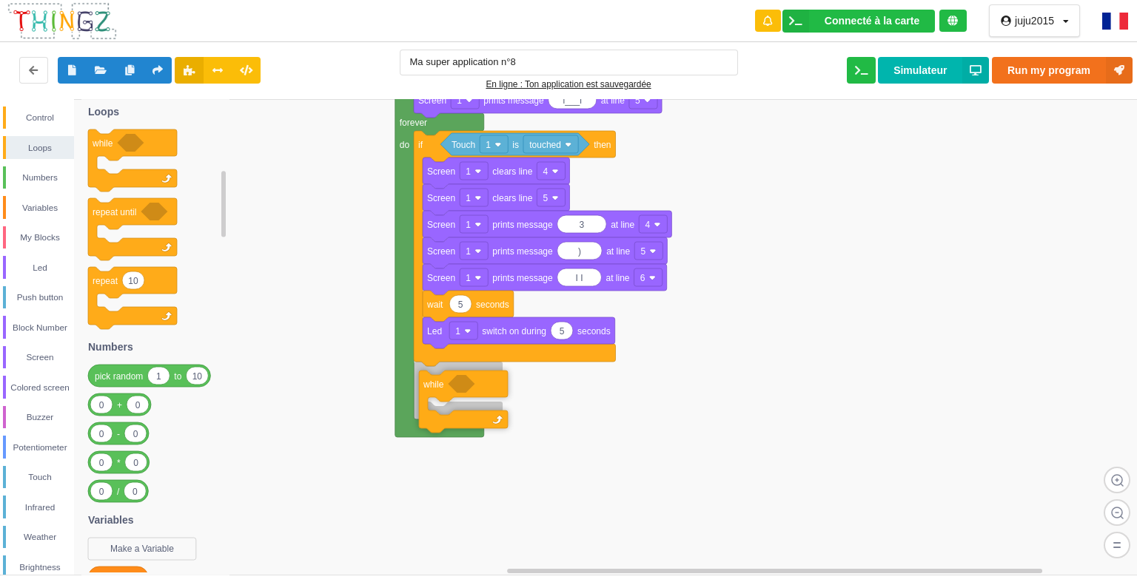
drag, startPoint x: 146, startPoint y: 146, endPoint x: 473, endPoint y: 386, distance: 406.0
click at [473, 386] on div "Control Loops Numbers Variables My Blocks Led Push button Block Number Screen C…" at bounding box center [573, 337] width 1147 height 476
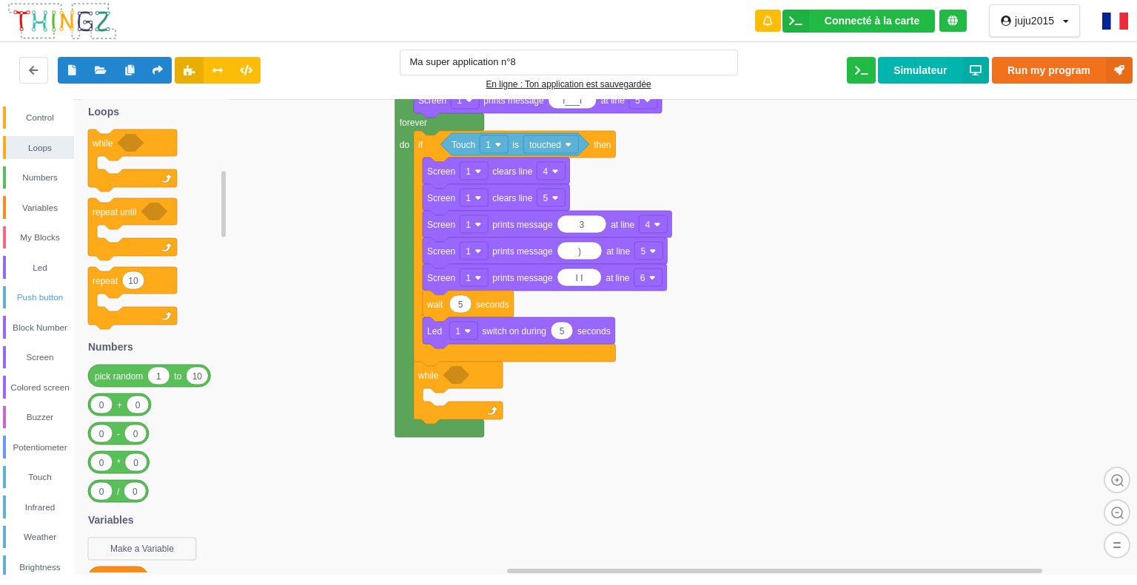
click at [41, 295] on div "Push button" at bounding box center [40, 297] width 68 height 15
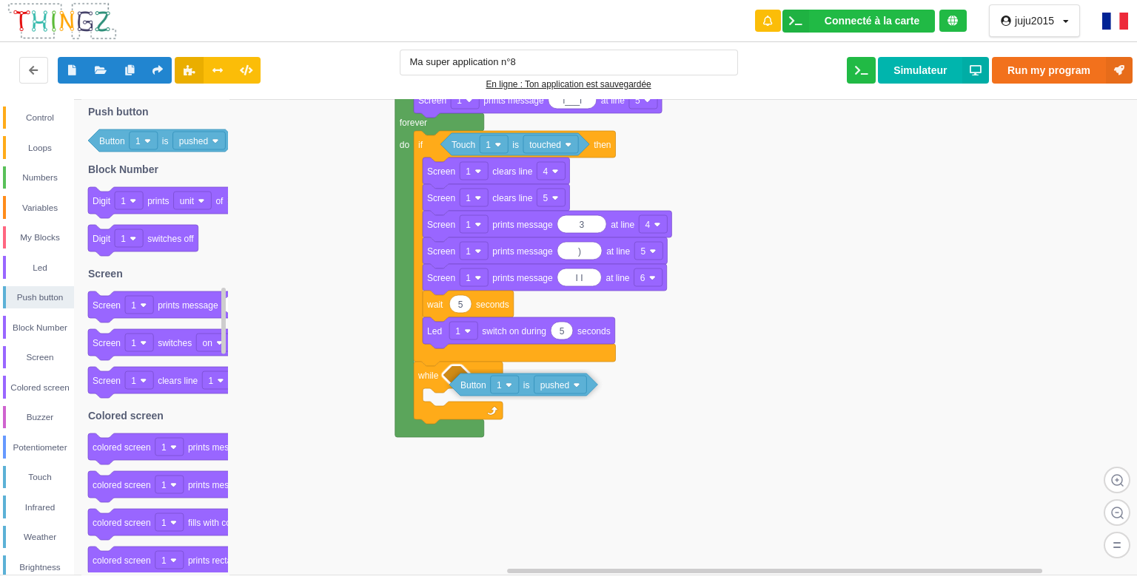
drag, startPoint x: 194, startPoint y: 140, endPoint x: 551, endPoint y: 380, distance: 430.4
click at [551, 380] on div "Control Loops Numbers Variables My Blocks Led Push button Block Number Screen C…" at bounding box center [573, 337] width 1147 height 476
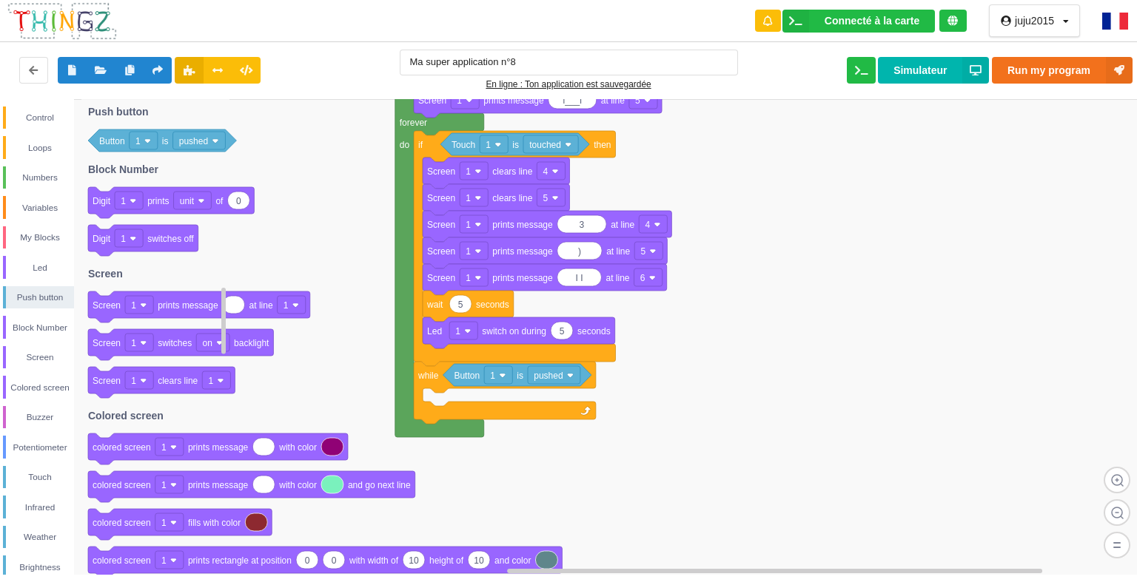
click at [157, 264] on icon at bounding box center [155, 337] width 148 height 477
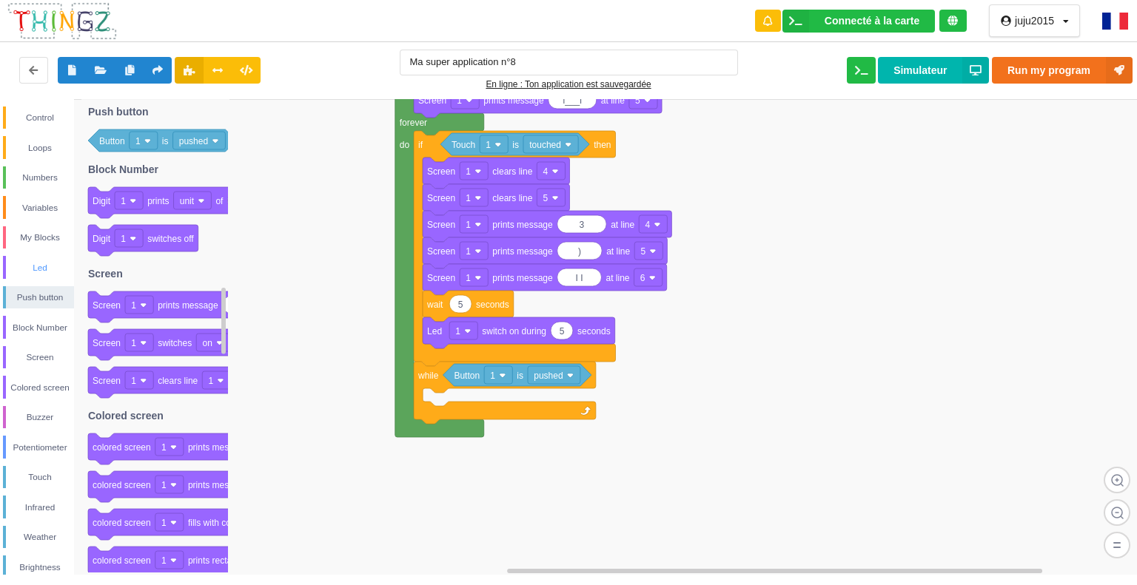
click at [33, 260] on div "Led" at bounding box center [40, 267] width 68 height 15
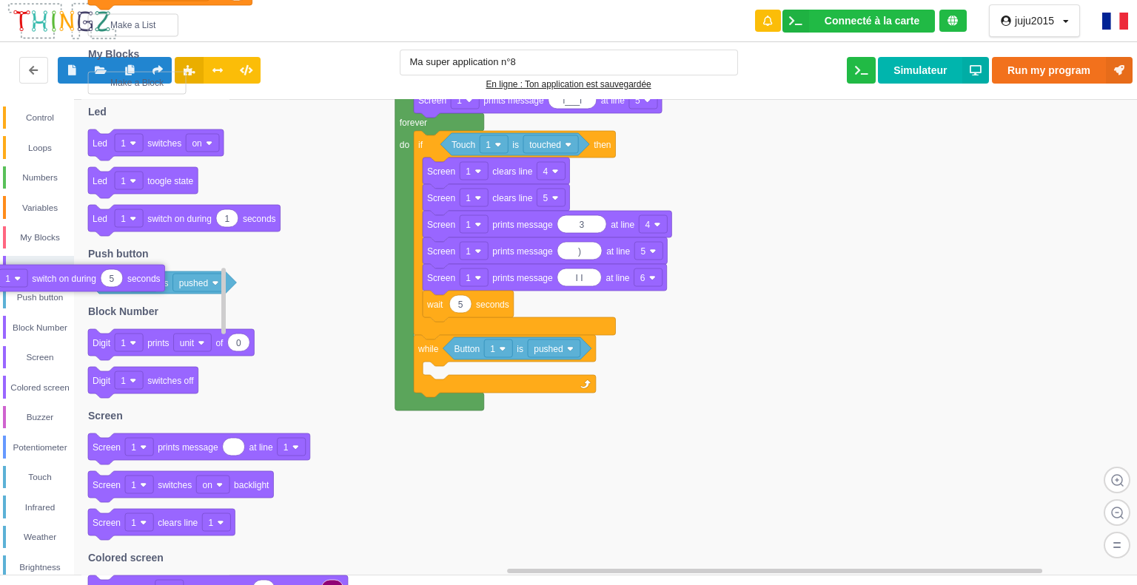
drag, startPoint x: 534, startPoint y: 334, endPoint x: 81, endPoint y: 280, distance: 455.4
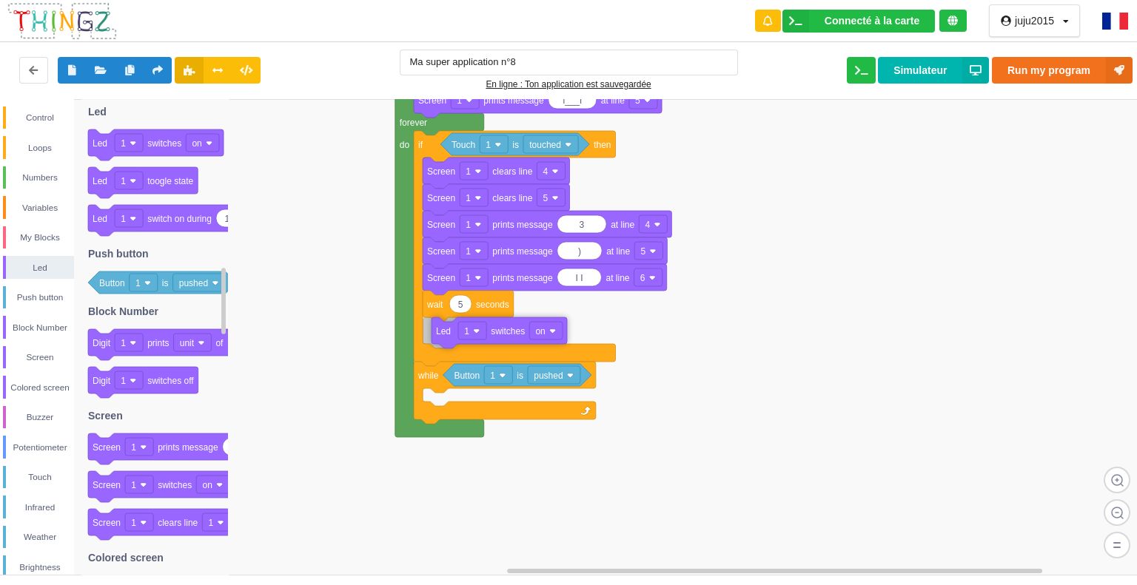
drag, startPoint x: 174, startPoint y: 144, endPoint x: 514, endPoint y: 333, distance: 388.5
click at [514, 334] on div "Control Loops Numbers Variables My Blocks Led Push button Block Number Screen C…" at bounding box center [573, 337] width 1147 height 476
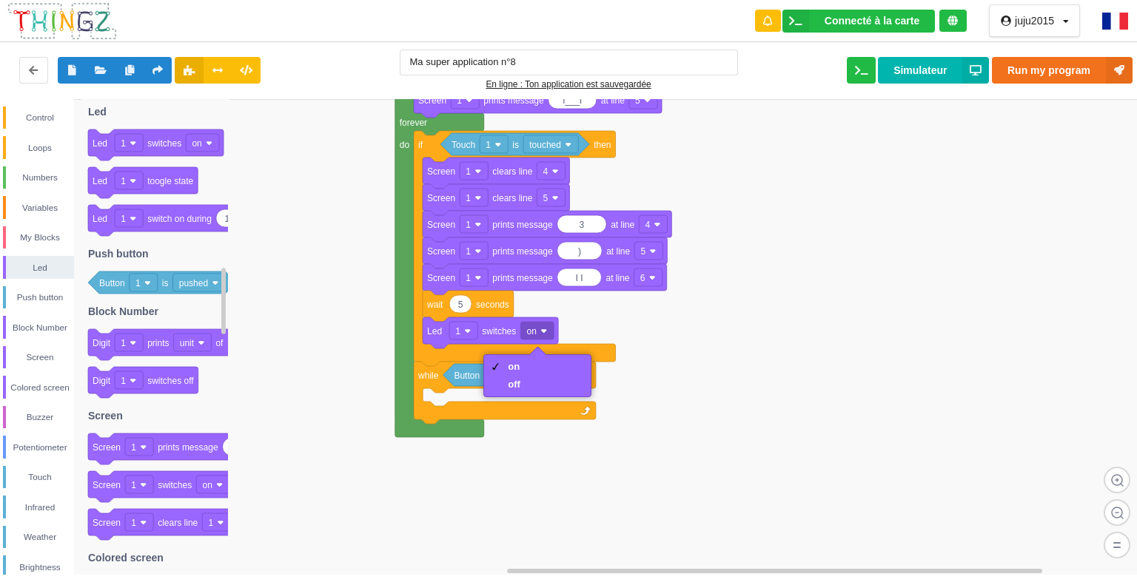
click at [662, 332] on rect at bounding box center [573, 337] width 1147 height 477
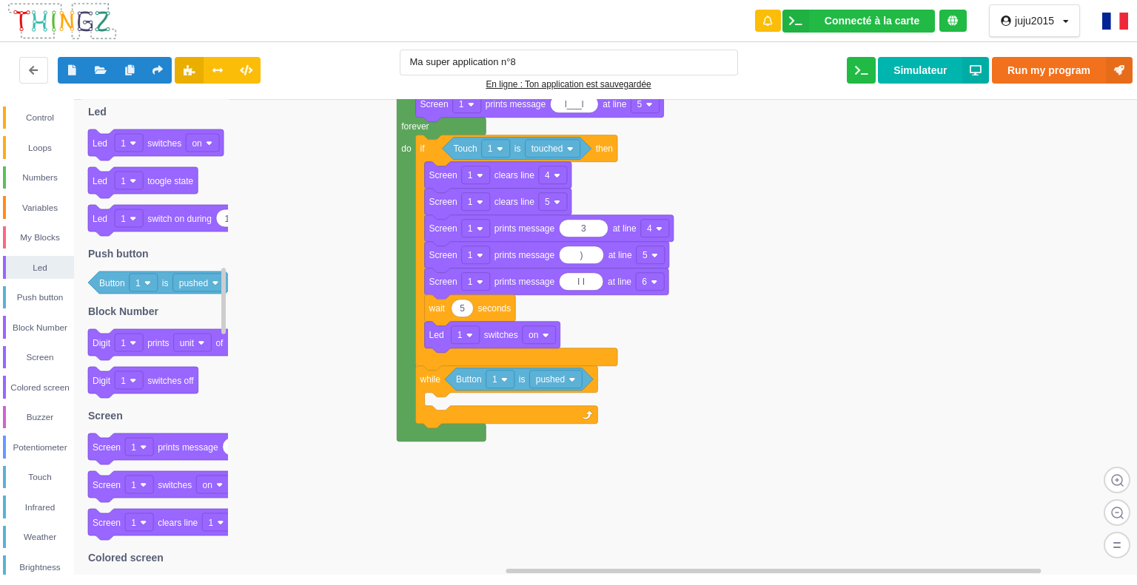
click at [468, 397] on rect at bounding box center [573, 337] width 1147 height 477
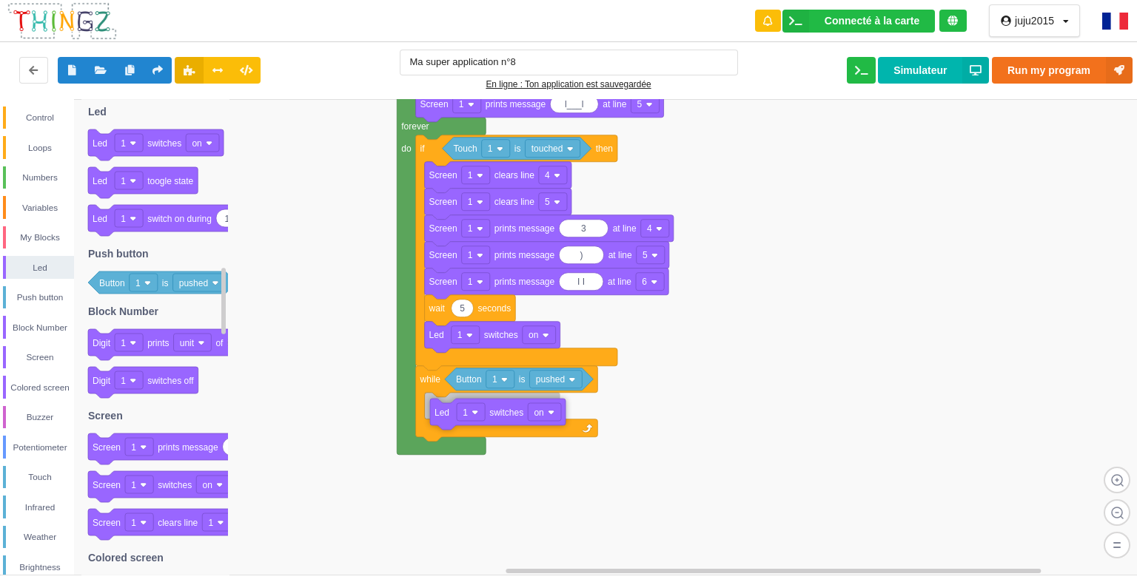
drag, startPoint x: 175, startPoint y: 149, endPoint x: 508, endPoint y: 410, distance: 423.2
click at [508, 410] on div "Control Loops Numbers Variables My Blocks Led Push button Block Number Screen C…" at bounding box center [573, 337] width 1147 height 476
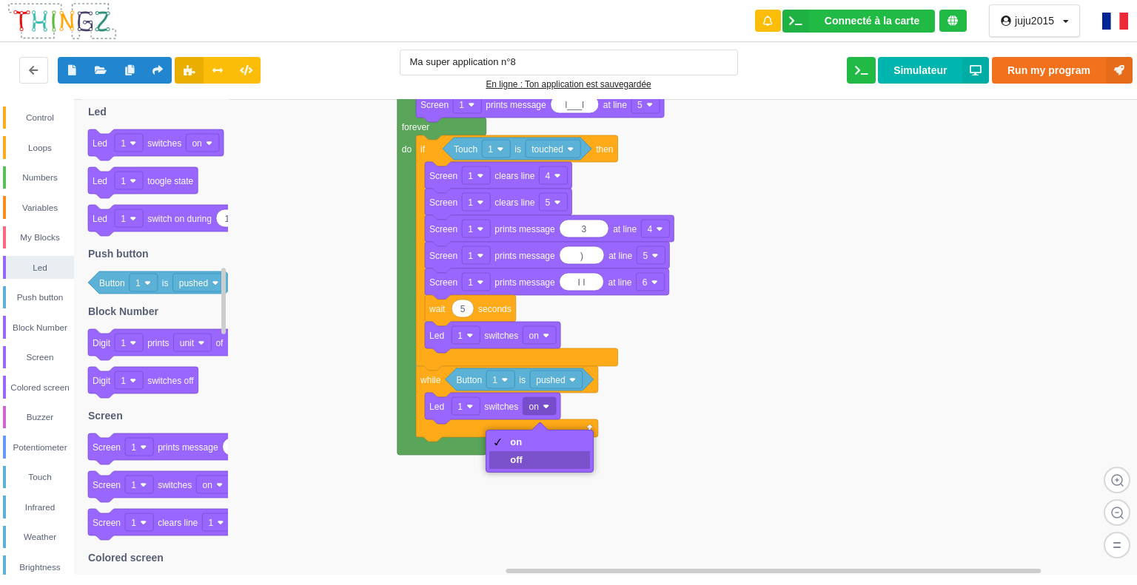
click at [510, 461] on div "off" at bounding box center [516, 459] width 13 height 11
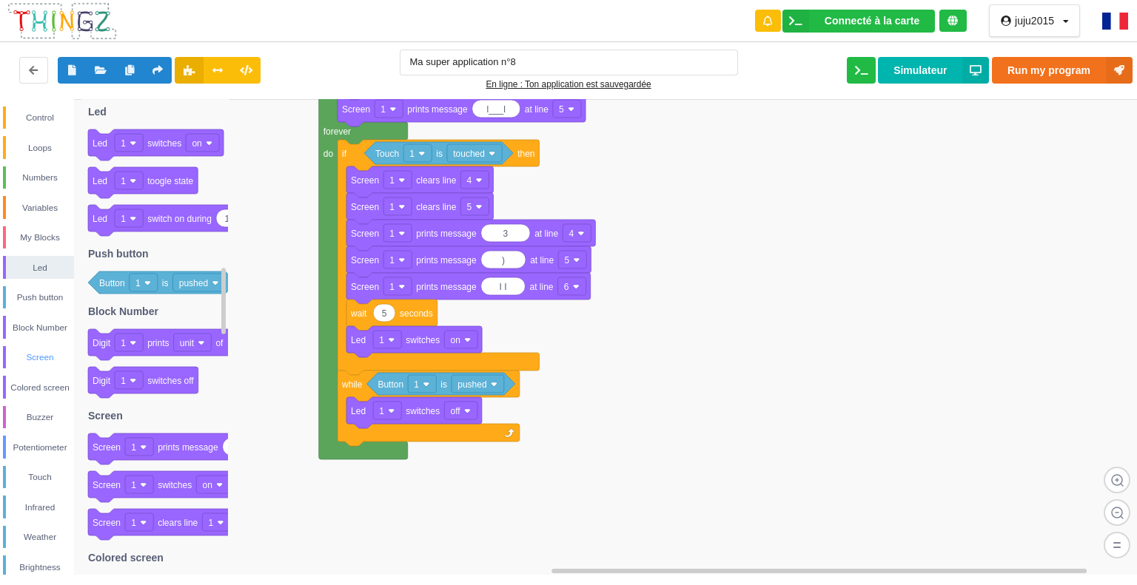
click at [28, 357] on div "Screen" at bounding box center [40, 357] width 68 height 15
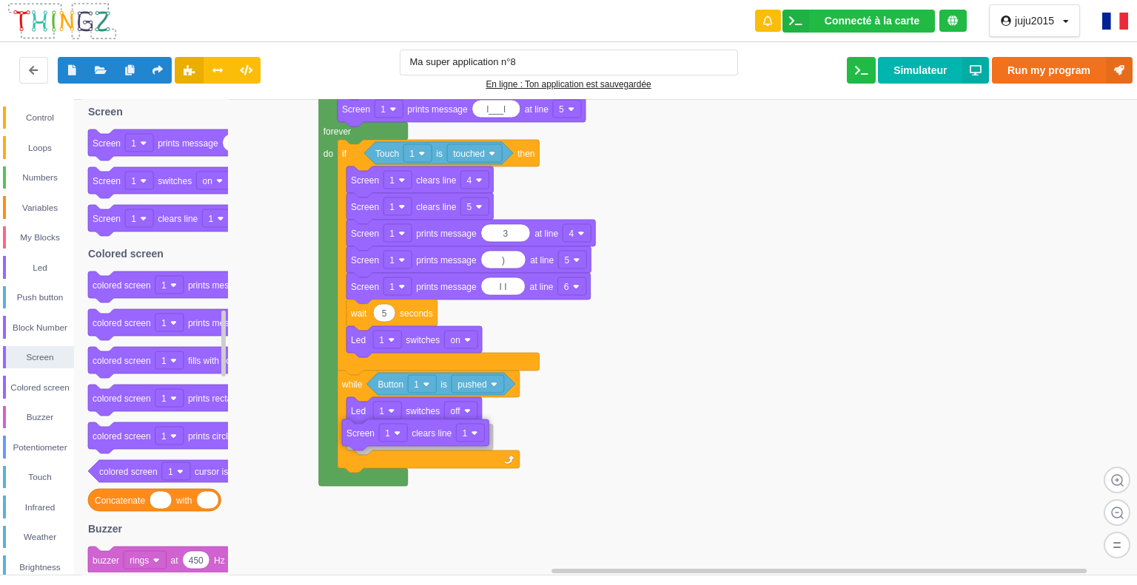
drag, startPoint x: 169, startPoint y: 232, endPoint x: 423, endPoint y: 446, distance: 332.4
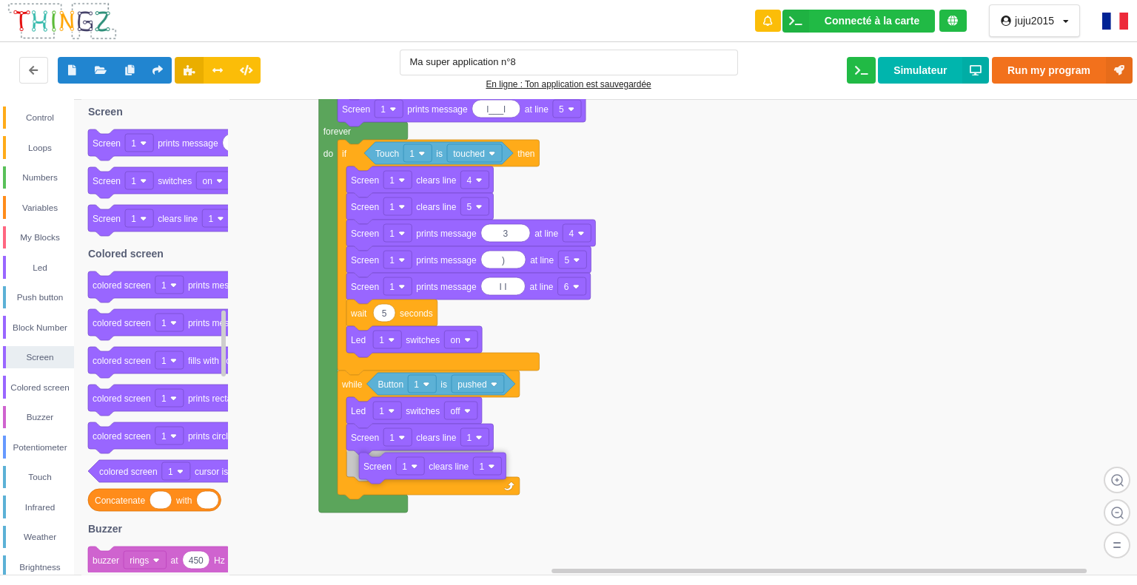
drag, startPoint x: 154, startPoint y: 222, endPoint x: 424, endPoint y: 470, distance: 366.6
click at [424, 470] on div "Control Loops Numbers Variables My Blocks Led Push button Block Number Screen C…" at bounding box center [573, 337] width 1147 height 476
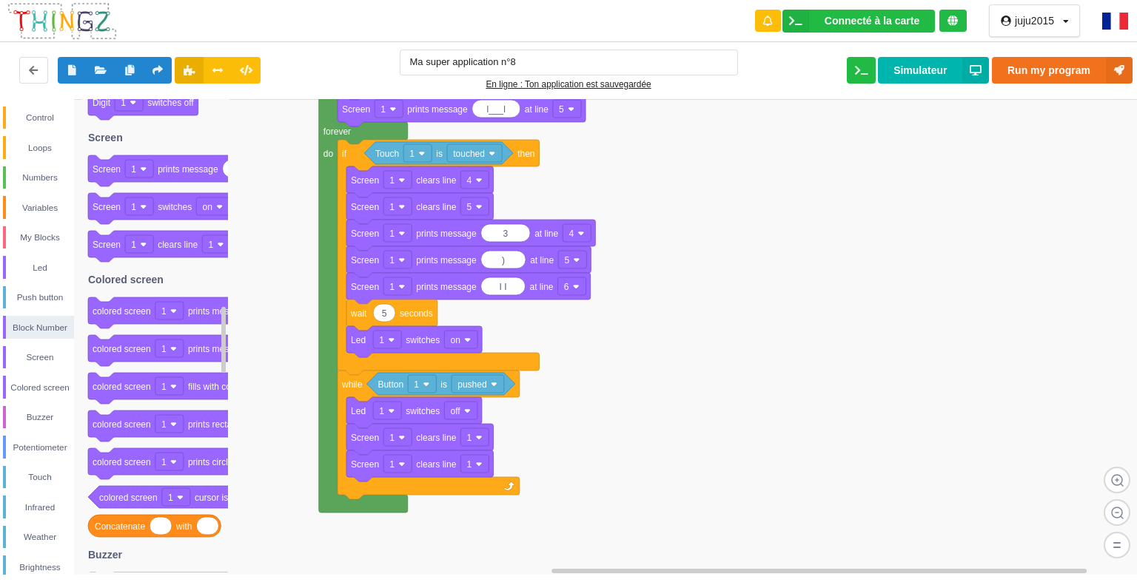
drag, startPoint x: 179, startPoint y: 219, endPoint x: 243, endPoint y: 235, distance: 66.2
click at [246, 234] on div "Control Loops Numbers Variables My Blocks Led Push button Block Number Screen C…" at bounding box center [573, 337] width 1147 height 476
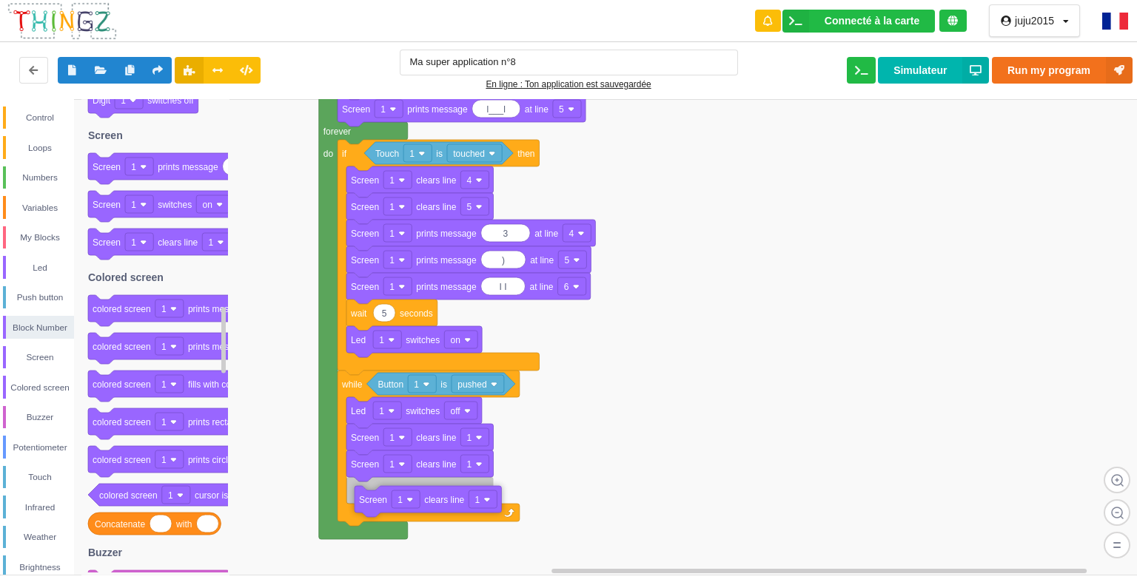
drag, startPoint x: 178, startPoint y: 240, endPoint x: 437, endPoint y: 491, distance: 360.0
click at [435, 495] on div "Control Loops Numbers Variables My Blocks Led Push button Block Number Screen C…" at bounding box center [573, 337] width 1147 height 476
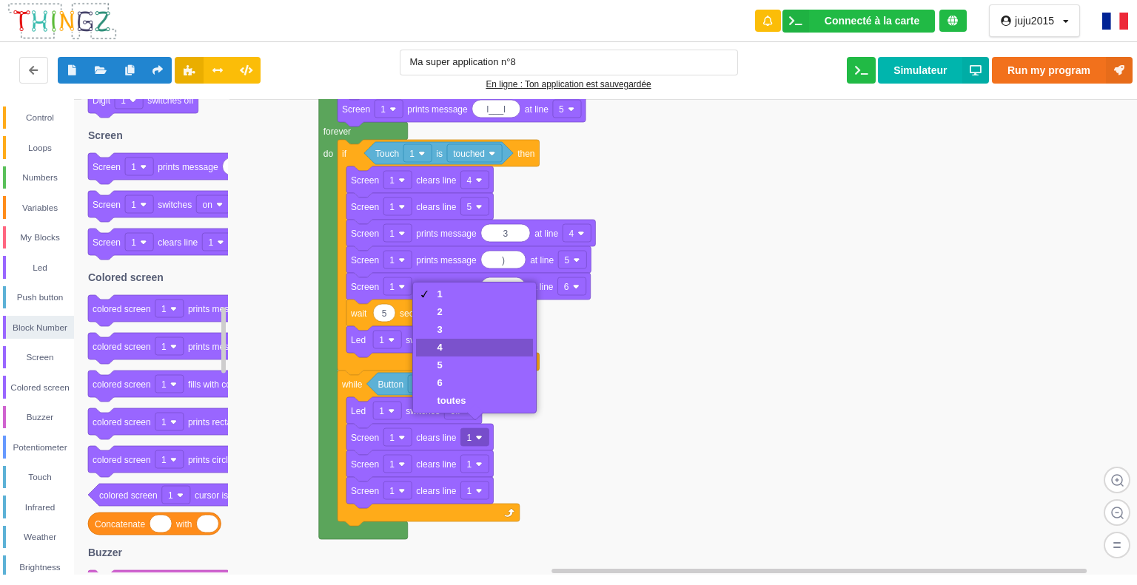
click at [456, 350] on div "4" at bounding box center [451, 347] width 29 height 11
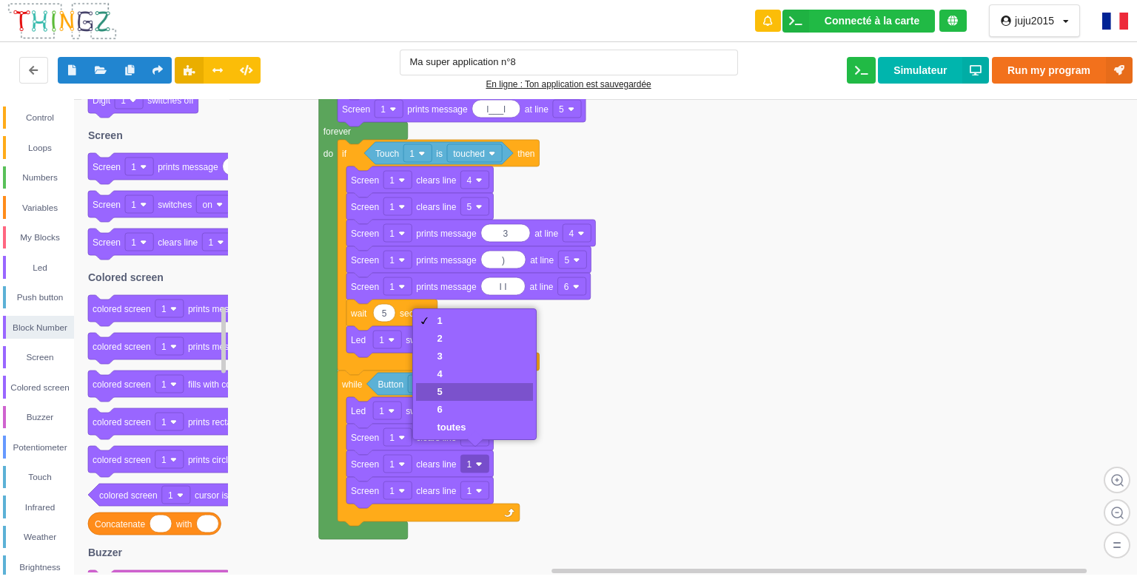
click at [488, 393] on div "5" at bounding box center [474, 392] width 117 height 18
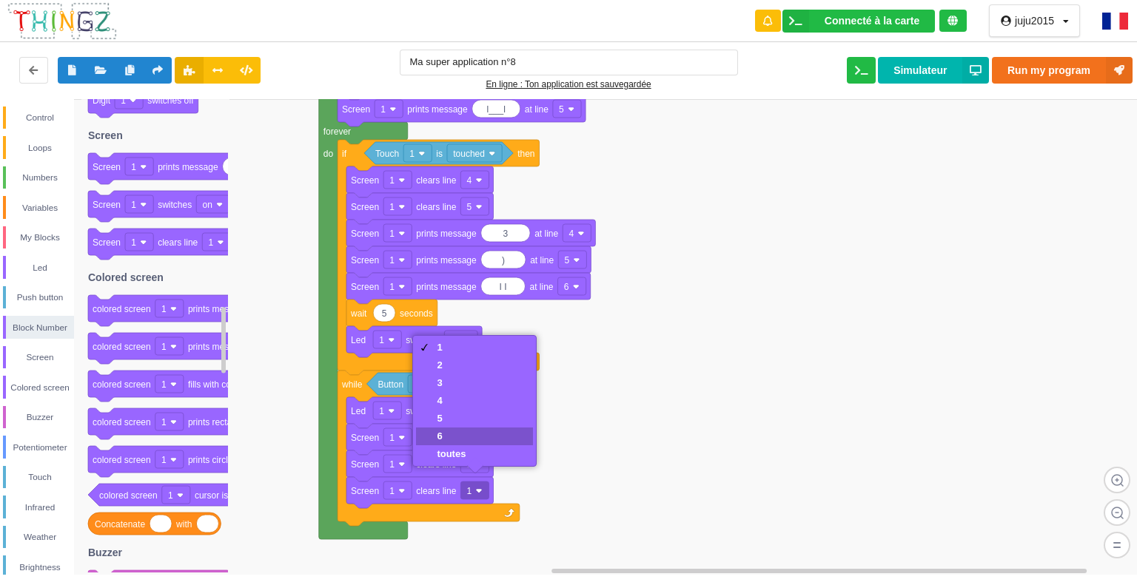
click at [457, 443] on div "6" at bounding box center [474, 437] width 117 height 18
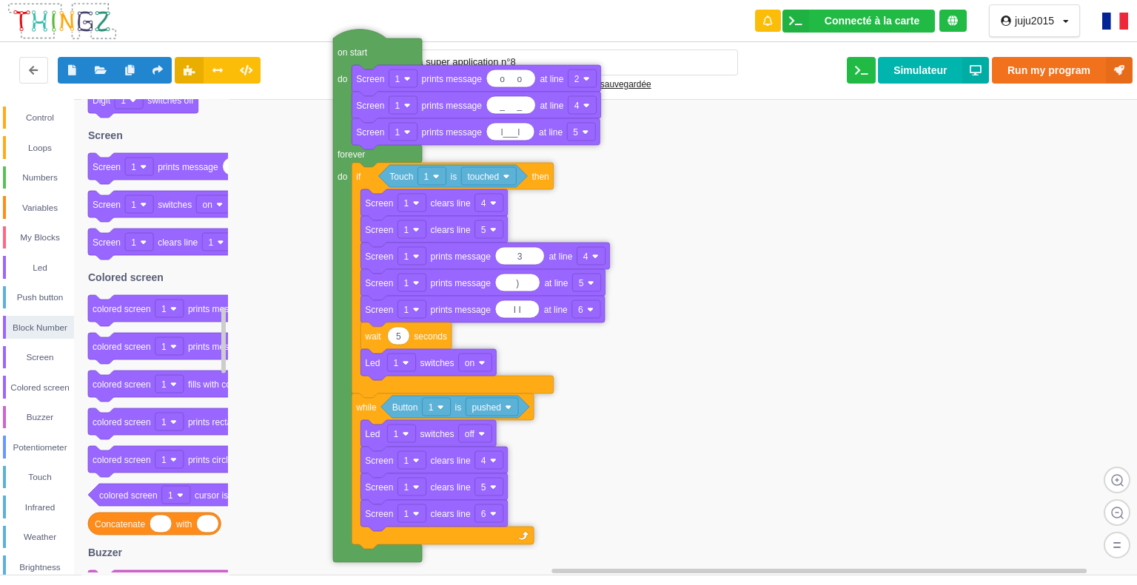
drag, startPoint x: 329, startPoint y: 190, endPoint x: 343, endPoint y: 216, distance: 29.8
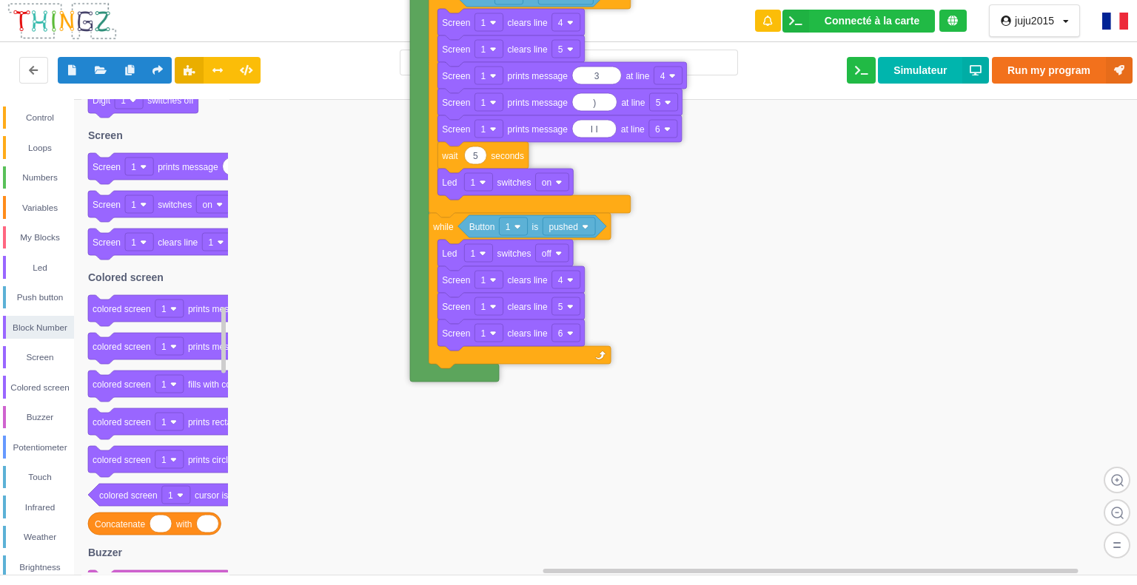
drag, startPoint x: 341, startPoint y: 229, endPoint x: 419, endPoint y: 43, distance: 202.0
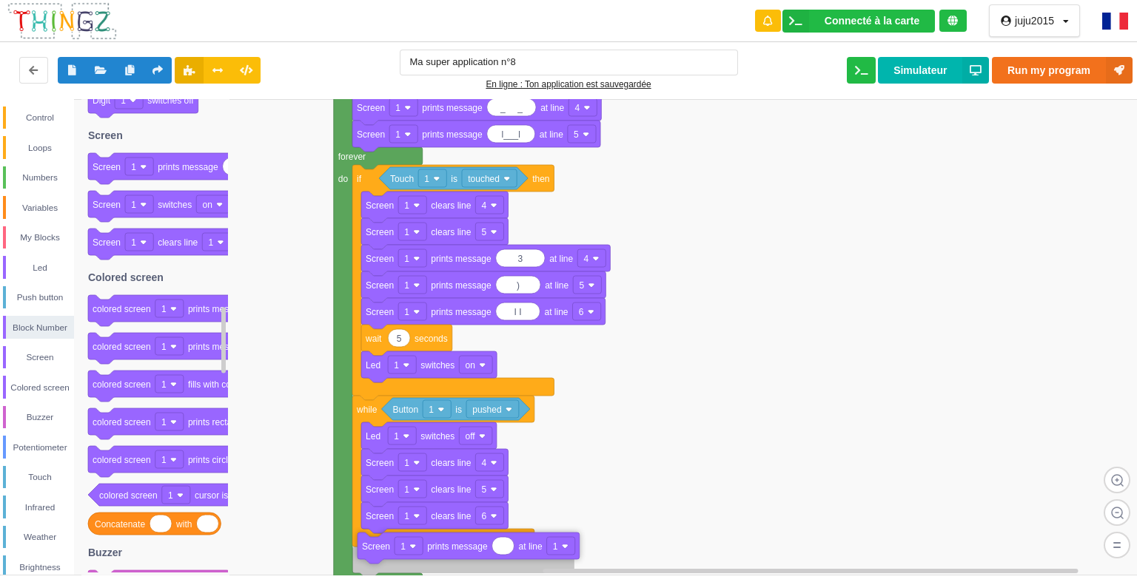
drag, startPoint x: 212, startPoint y: 171, endPoint x: 482, endPoint y: 551, distance: 465.9
click at [482, 551] on div "Control Loops Numbers Variables My Blocks Led Push button Block Number Screen C…" at bounding box center [573, 337] width 1147 height 476
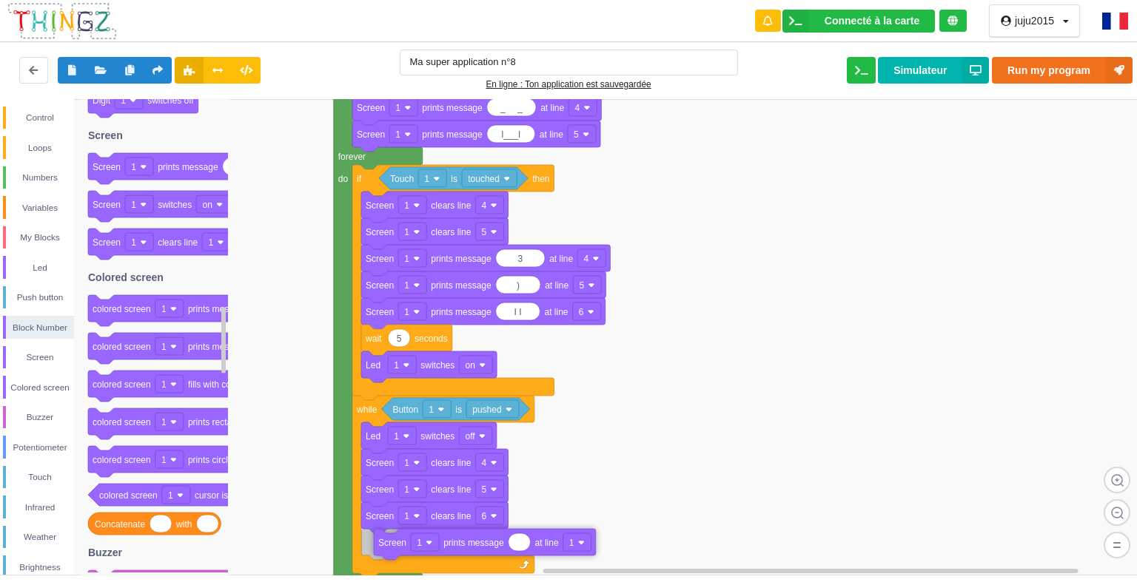
drag, startPoint x: 451, startPoint y: 565, endPoint x: 466, endPoint y: 545, distance: 25.3
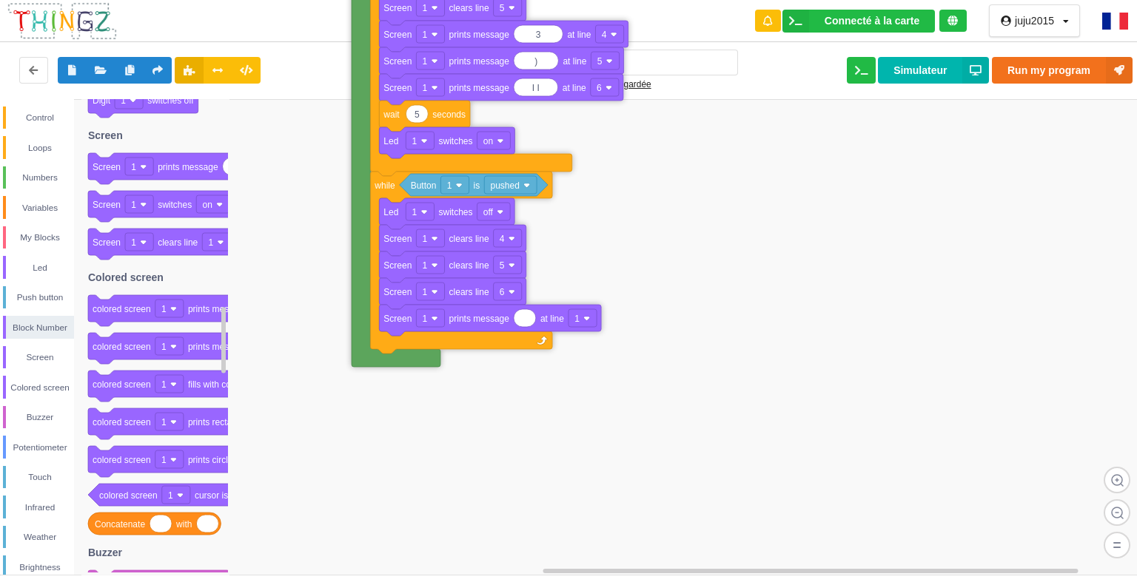
drag, startPoint x: 338, startPoint y: 511, endPoint x: 352, endPoint y: 277, distance: 234.3
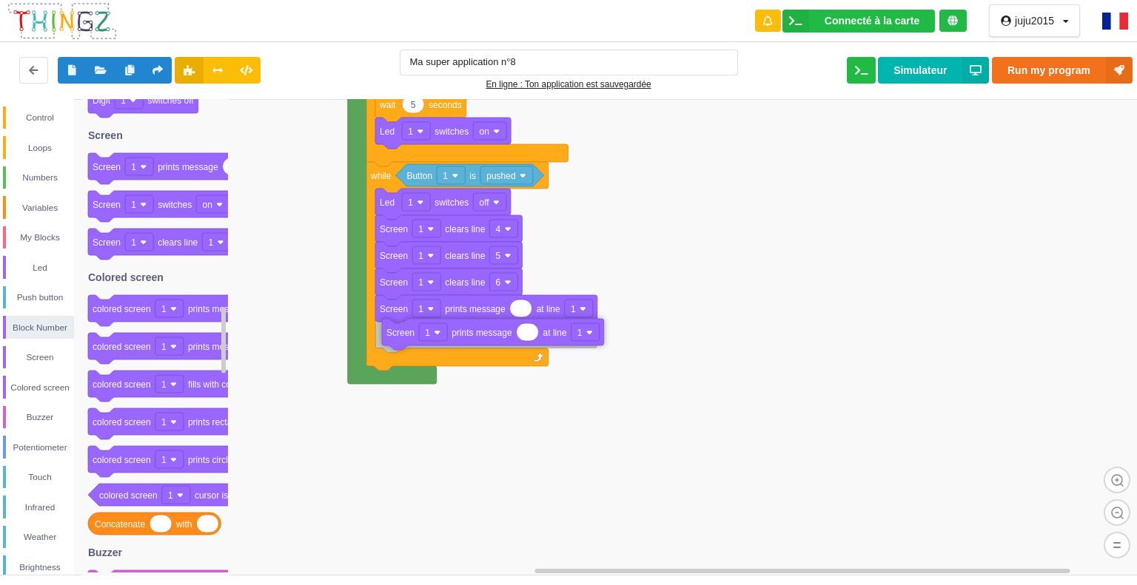
drag, startPoint x: 219, startPoint y: 175, endPoint x: 506, endPoint y: 340, distance: 330.8
click at [506, 340] on div "Control Loops Numbers Variables My Blocks Led Push button Block Number Screen C…" at bounding box center [573, 337] width 1147 height 476
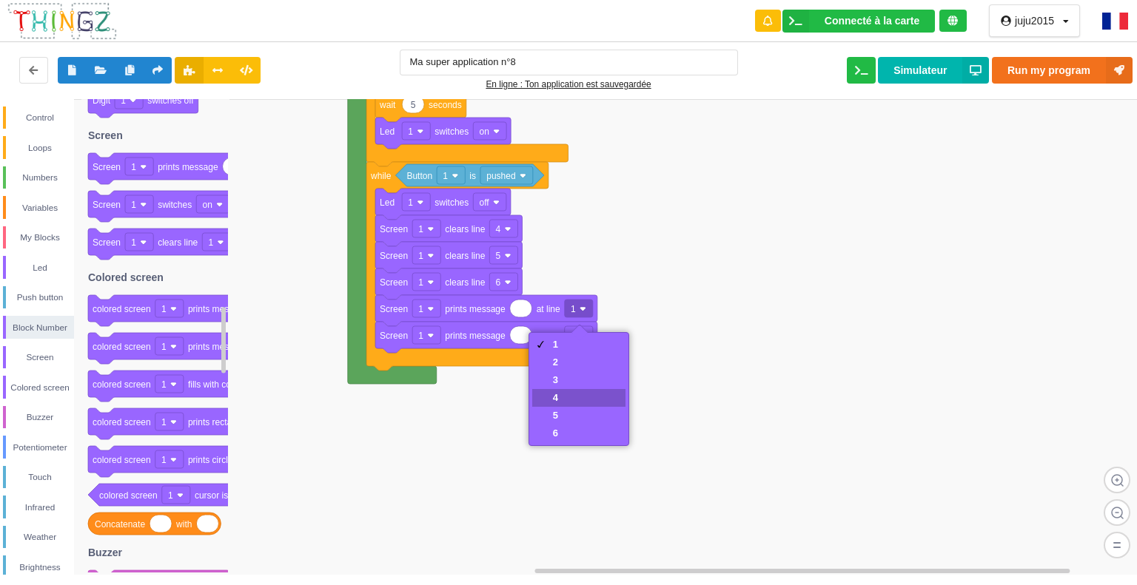
drag, startPoint x: 567, startPoint y: 393, endPoint x: 564, endPoint y: 383, distance: 10.8
click at [567, 391] on div "4" at bounding box center [578, 398] width 93 height 18
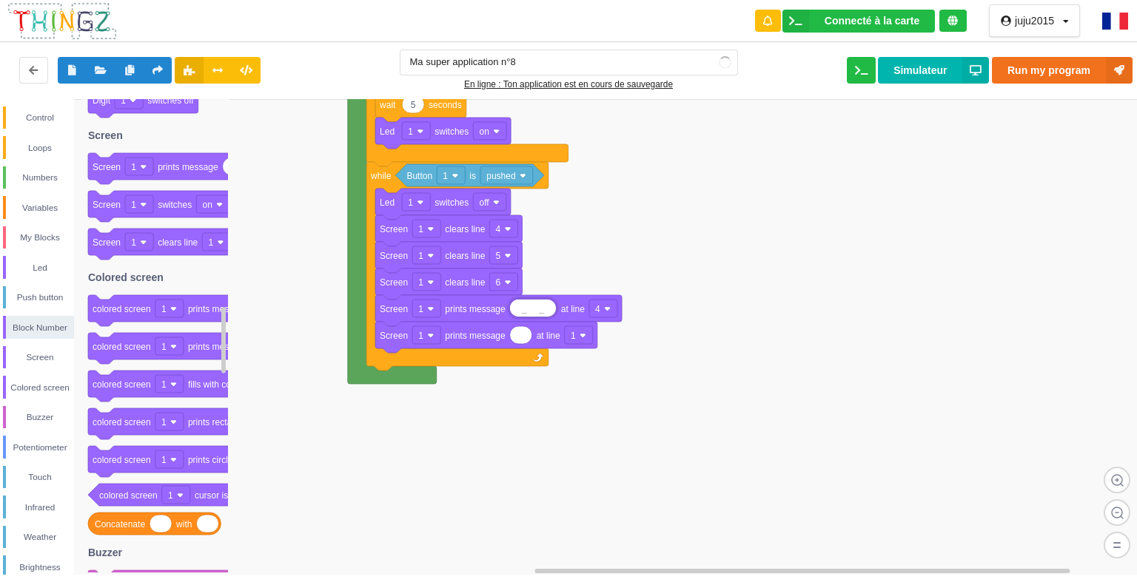
type input "_ _"
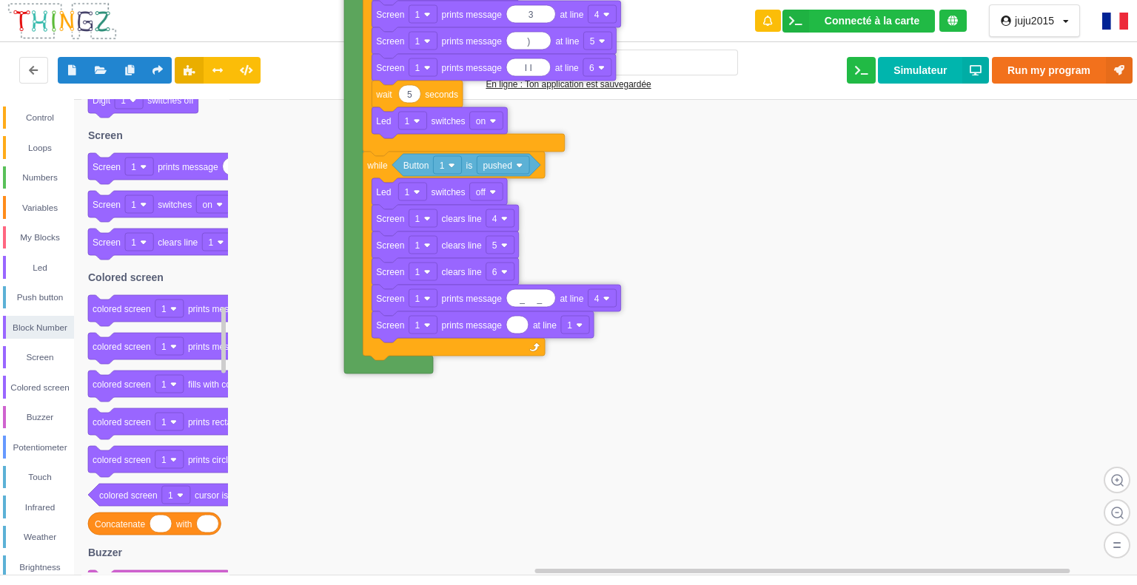
drag, startPoint x: 357, startPoint y: 130, endPoint x: 367, endPoint y: 149, distance: 20.9
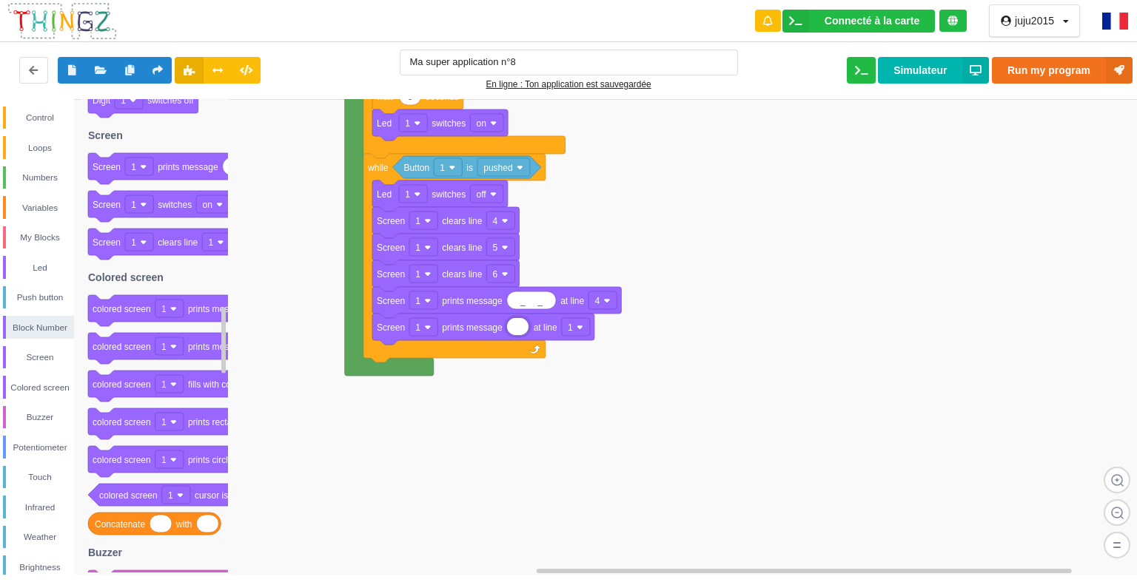
click at [528, 327] on input at bounding box center [517, 326] width 21 height 17
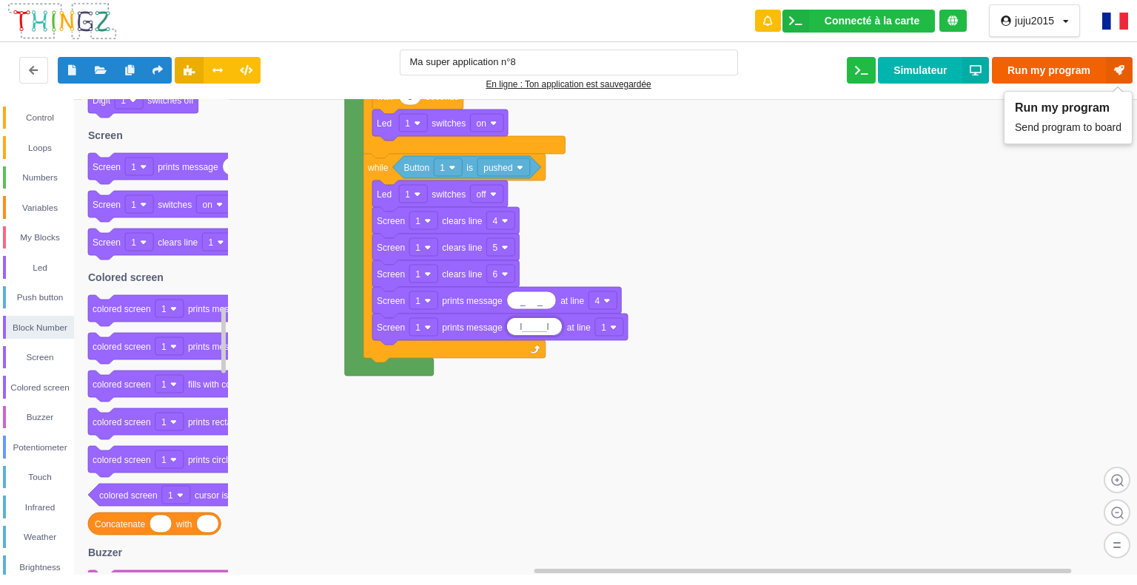
type input "l_____l"
click at [1034, 59] on button "Run my program" at bounding box center [1062, 70] width 141 height 27
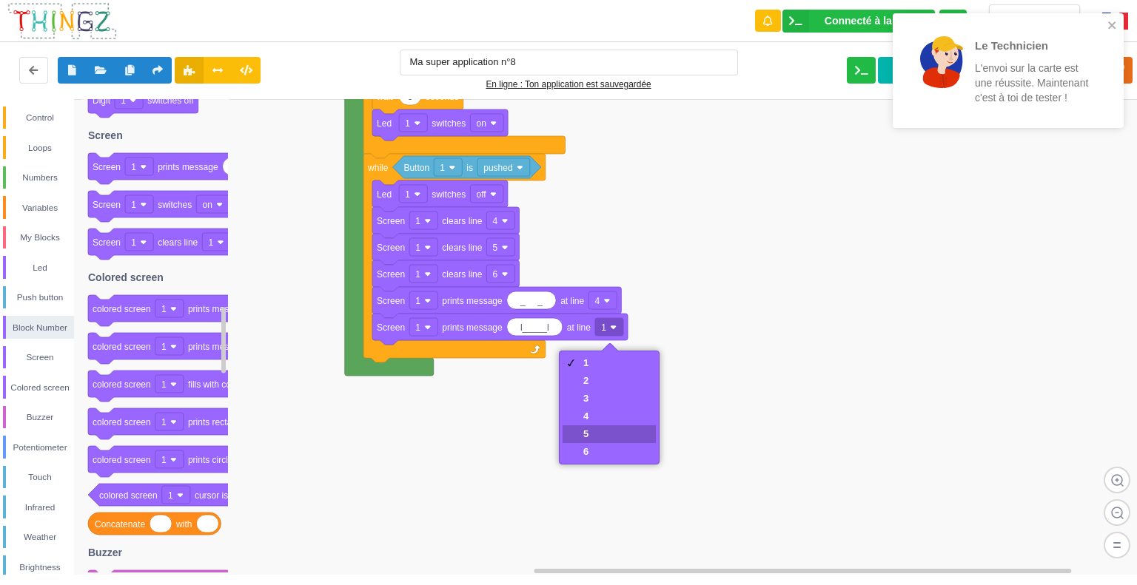
click at [599, 428] on div "5" at bounding box center [608, 434] width 93 height 18
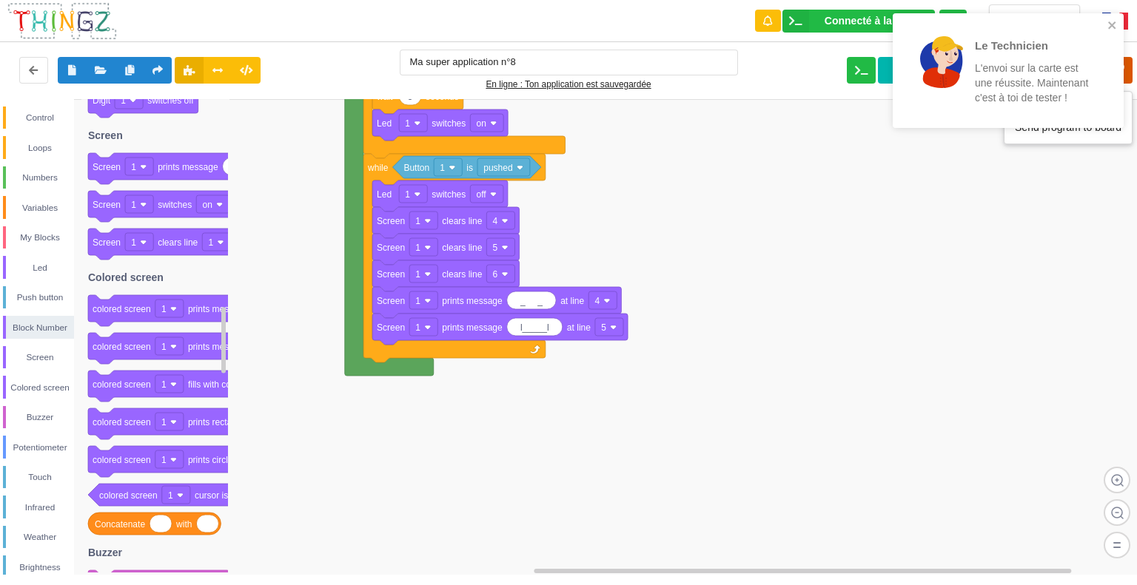
click at [1128, 70] on icon at bounding box center [1119, 70] width 27 height 27
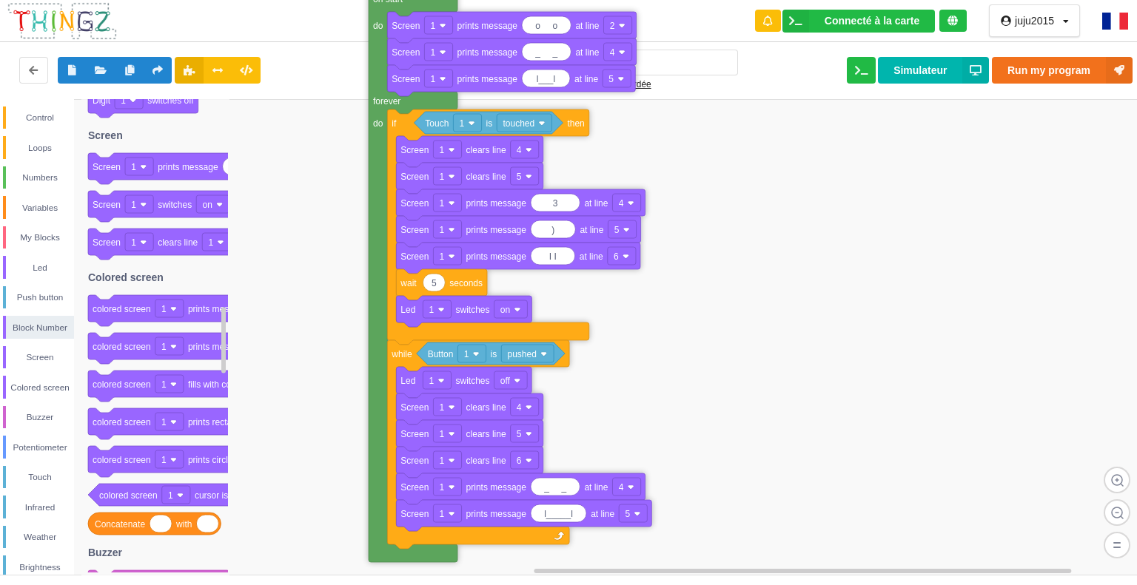
drag, startPoint x: 357, startPoint y: 136, endPoint x: 380, endPoint y: 314, distance: 179.8
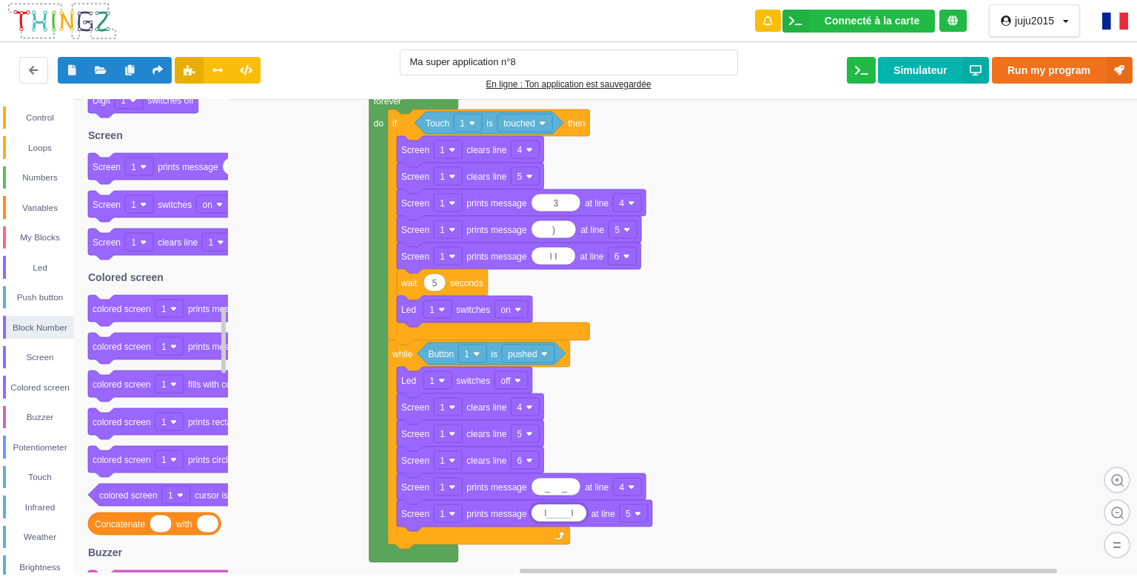
click at [569, 517] on input "l_____l" at bounding box center [558, 513] width 55 height 17
click at [534, 518] on input "l___l" at bounding box center [553, 513] width 45 height 17
click at [574, 514] on input "l___l" at bounding box center [554, 513] width 47 height 17
type input "l___l"
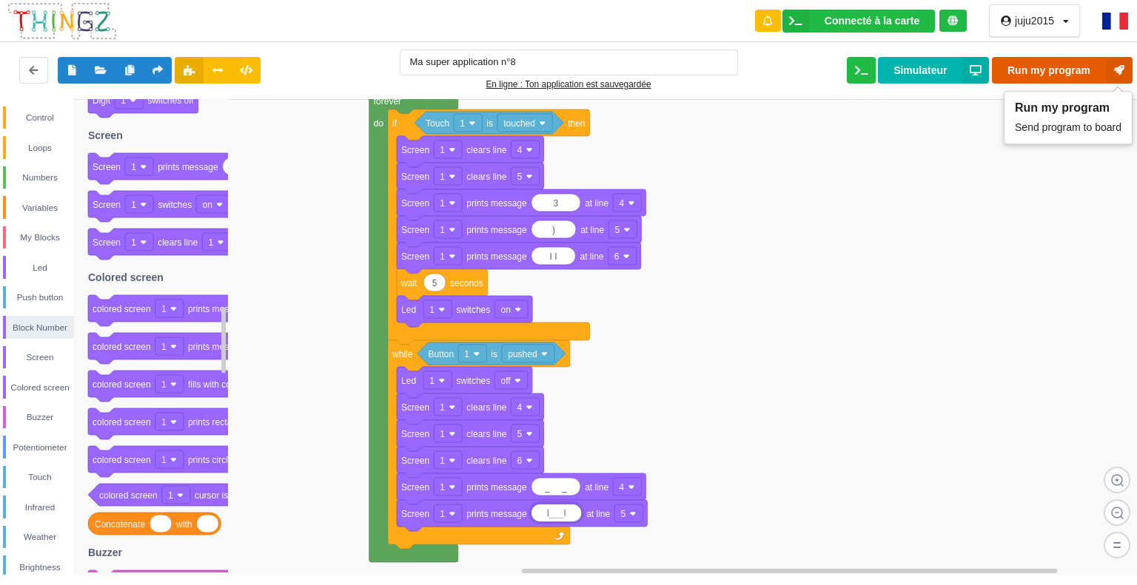
click at [1074, 60] on button "Run my program" at bounding box center [1062, 70] width 141 height 27
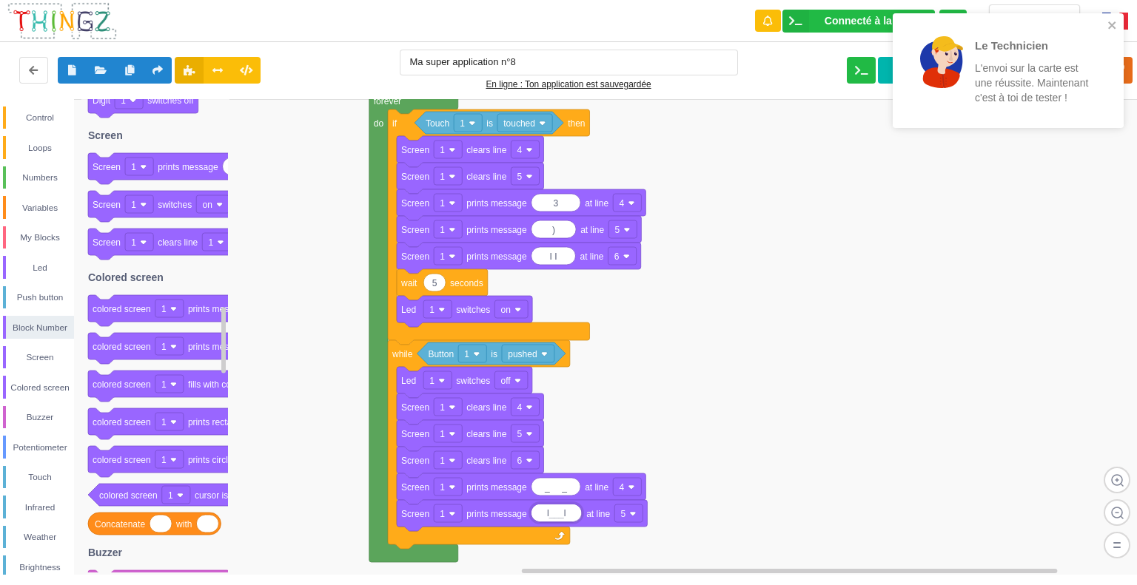
click at [1074, 60] on div "Le Technicien L'envoi sur la carte est une réussite. Maintenant c'est à toi de …" at bounding box center [1032, 70] width 115 height 69
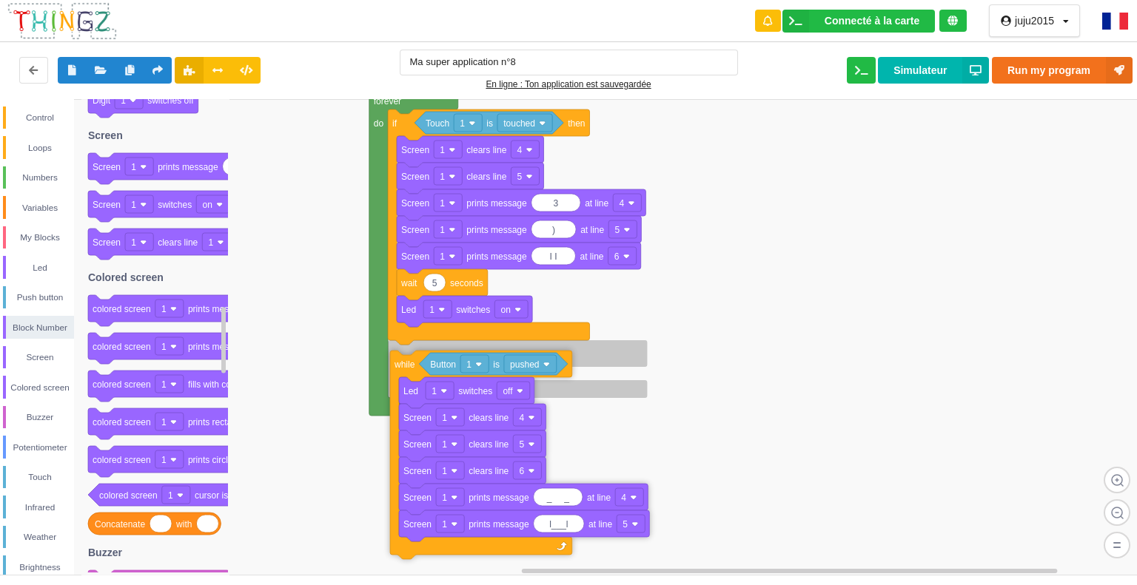
drag, startPoint x: 388, startPoint y: 531, endPoint x: 391, endPoint y: 543, distance: 12.2
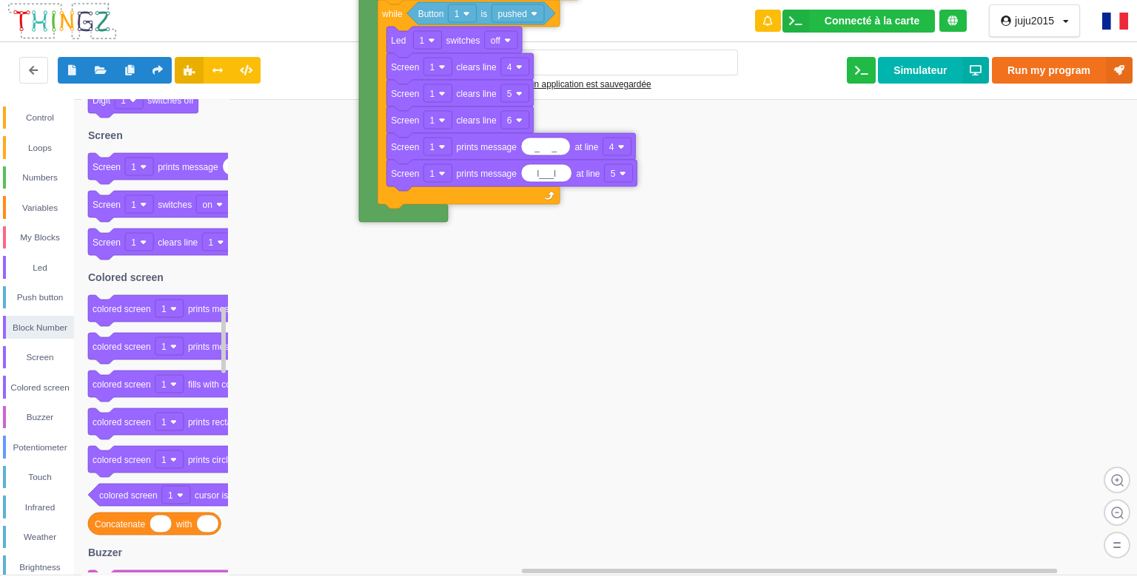
drag, startPoint x: 374, startPoint y: 518, endPoint x: 366, endPoint y: 181, distance: 336.8
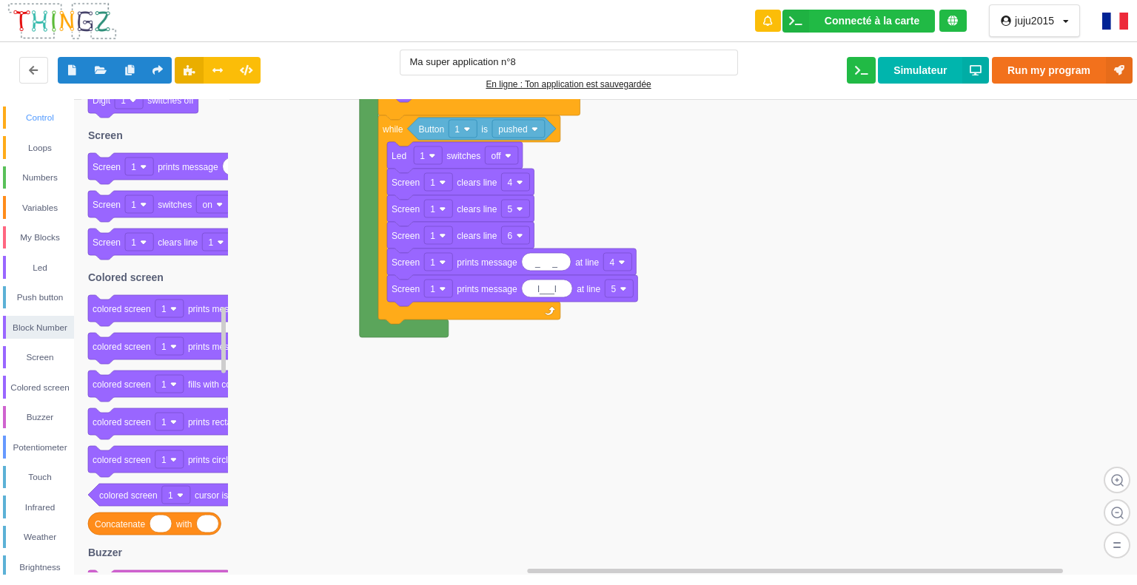
click at [36, 113] on div "Control" at bounding box center [40, 117] width 68 height 15
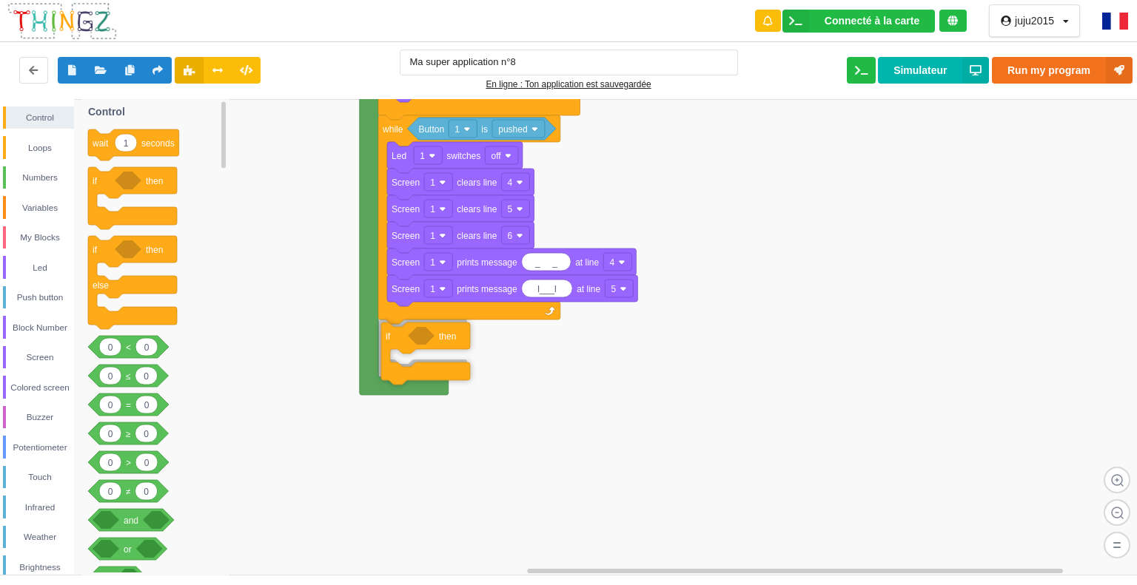
drag, startPoint x: 140, startPoint y: 187, endPoint x: 431, endPoint y: 341, distance: 329.0
click at [431, 341] on div "Control Loops Numbers Variables My Blocks Led Push button Block Number Screen C…" at bounding box center [573, 337] width 1147 height 476
click at [159, 255] on icon at bounding box center [132, 282] width 89 height 93
drag, startPoint x: 96, startPoint y: 260, endPoint x: 102, endPoint y: 265, distance: 7.9
click at [37, 472] on div "Touch" at bounding box center [40, 477] width 68 height 15
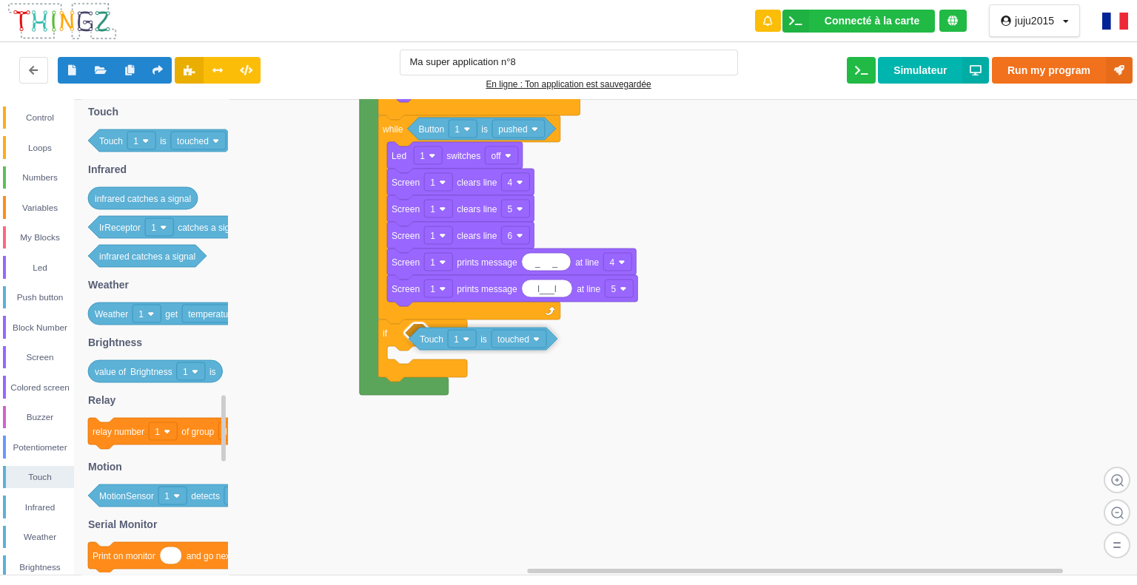
drag, startPoint x: 182, startPoint y: 145, endPoint x: 501, endPoint y: 343, distance: 375.2
click at [501, 343] on div "Control Loops Numbers Variables My Blocks Led Push button Block Number Screen C…" at bounding box center [573, 337] width 1147 height 476
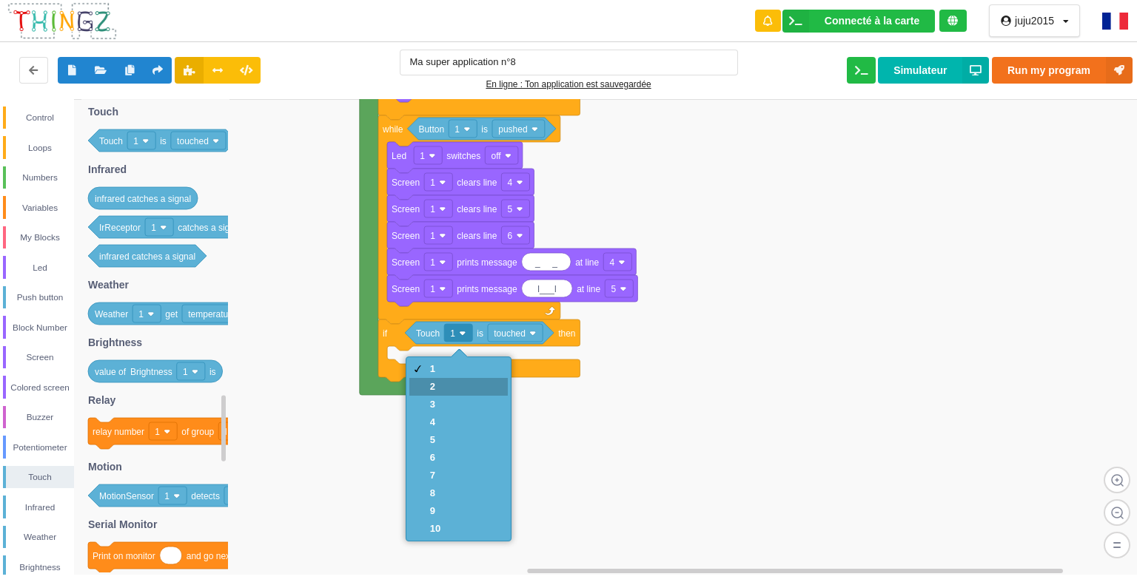
click at [440, 385] on div "2" at bounding box center [458, 387] width 98 height 18
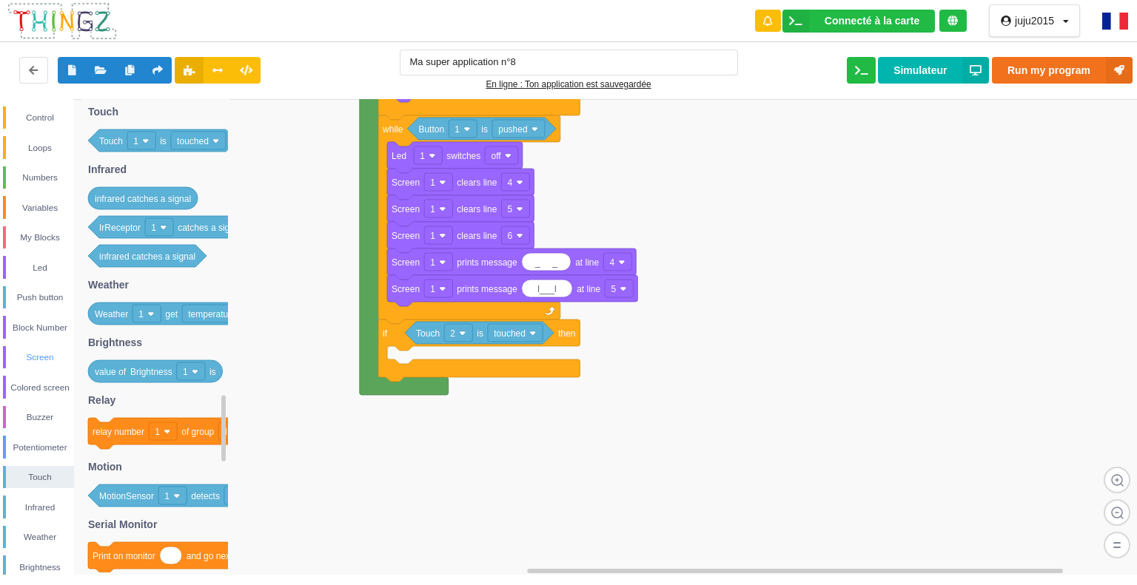
click at [37, 354] on div "Screen" at bounding box center [38, 357] width 71 height 23
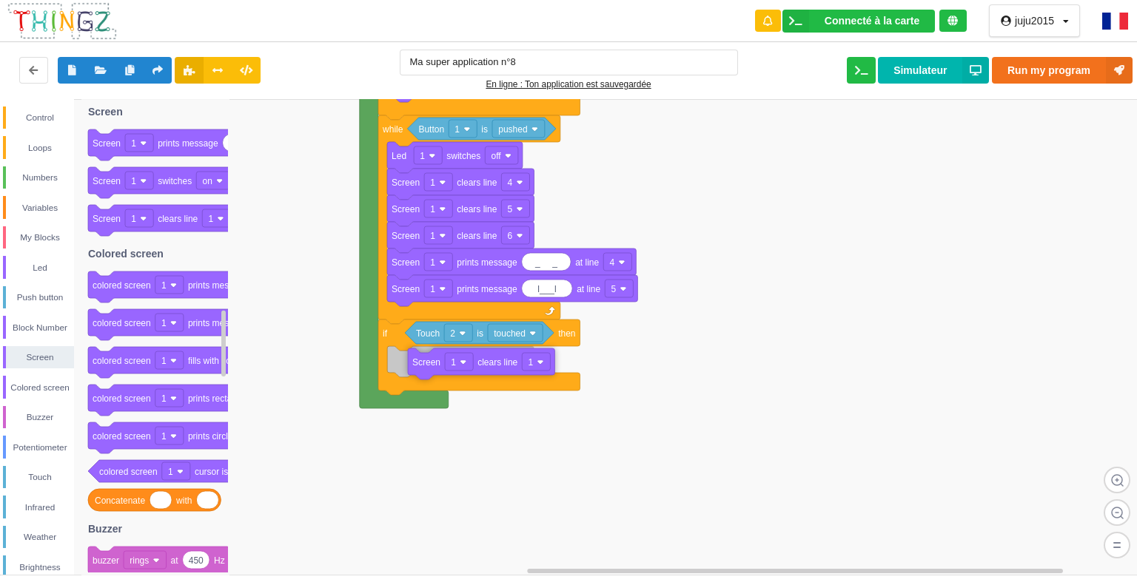
drag, startPoint x: 190, startPoint y: 220, endPoint x: 505, endPoint y: 365, distance: 346.3
click at [507, 365] on div "Control Loops Numbers Variables My Blocks Led Push button Block Number Screen C…" at bounding box center [573, 337] width 1147 height 476
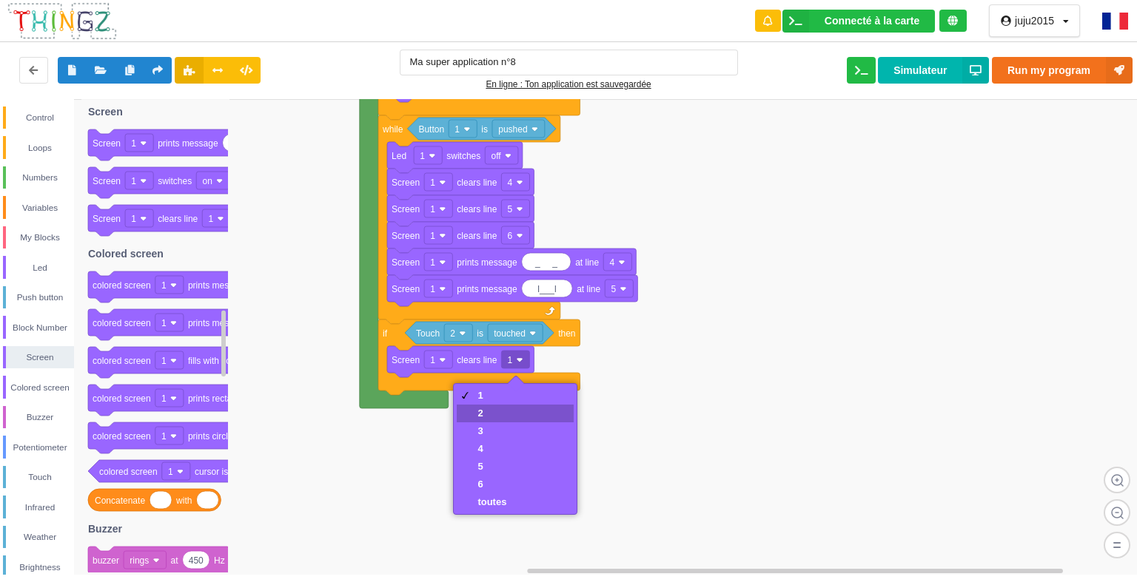
click at [502, 408] on div "2" at bounding box center [491, 413] width 29 height 11
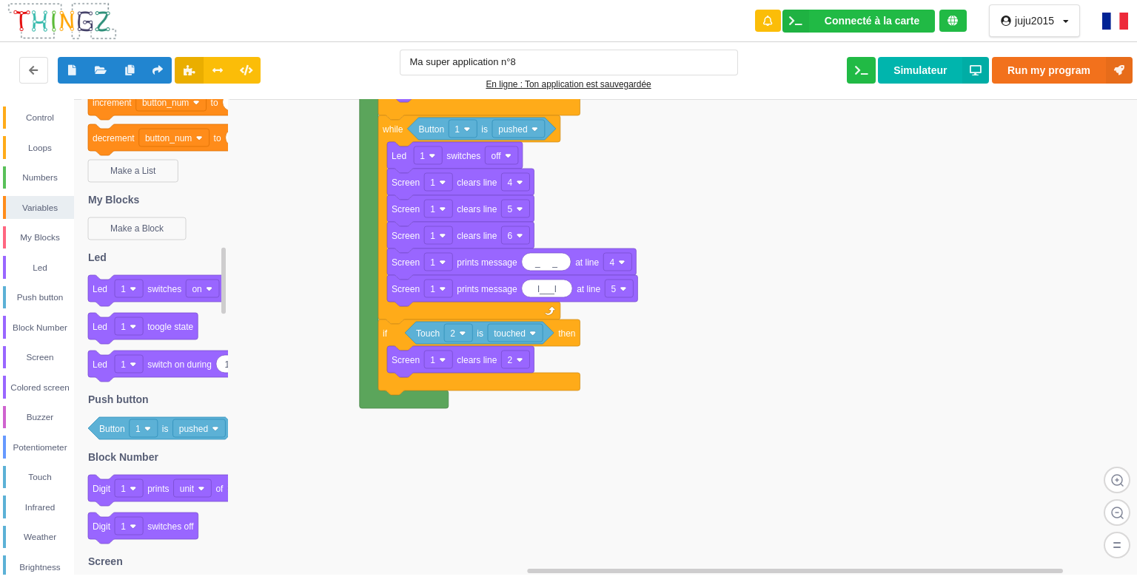
drag, startPoint x: 221, startPoint y: 145, endPoint x: 243, endPoint y: 178, distance: 40.0
click at [245, 184] on div "Control Loops Numbers Variables My Blocks Led Push button Block Number Screen C…" at bounding box center [573, 337] width 1147 height 476
click at [38, 354] on div "Screen" at bounding box center [40, 357] width 68 height 15
drag, startPoint x: 223, startPoint y: 139, endPoint x: 288, endPoint y: 175, distance: 73.9
click at [296, 178] on div "Control Loops Numbers Variables My Blocks Led Push button Block Number Screen C…" at bounding box center [573, 337] width 1147 height 476
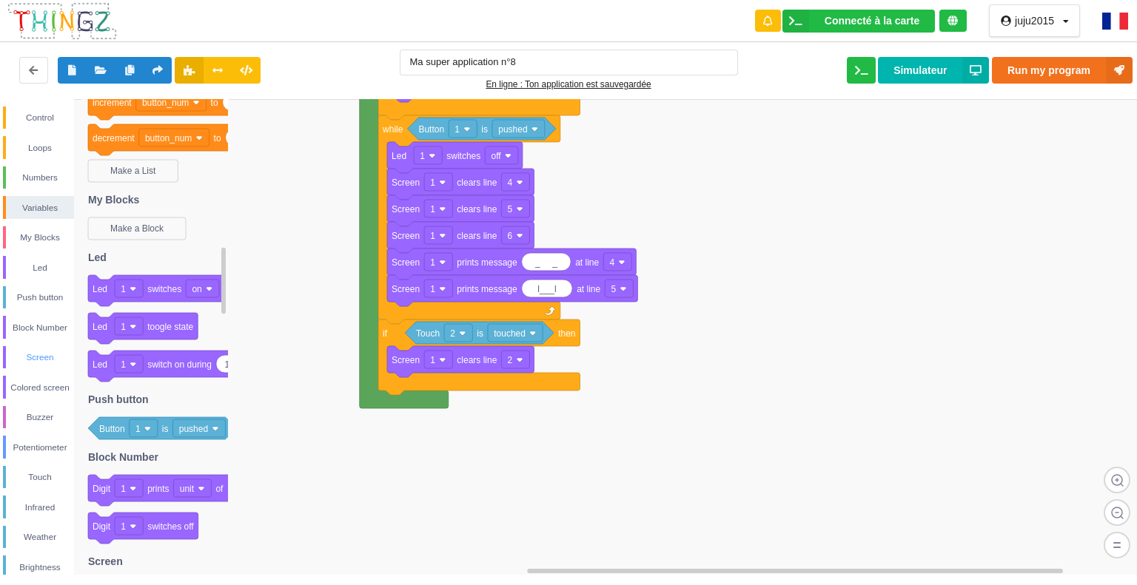
click at [46, 353] on div "Screen" at bounding box center [40, 357] width 68 height 15
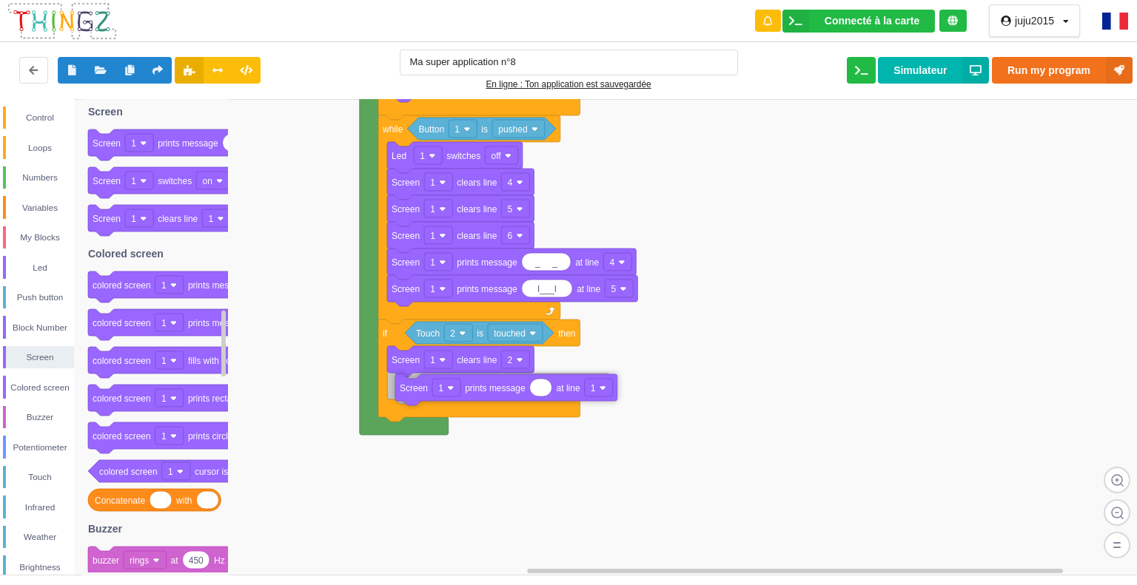
drag, startPoint x: 187, startPoint y: 144, endPoint x: 494, endPoint y: 388, distance: 391.8
click at [494, 388] on div "Control Loops Numbers Variables My Blocks Led Push button Block Number Screen C…" at bounding box center [573, 337] width 1147 height 476
type input "_ _"
click at [50, 110] on div "Control" at bounding box center [38, 118] width 71 height 23
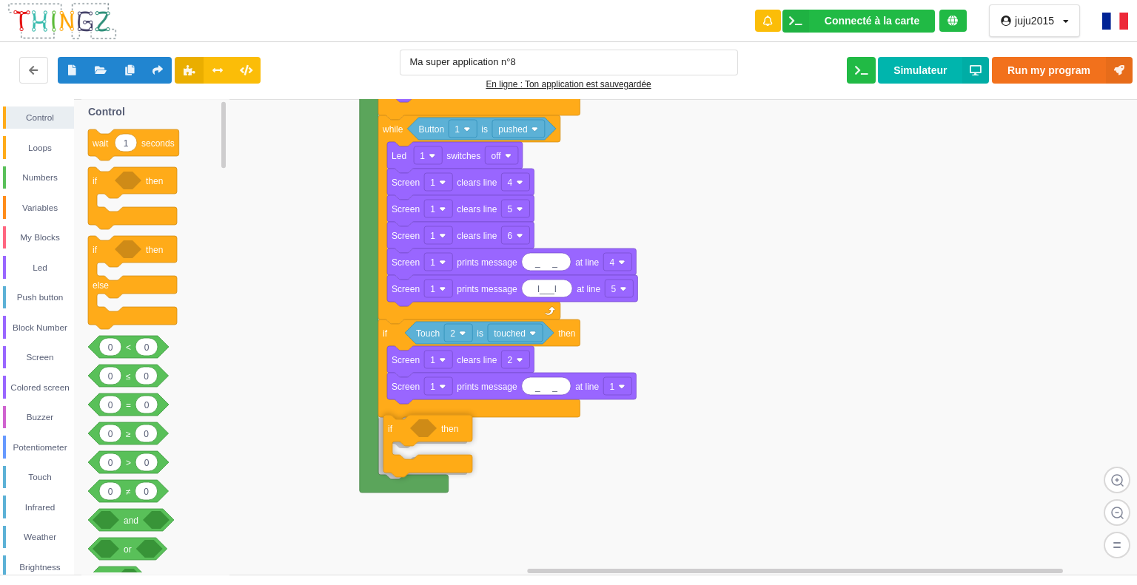
drag, startPoint x: 157, startPoint y: 175, endPoint x: 451, endPoint y: 420, distance: 382.5
click at [451, 420] on div "Control Loops Numbers Variables My Blocks Led Push button Block Number Screen C…" at bounding box center [573, 337] width 1147 height 476
click at [36, 473] on div "Touch" at bounding box center [40, 477] width 68 height 15
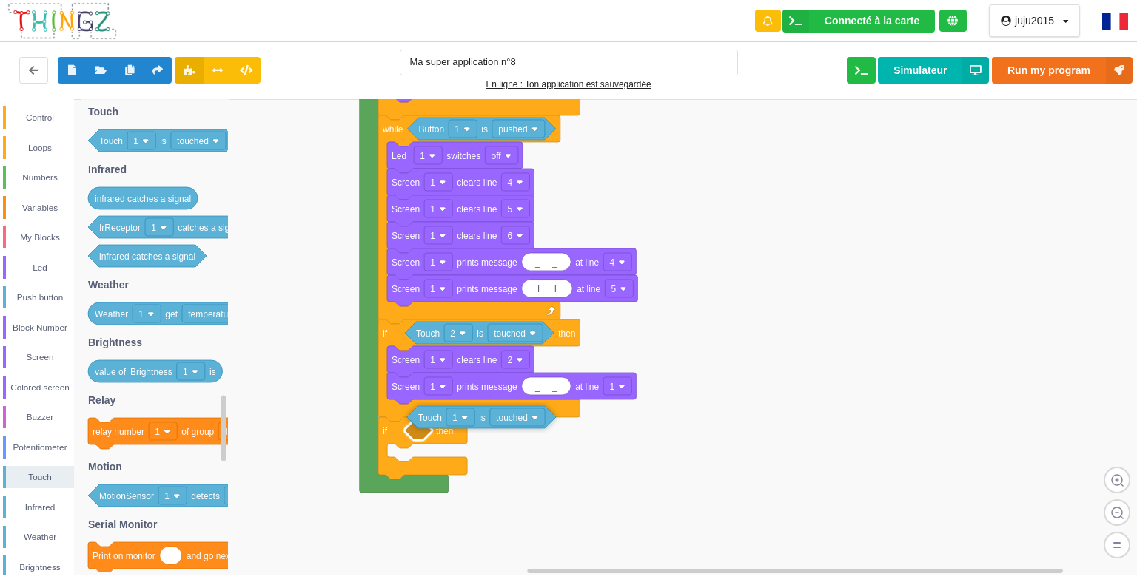
drag, startPoint x: 161, startPoint y: 138, endPoint x: 476, endPoint y: 420, distance: 422.9
click at [477, 418] on div "Control Loops Numbers Variables My Blocks Led Push button Block Number Screen C…" at bounding box center [573, 337] width 1147 height 476
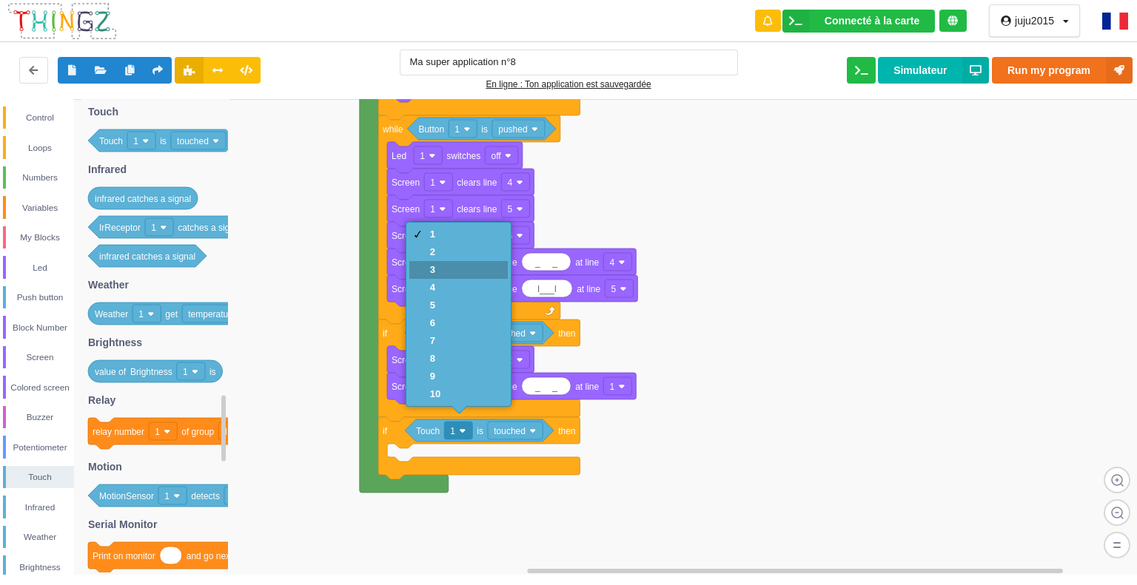
click at [414, 269] on div at bounding box center [417, 270] width 12 height 12
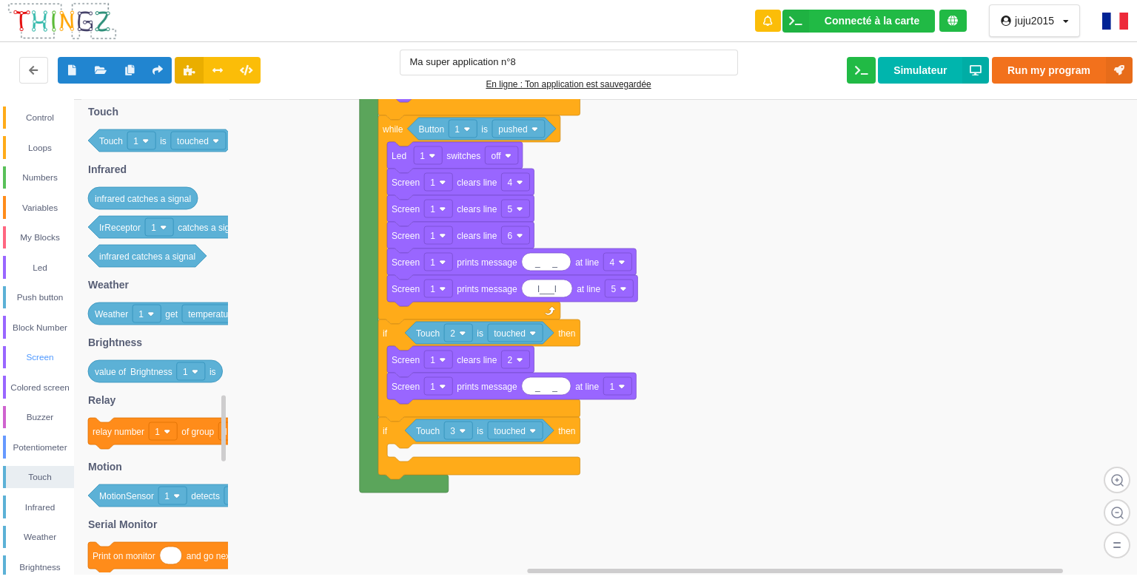
drag, startPoint x: 44, startPoint y: 359, endPoint x: 37, endPoint y: 324, distance: 35.6
click at [43, 357] on div "Screen" at bounding box center [40, 357] width 68 height 15
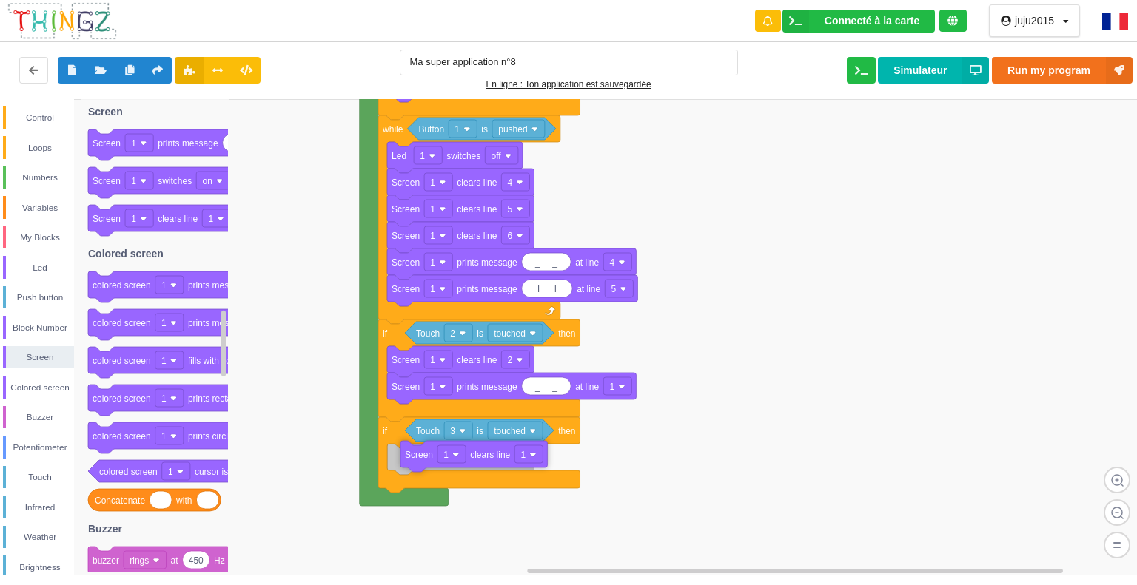
drag, startPoint x: 183, startPoint y: 226, endPoint x: 494, endPoint y: 463, distance: 391.3
click at [494, 463] on div "Control Loops Numbers Variables My Blocks Led Push button Block Number Screen C…" at bounding box center [573, 337] width 1147 height 476
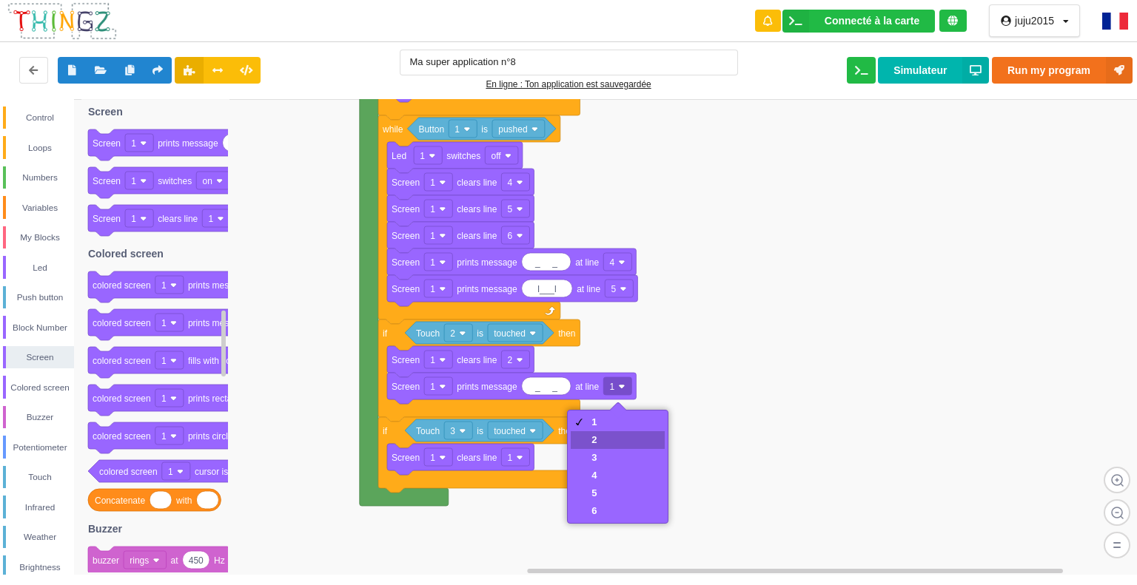
click at [596, 440] on div "2" at bounding box center [617, 440] width 93 height 18
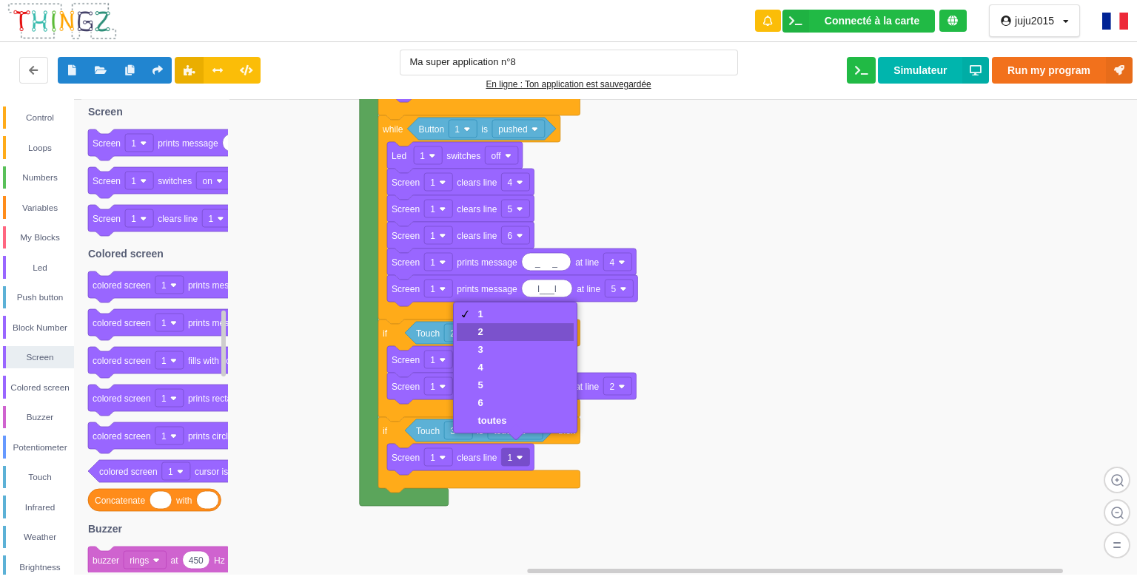
click at [499, 330] on div "2" at bounding box center [491, 331] width 29 height 11
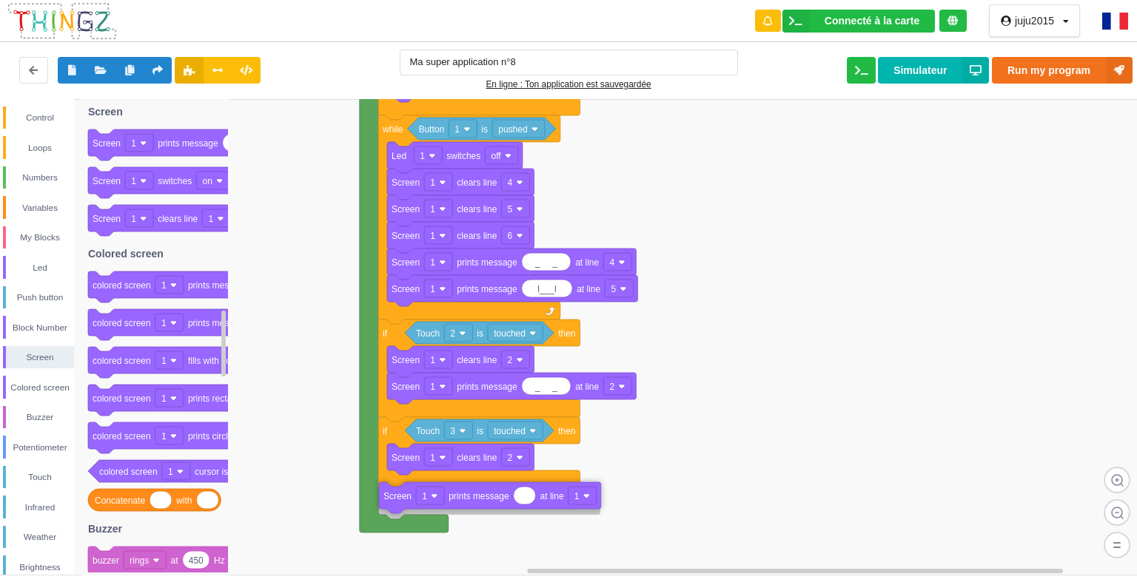
drag, startPoint x: 195, startPoint y: 145, endPoint x: 485, endPoint y: 491, distance: 451.2
click at [485, 494] on div "Control Loops Numbers Variables My Blocks Led Push button Block Number Screen C…" at bounding box center [573, 337] width 1147 height 476
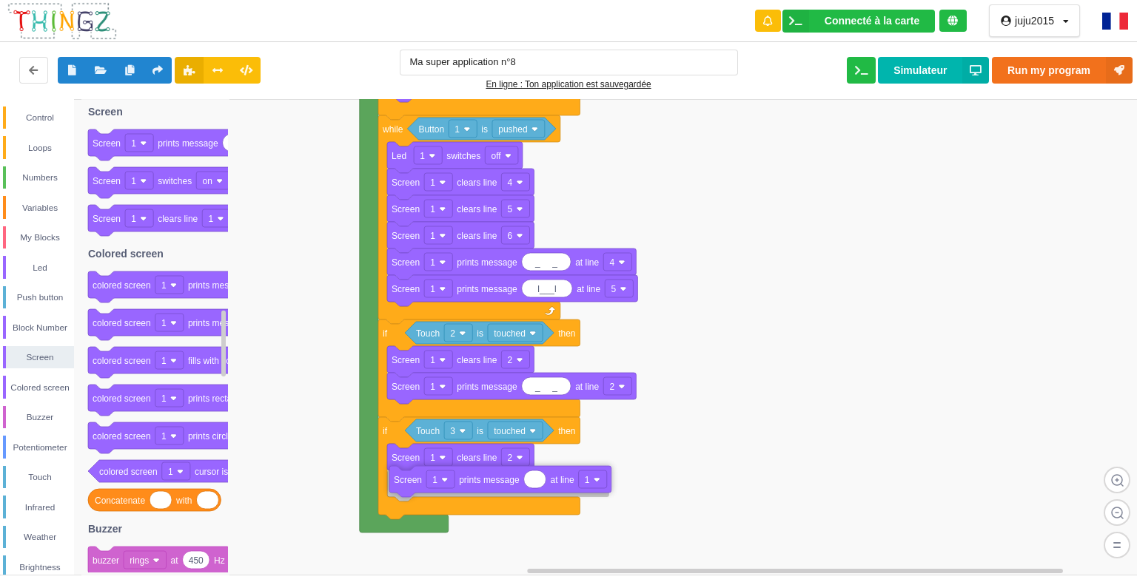
drag, startPoint x: 482, startPoint y: 495, endPoint x: 493, endPoint y: 488, distance: 12.3
type input "o o"
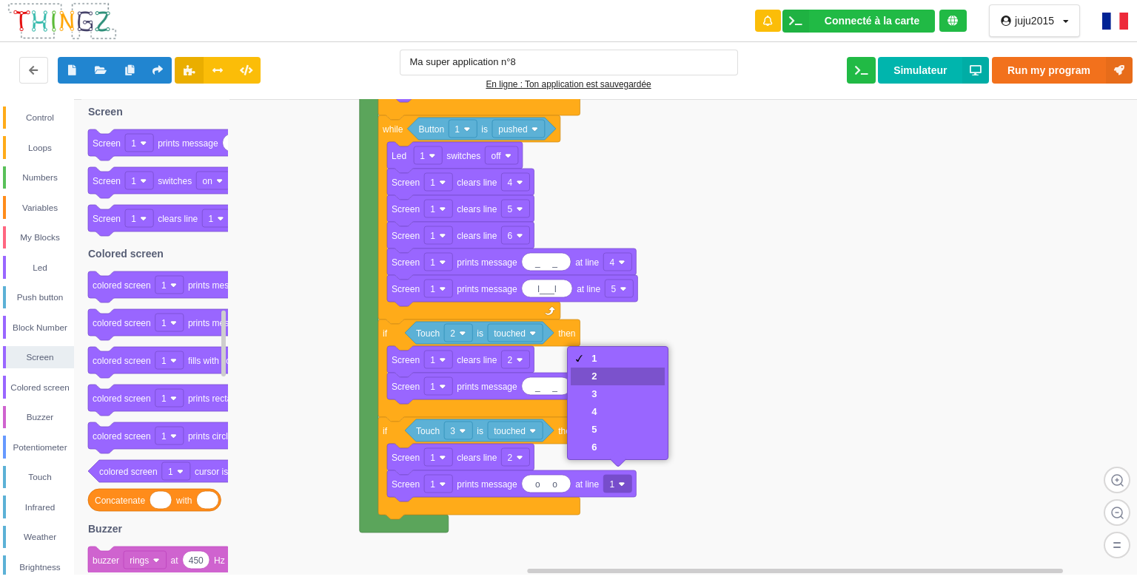
click at [629, 378] on div "2" at bounding box center [617, 377] width 93 height 18
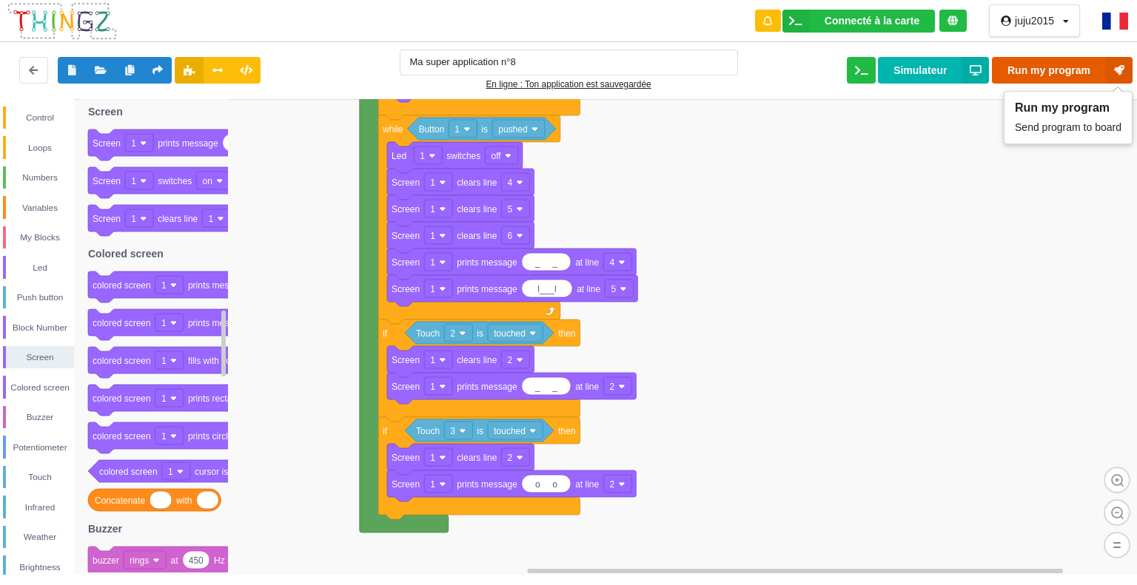
click at [1036, 64] on button "Run my program" at bounding box center [1062, 70] width 141 height 27
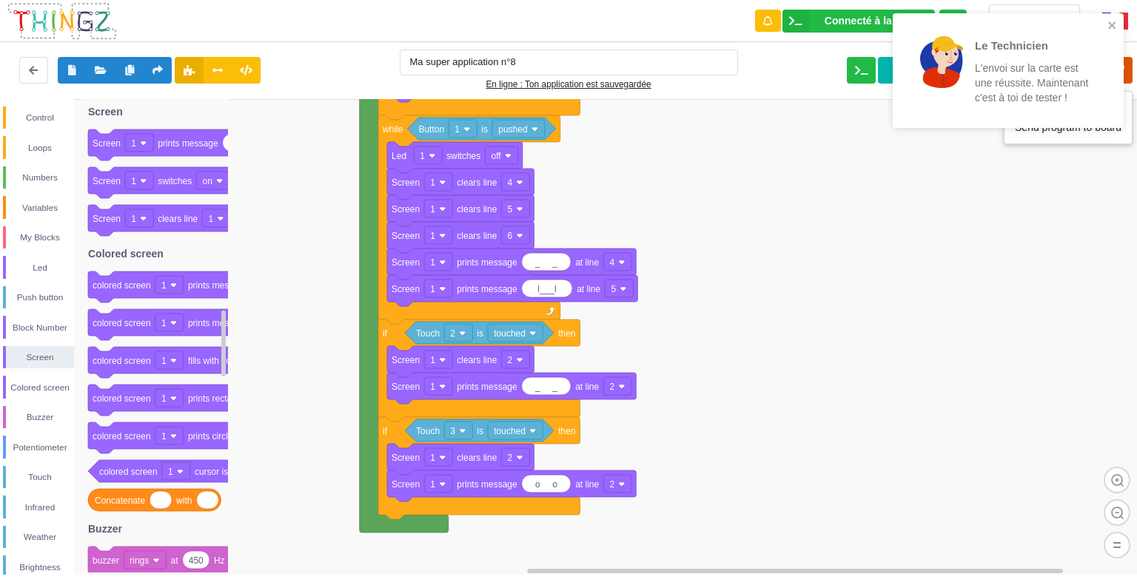
click at [1129, 64] on icon at bounding box center [1119, 70] width 27 height 27
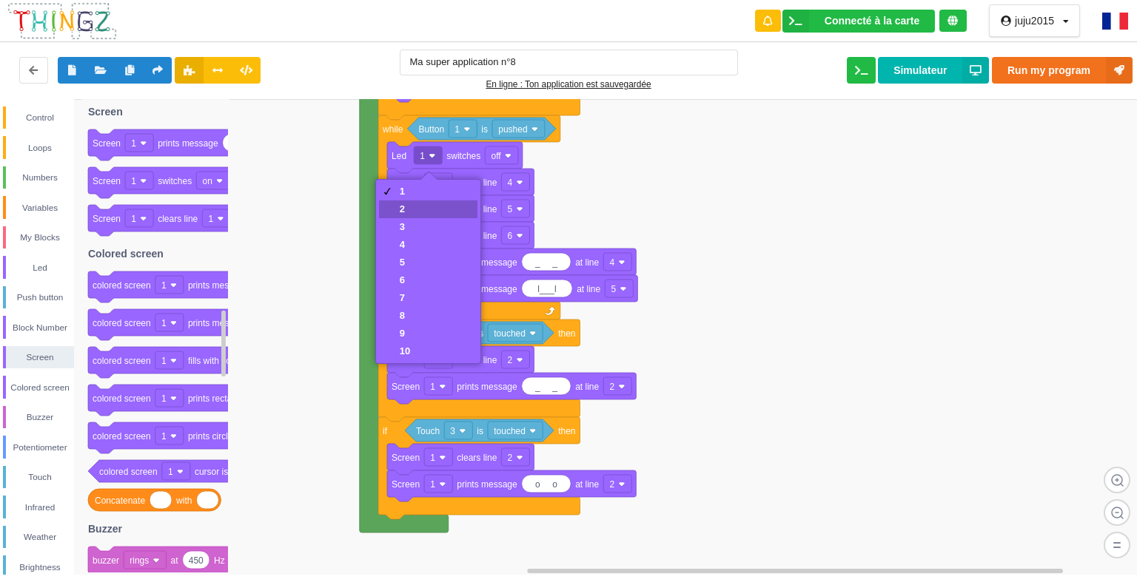
click at [411, 207] on div "2" at bounding box center [428, 210] width 98 height 18
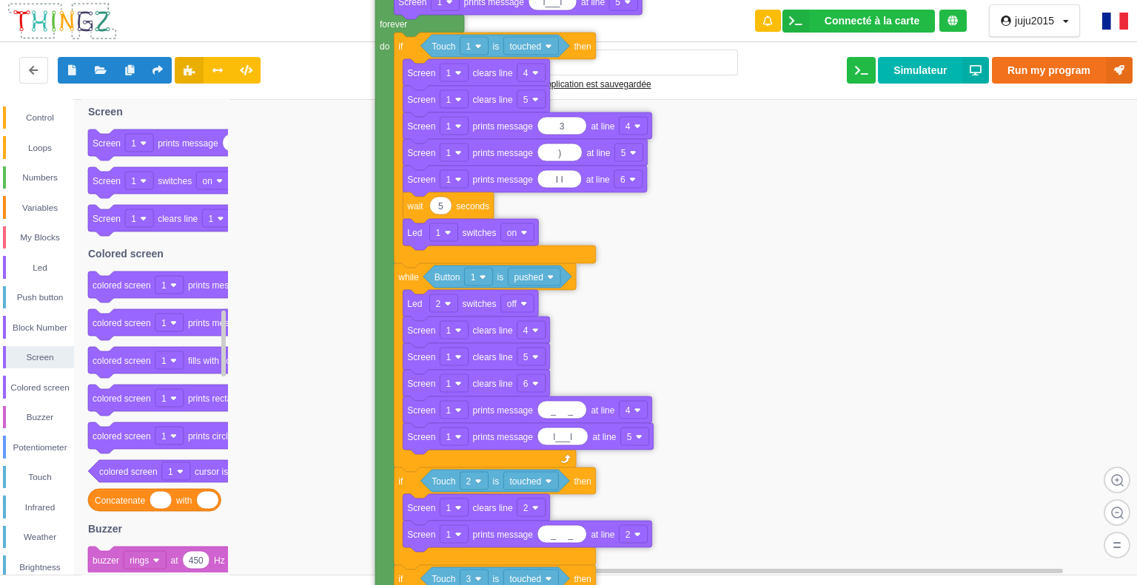
drag, startPoint x: 374, startPoint y: 143, endPoint x: 398, endPoint y: 312, distance: 170.5
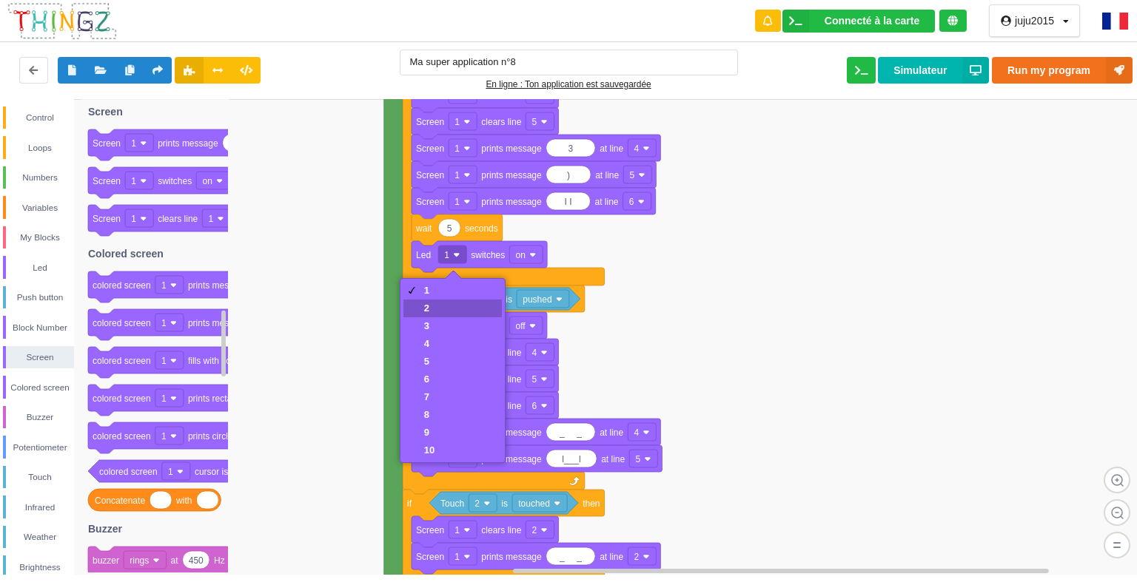
click at [427, 307] on div "2" at bounding box center [429, 308] width 10 height 11
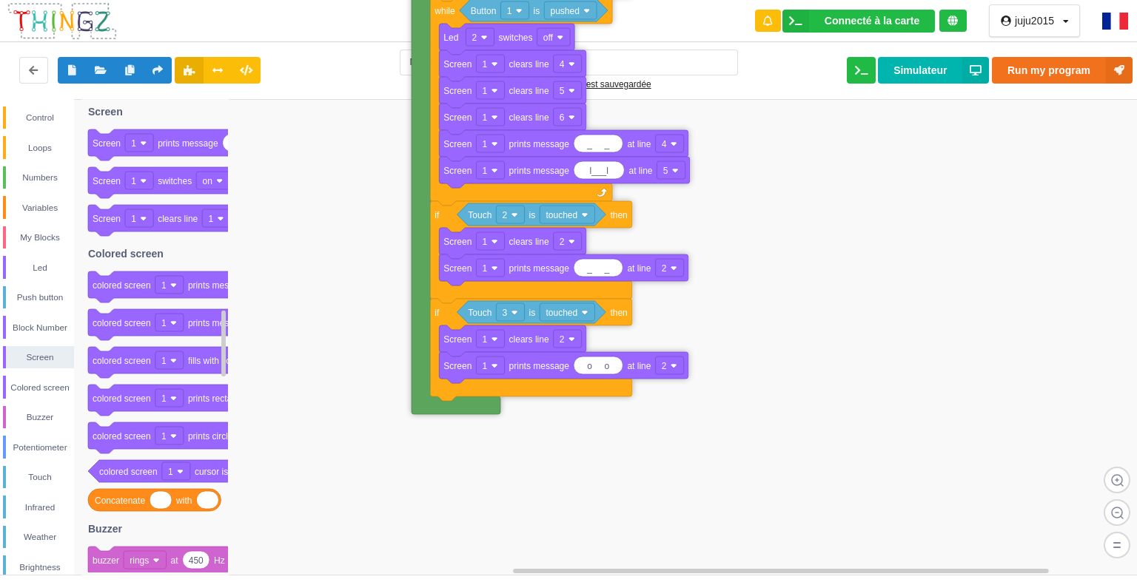
drag, startPoint x: 395, startPoint y: 340, endPoint x: 425, endPoint y: 64, distance: 277.6
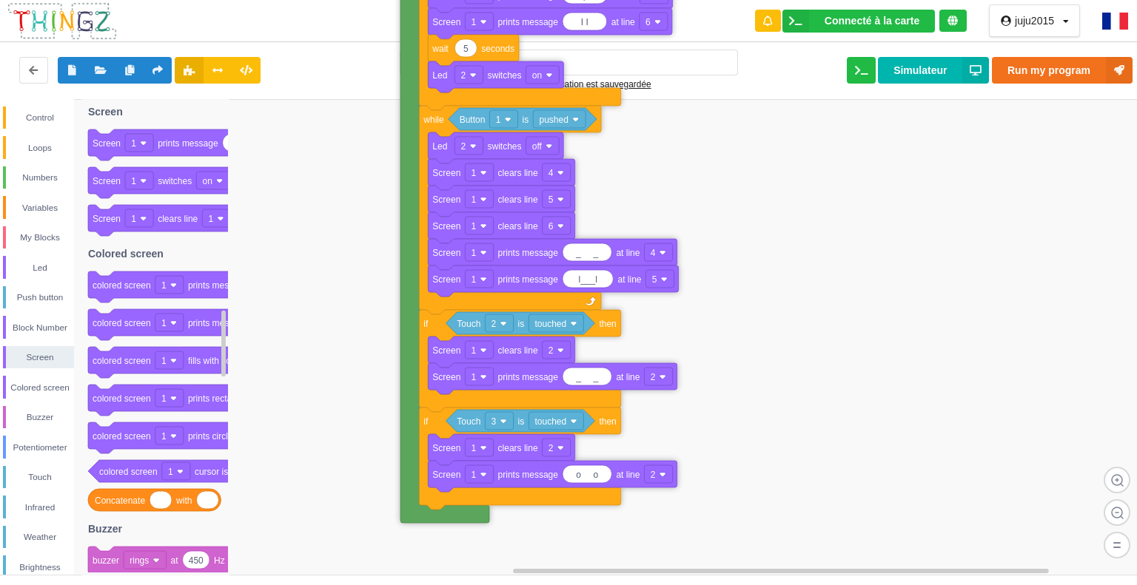
drag, startPoint x: 394, startPoint y: 369, endPoint x: 409, endPoint y: 180, distance: 189.3
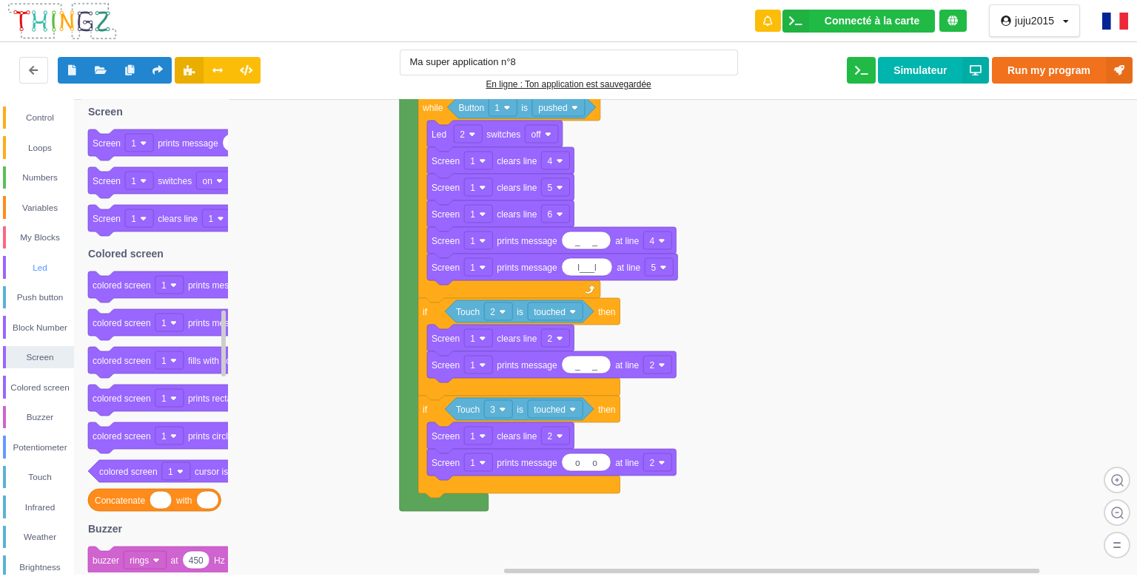
click at [58, 266] on div "Led" at bounding box center [40, 267] width 68 height 15
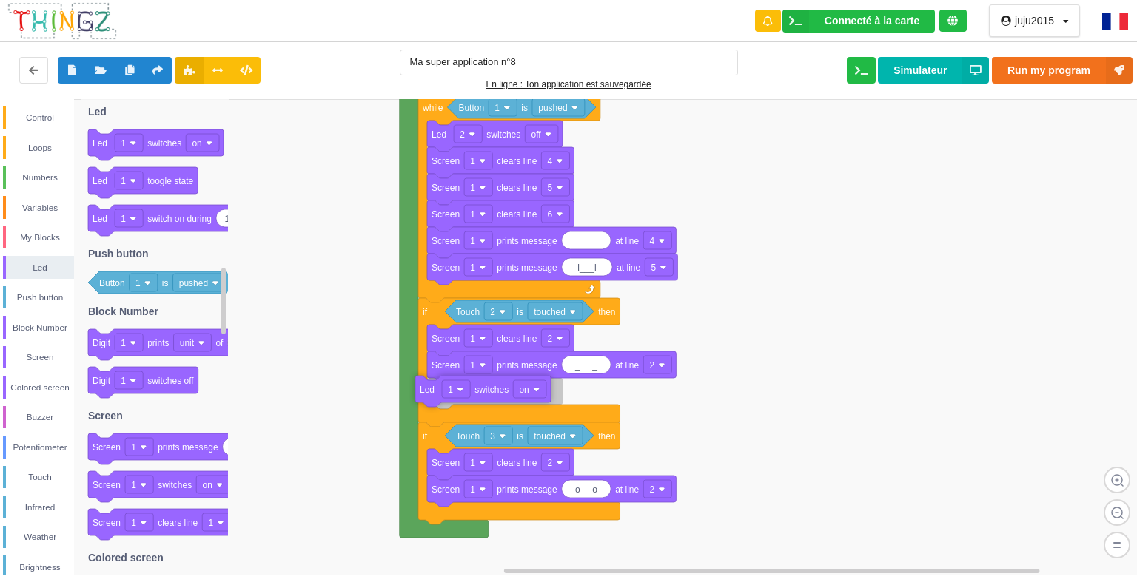
drag, startPoint x: 172, startPoint y: 141, endPoint x: 498, endPoint y: 387, distance: 408.9
click at [498, 387] on div "Control Loops Numbers Variables My Blocks Led Push button Block Number Screen C…" at bounding box center [573, 337] width 1147 height 476
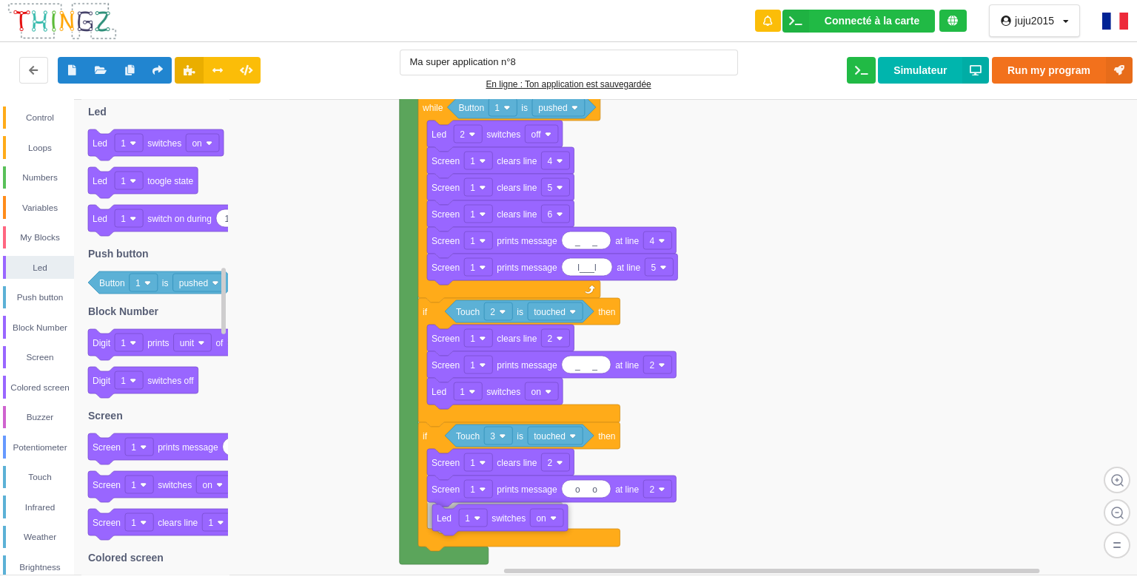
drag, startPoint x: 169, startPoint y: 149, endPoint x: 511, endPoint y: 518, distance: 503.7
click at [511, 521] on div "Control Loops Numbers Variables My Blocks Led Push button Block Number Screen C…" at bounding box center [573, 337] width 1147 height 476
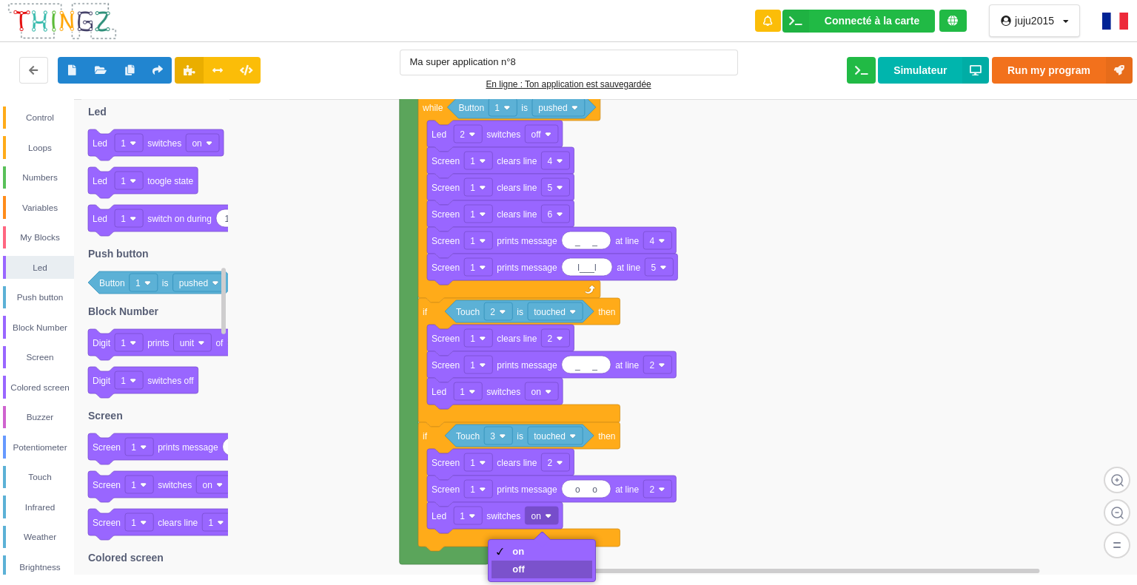
click at [535, 568] on div "off" at bounding box center [541, 570] width 101 height 18
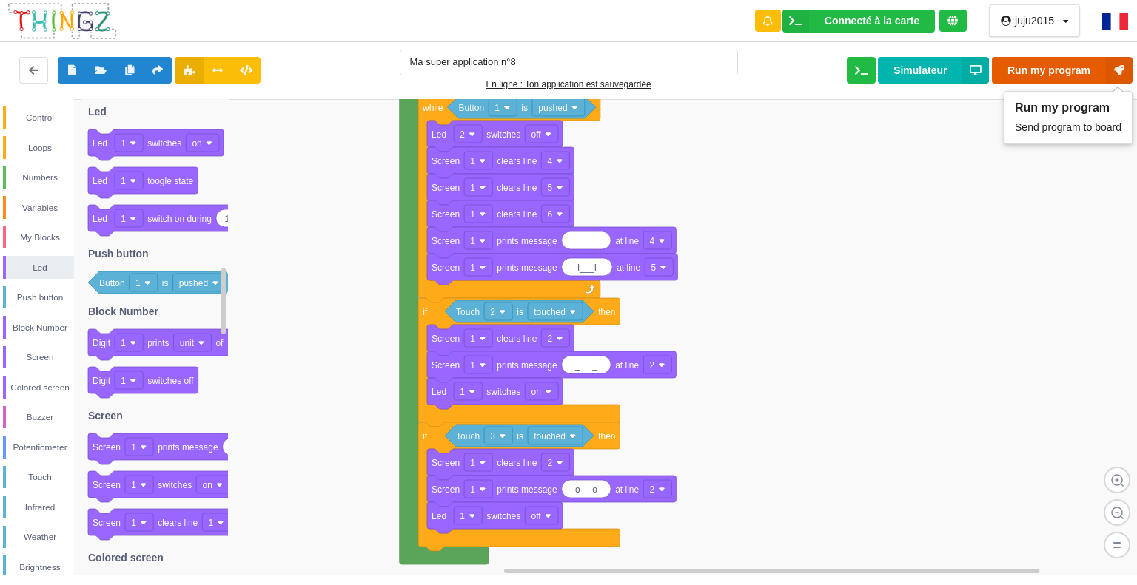
click at [1086, 67] on button "Run my program" at bounding box center [1062, 70] width 141 height 27
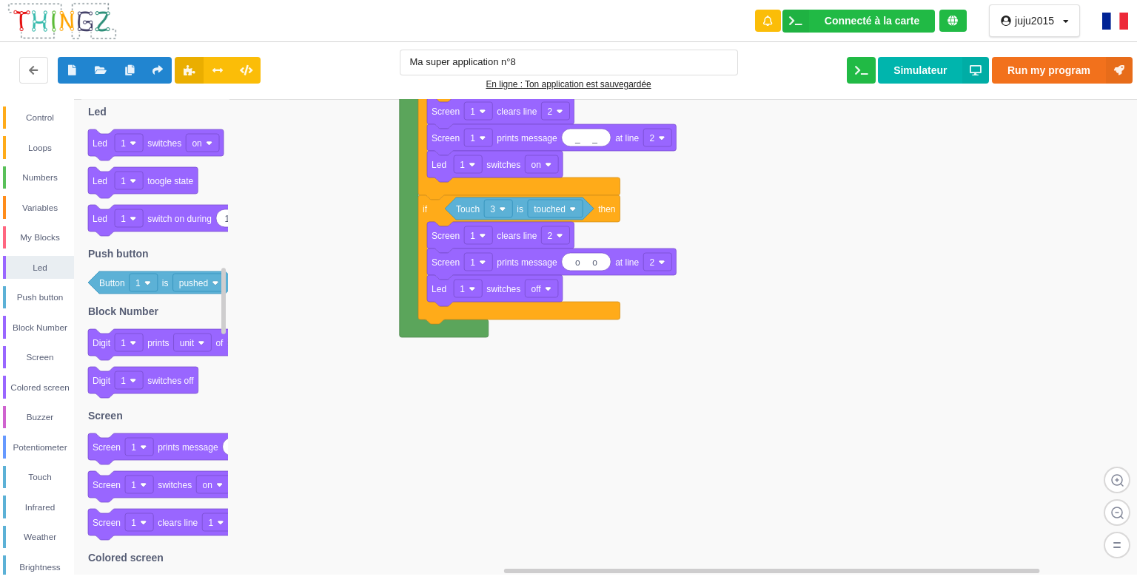
click at [906, 240] on rect at bounding box center [573, 337] width 1147 height 477
click at [38, 112] on div "Control" at bounding box center [40, 117] width 68 height 15
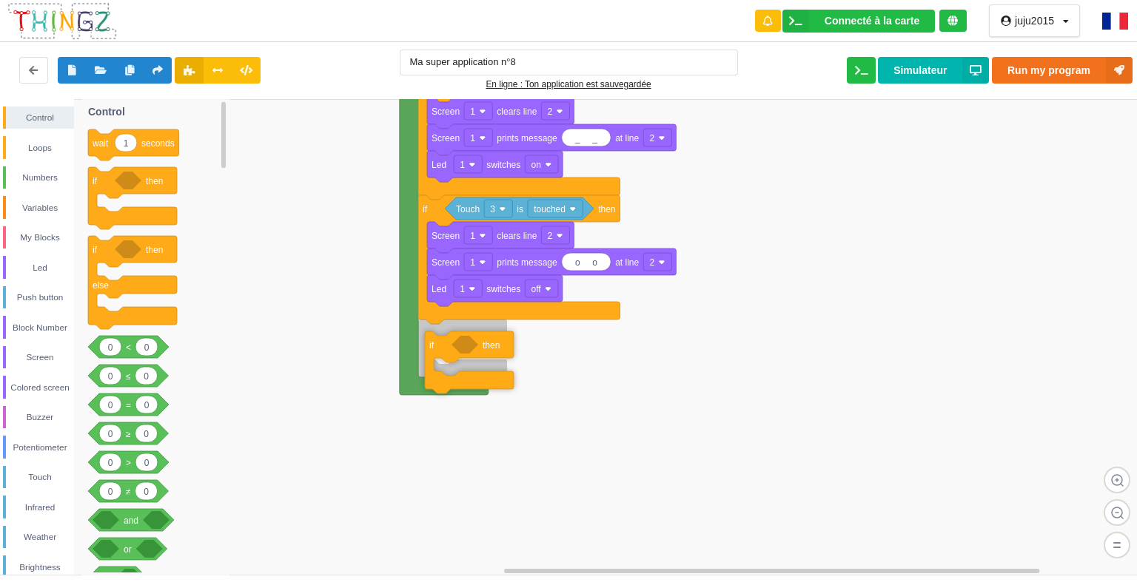
drag, startPoint x: 158, startPoint y: 186, endPoint x: 470, endPoint y: 340, distance: 347.5
click at [472, 344] on div "Control Loops Numbers Variables My Blocks Led Push button Block Number Screen C…" at bounding box center [573, 337] width 1147 height 476
click at [32, 293] on div "Push button" at bounding box center [40, 297] width 68 height 15
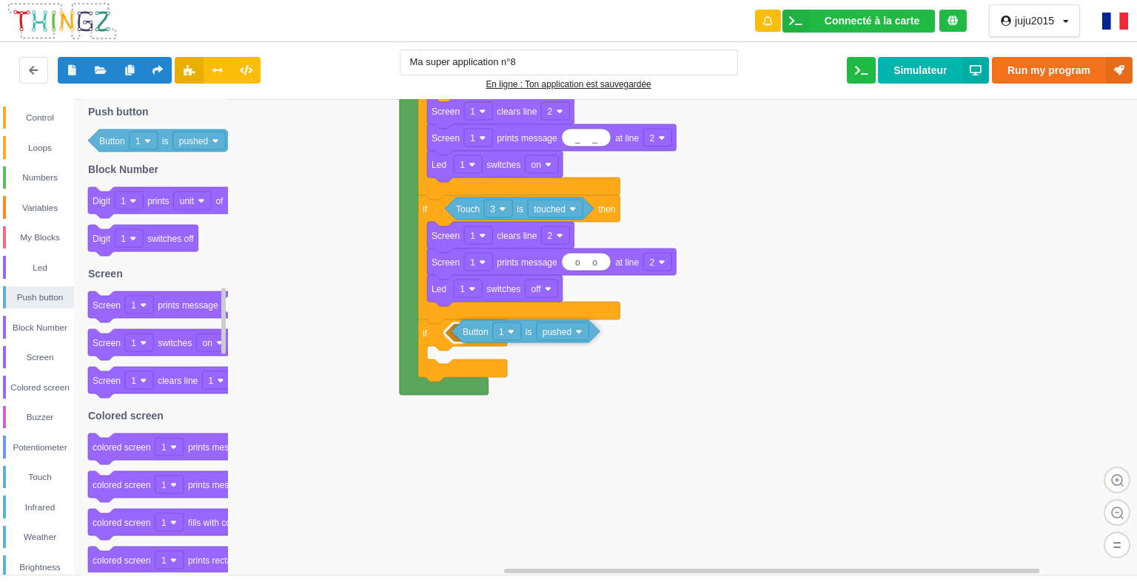
drag, startPoint x: 179, startPoint y: 154, endPoint x: 531, endPoint y: 332, distance: 394.5
click at [531, 332] on div "Control Loops Numbers Variables My Blocks Led Push button Block Number Screen C…" at bounding box center [573, 337] width 1147 height 476
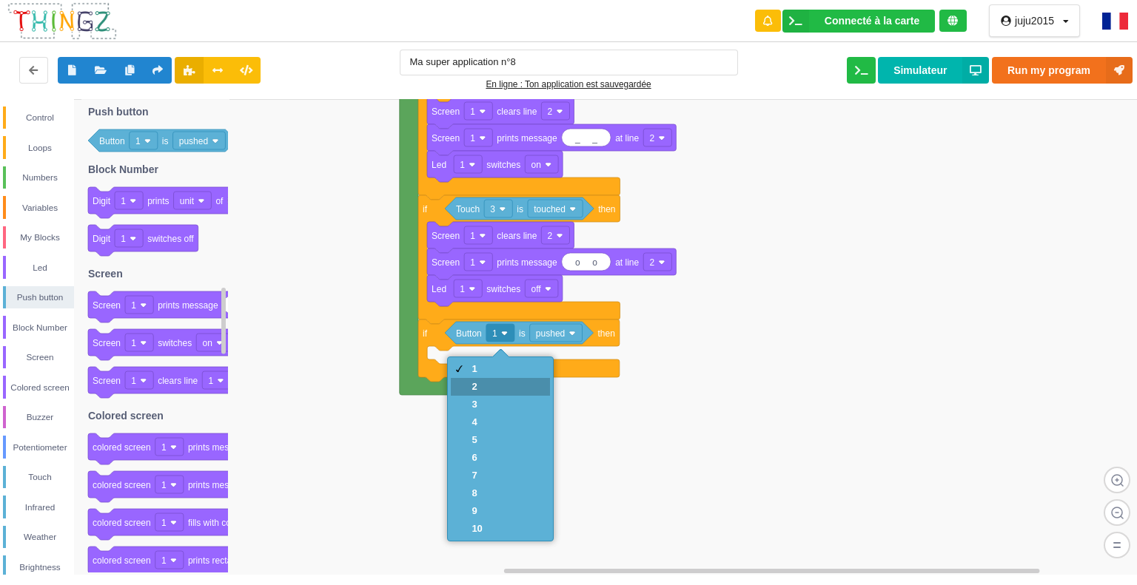
click at [486, 390] on div "2" at bounding box center [500, 387] width 98 height 18
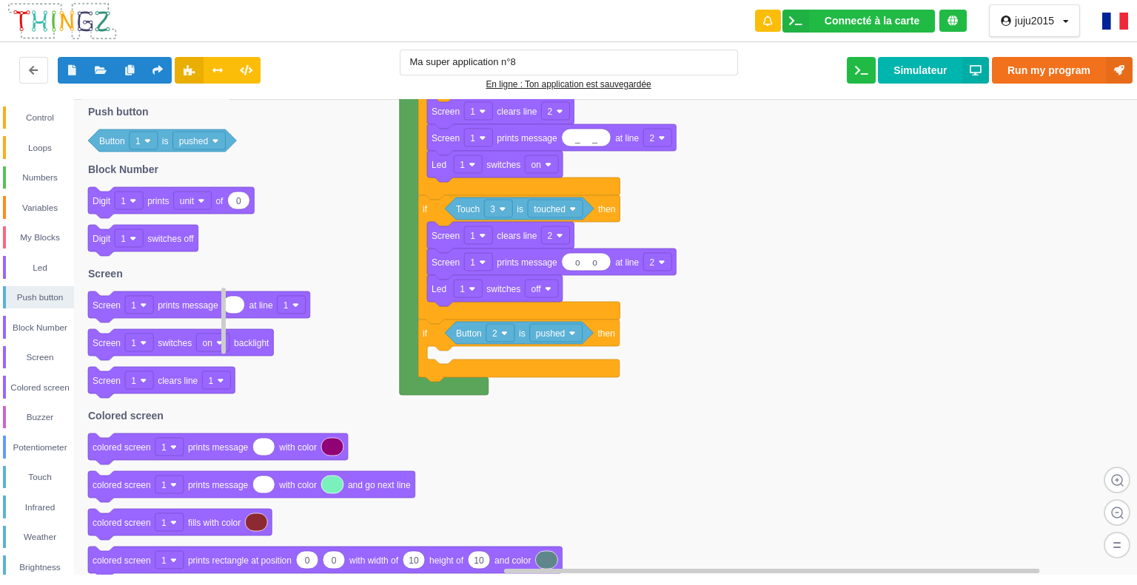
drag, startPoint x: 38, startPoint y: 412, endPoint x: 140, endPoint y: 415, distance: 102.2
click at [140, 415] on div "Control Loops Numbers Variables My Blocks Led Push button Block Number Screen C…" at bounding box center [573, 337] width 1147 height 476
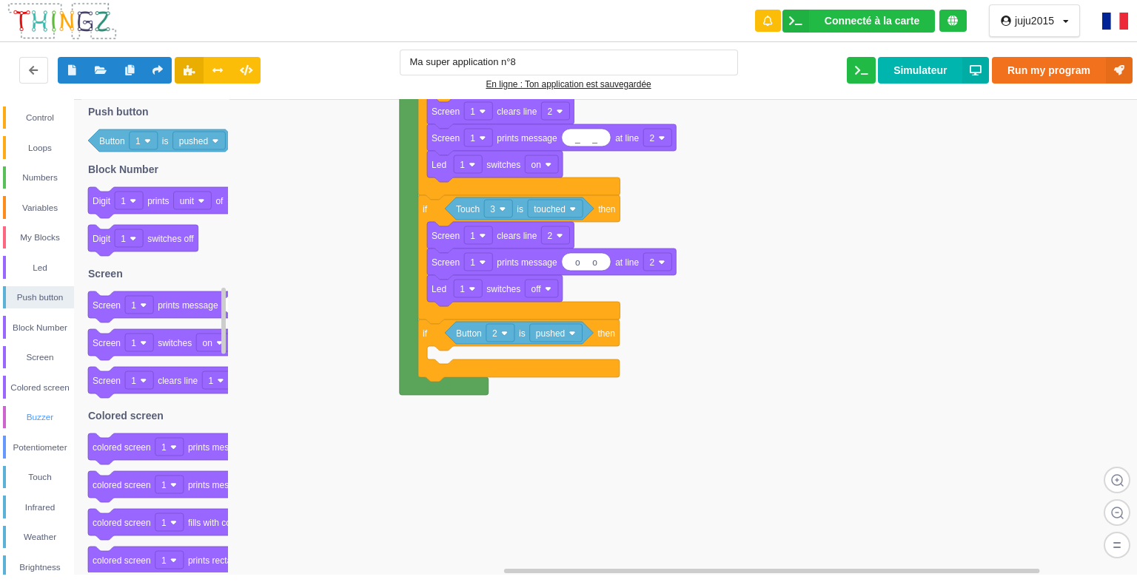
click at [32, 406] on div "Buzzer" at bounding box center [38, 417] width 71 height 23
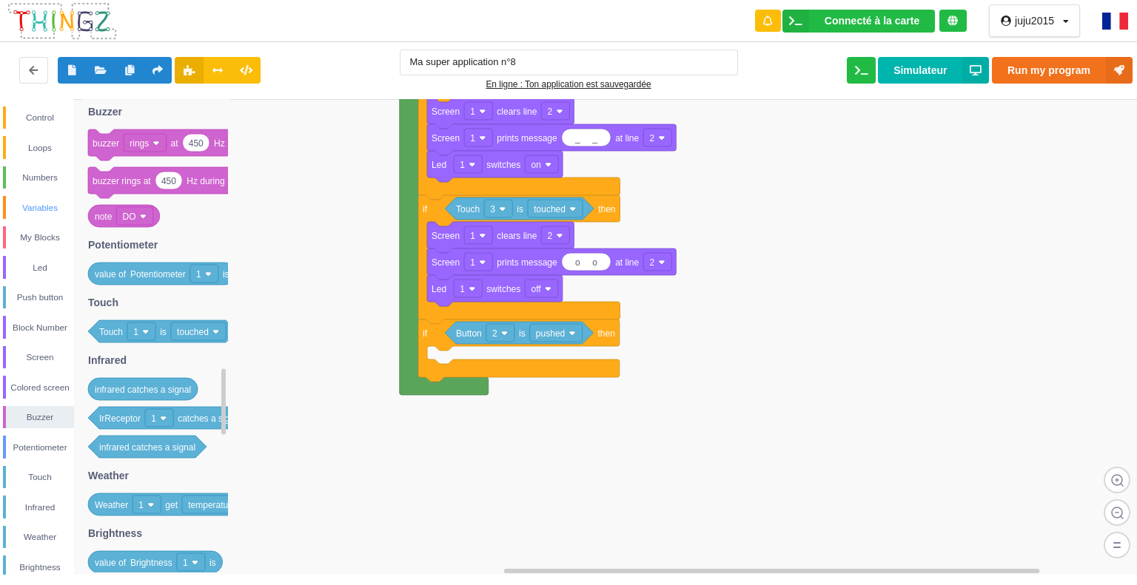
click at [44, 204] on div "Variables" at bounding box center [40, 208] width 68 height 15
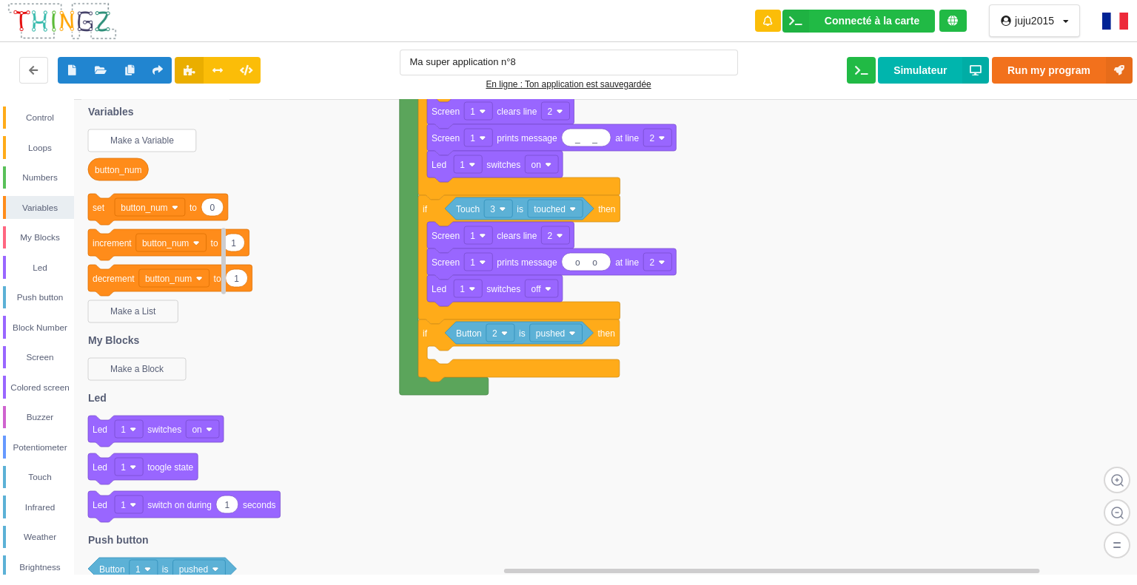
click at [169, 129] on rect at bounding box center [142, 140] width 108 height 22
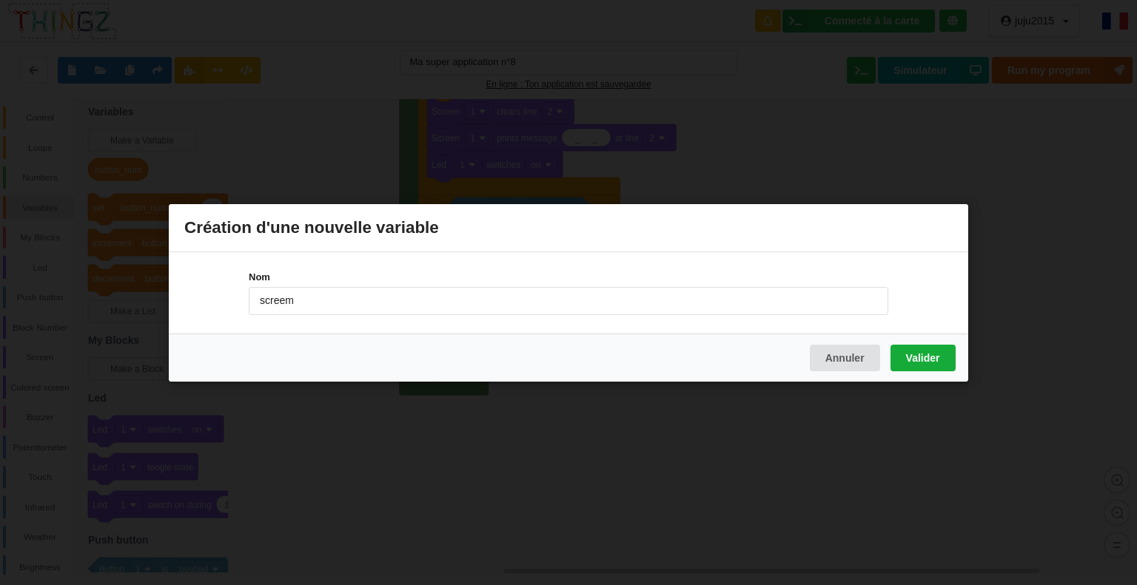
type input "screem"
click at [918, 348] on button "Valider" at bounding box center [922, 357] width 65 height 27
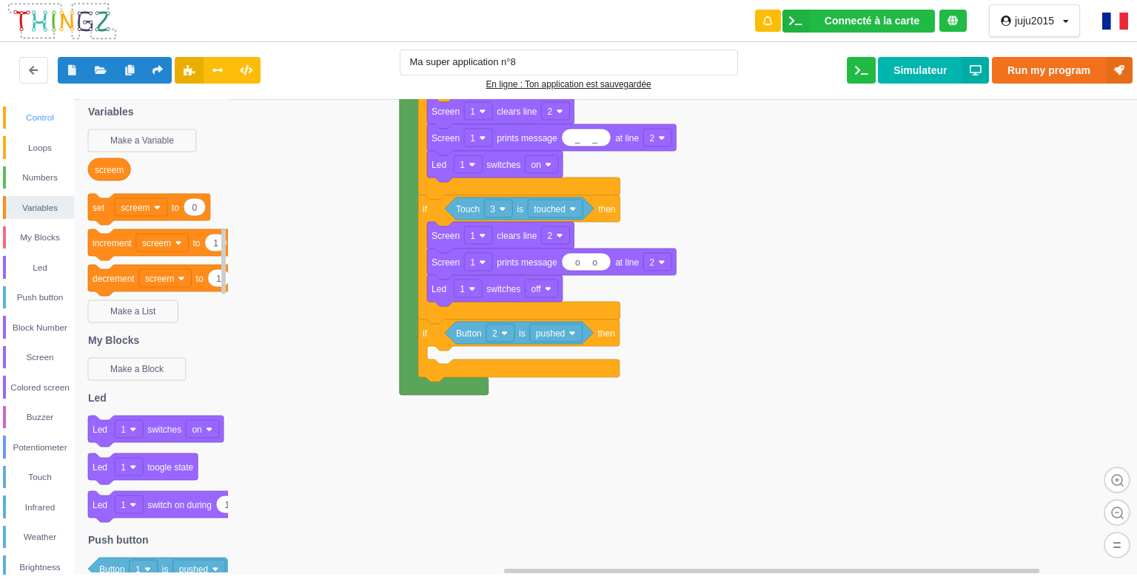
click at [46, 117] on div "Control" at bounding box center [40, 117] width 68 height 15
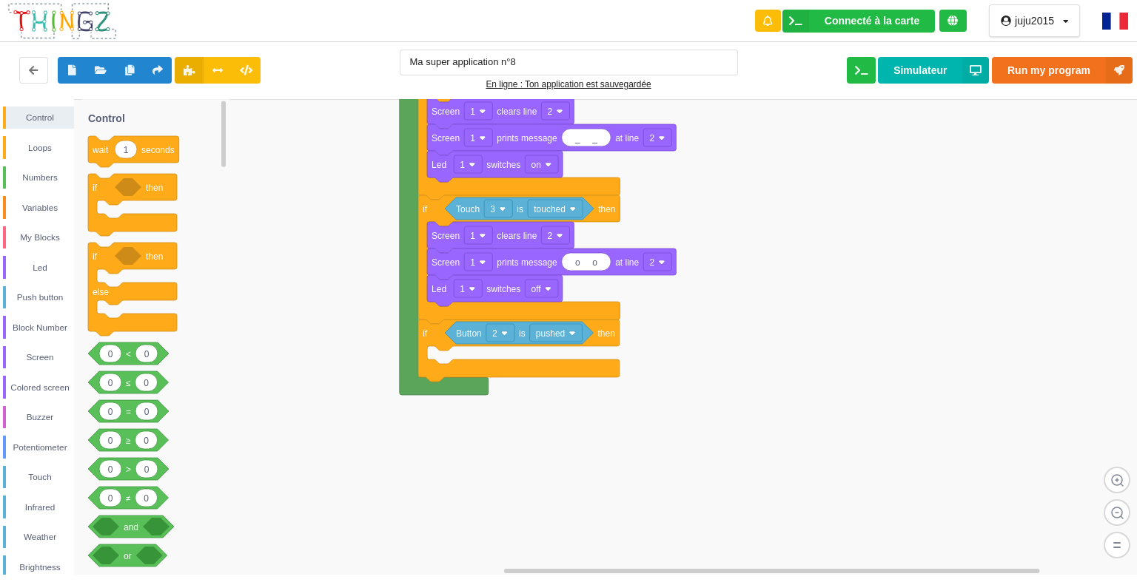
drag, startPoint x: 238, startPoint y: 242, endPoint x: 359, endPoint y: 321, distance: 144.3
click at [419, 353] on div "Control Loops Numbers Variables My Blocks Led Push button Block Number Screen C…" at bounding box center [573, 337] width 1147 height 476
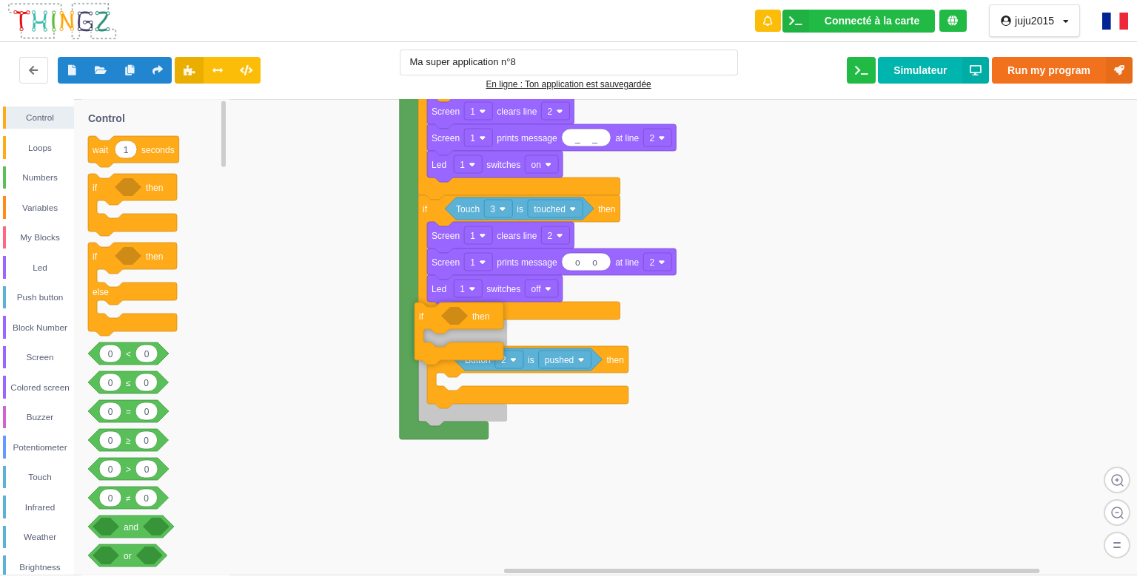
drag, startPoint x: 149, startPoint y: 189, endPoint x: 474, endPoint y: 314, distance: 347.4
click at [474, 314] on div "Control Loops Numbers Variables My Blocks Led Push button Block Number Screen C…" at bounding box center [573, 337] width 1147 height 476
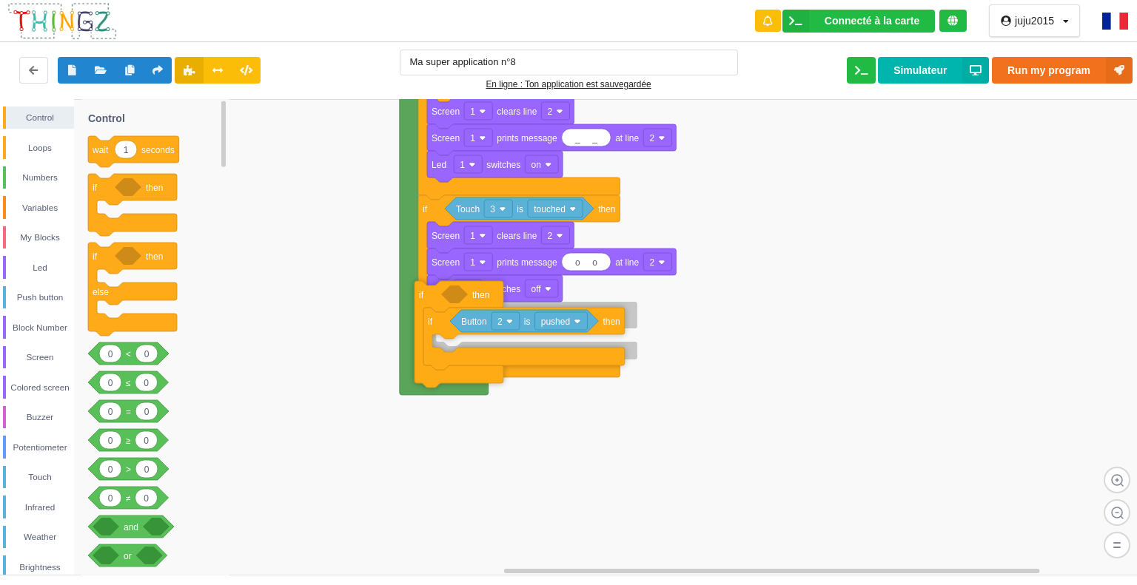
drag, startPoint x: 460, startPoint y: 420, endPoint x: 460, endPoint y: 362, distance: 57.7
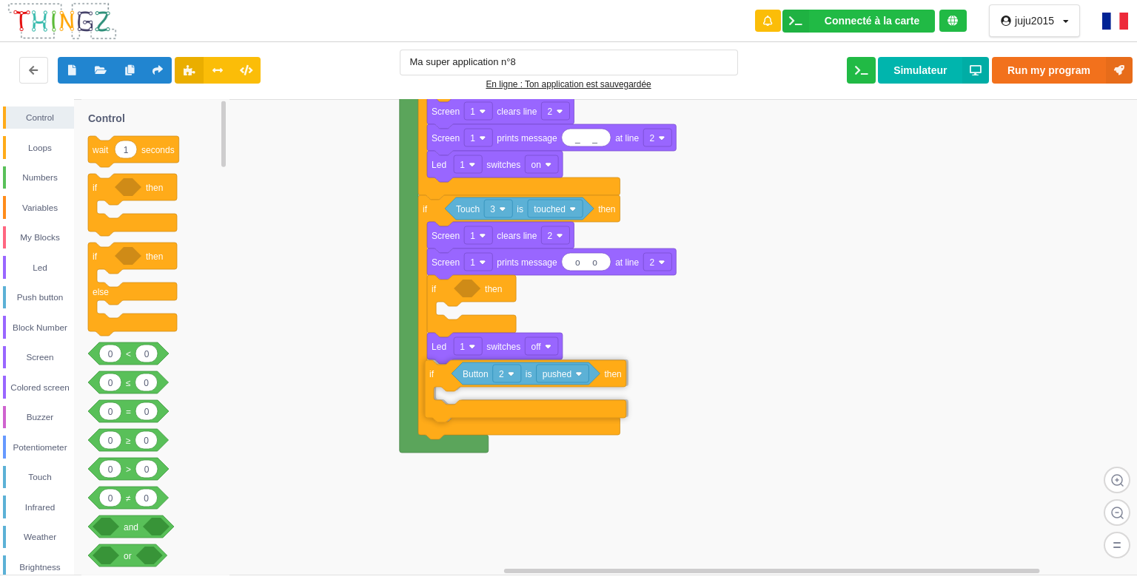
drag, startPoint x: 437, startPoint y: 320, endPoint x: 425, endPoint y: 373, distance: 54.6
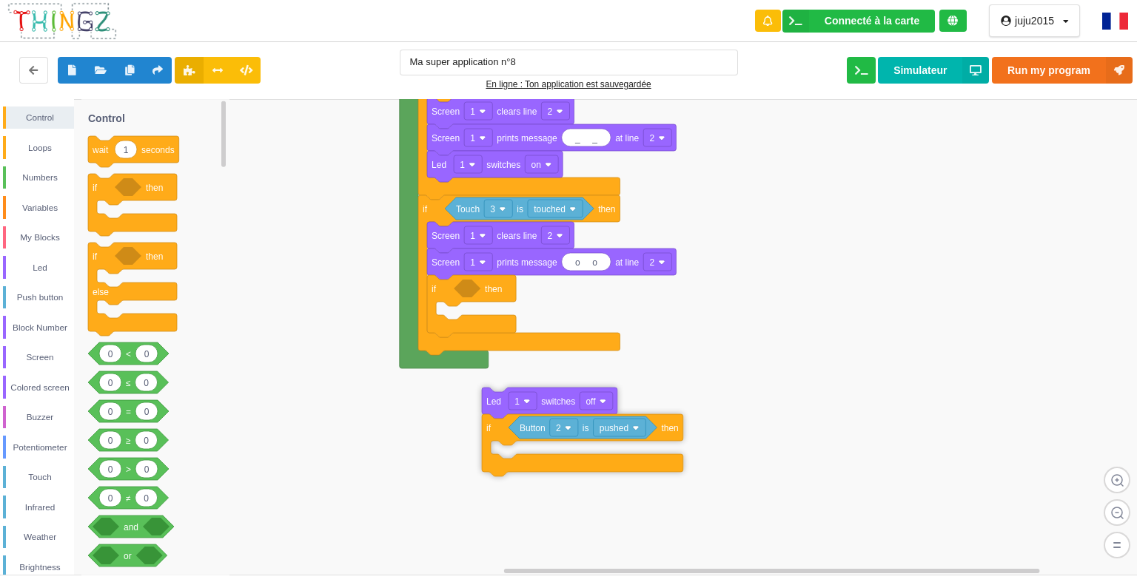
drag, startPoint x: 434, startPoint y: 345, endPoint x: 488, endPoint y: 400, distance: 76.9
